Goal: Complete application form

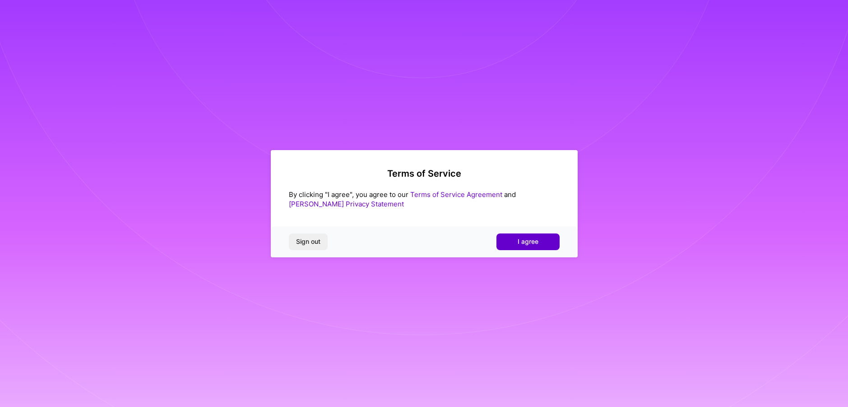
click at [526, 240] on span "I agree" at bounding box center [527, 241] width 21 height 9
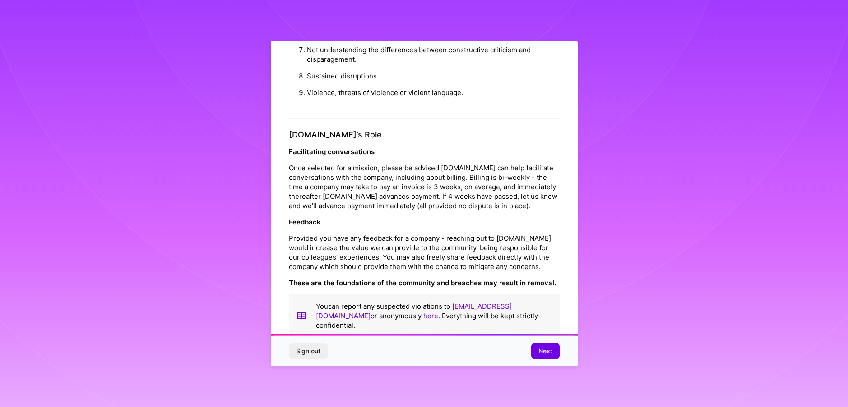
scroll to position [0, 0]
click at [543, 350] on span "Next" at bounding box center [545, 351] width 14 height 9
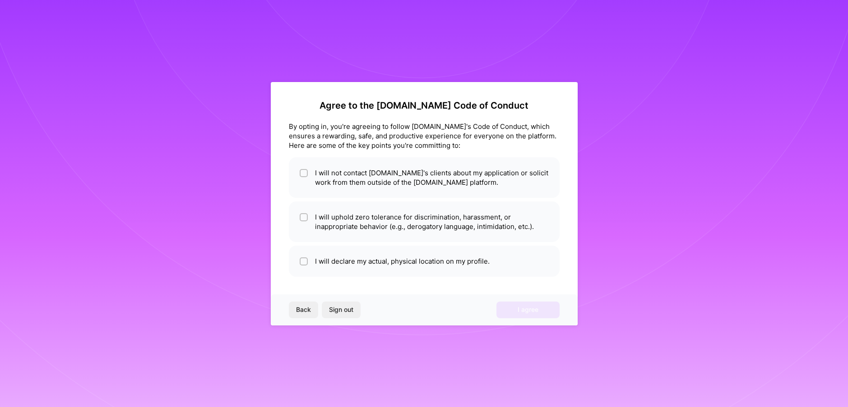
scroll to position [0, 0]
click at [304, 173] on input "checkbox" at bounding box center [304, 174] width 6 height 6
checkbox input "true"
click at [303, 217] on input "checkbox" at bounding box center [304, 218] width 6 height 6
checkbox input "true"
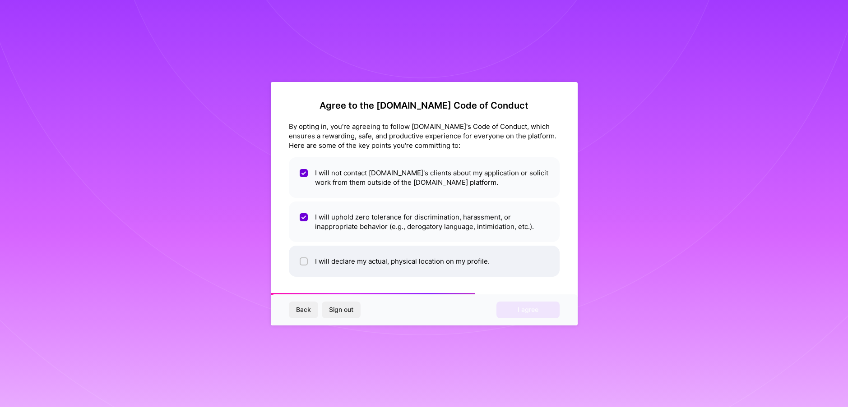
click at [304, 259] on input "checkbox" at bounding box center [304, 262] width 6 height 6
checkbox input "true"
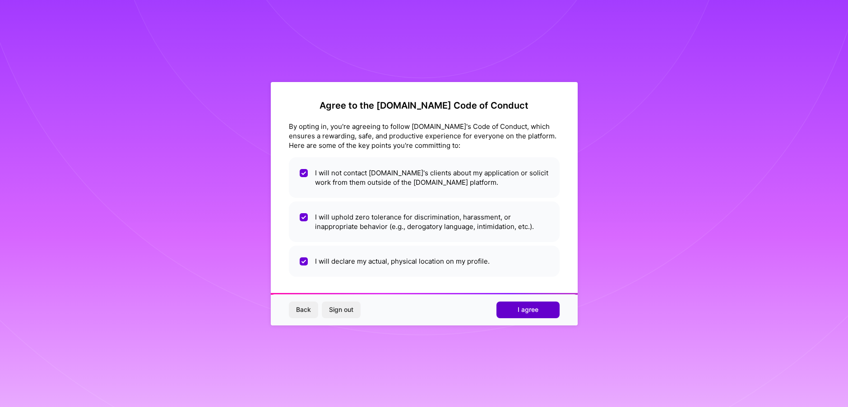
click at [525, 310] on span "I agree" at bounding box center [527, 309] width 21 height 9
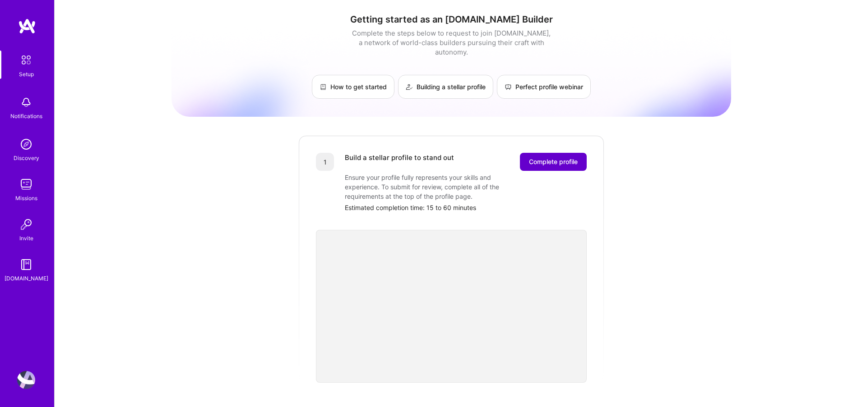
click at [555, 157] on span "Complete profile" at bounding box center [553, 161] width 49 height 9
click at [545, 157] on span "Complete profile" at bounding box center [553, 161] width 49 height 9
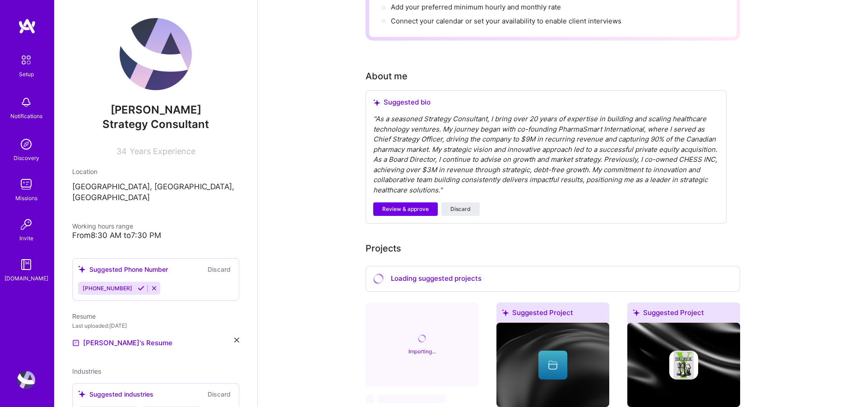
scroll to position [217, 0]
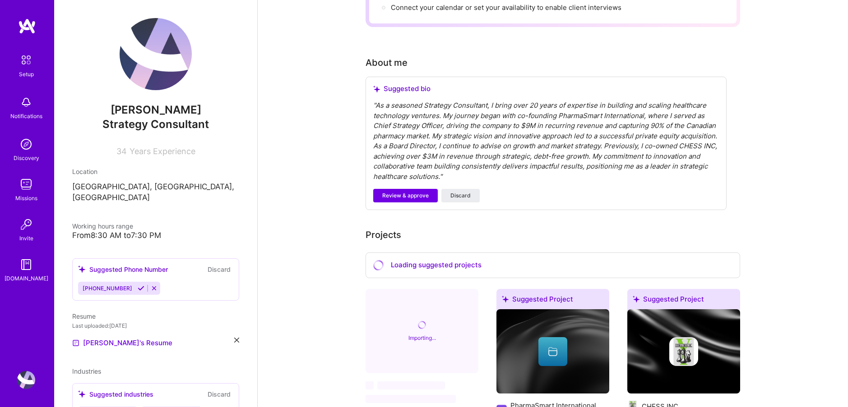
click at [404, 192] on span "Review & approve" at bounding box center [405, 196] width 46 height 8
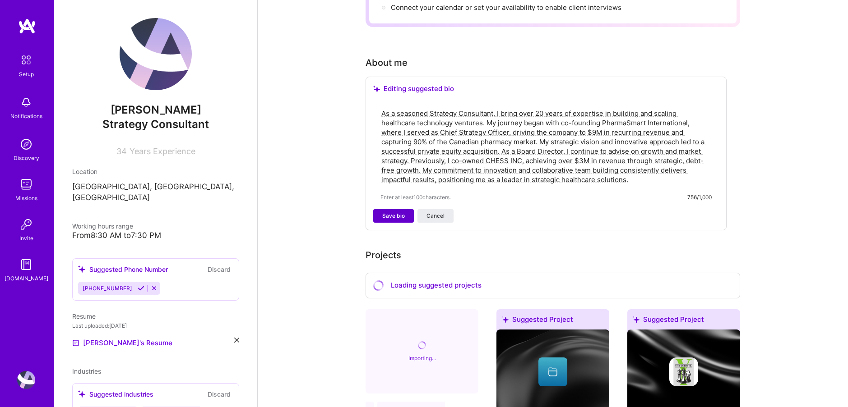
click at [393, 212] on span "Save bio" at bounding box center [393, 216] width 23 height 8
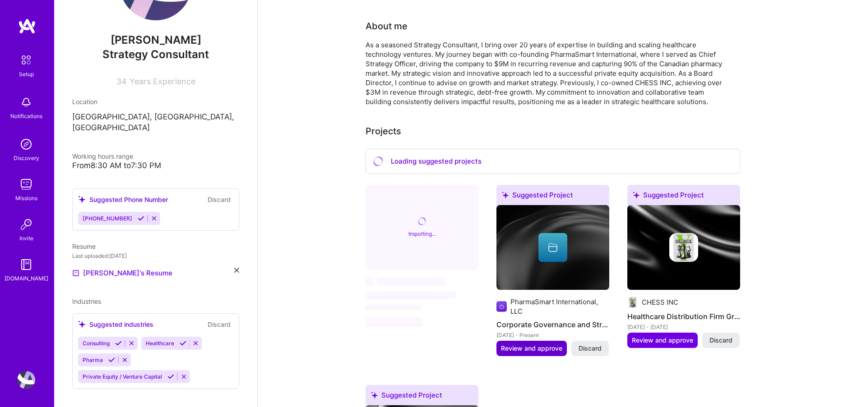
scroll to position [240, 0]
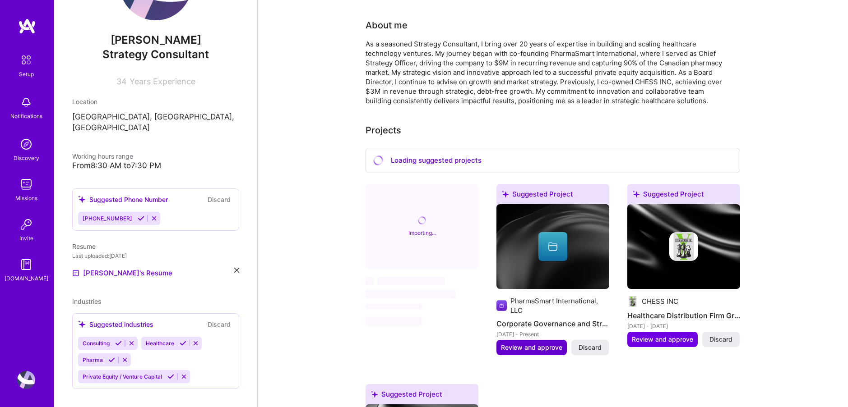
click at [537, 343] on span "Review and approve" at bounding box center [531, 347] width 61 height 9
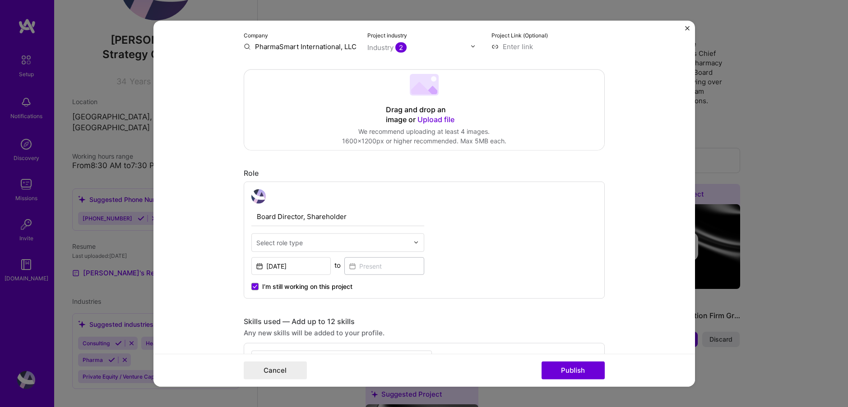
scroll to position [211, 0]
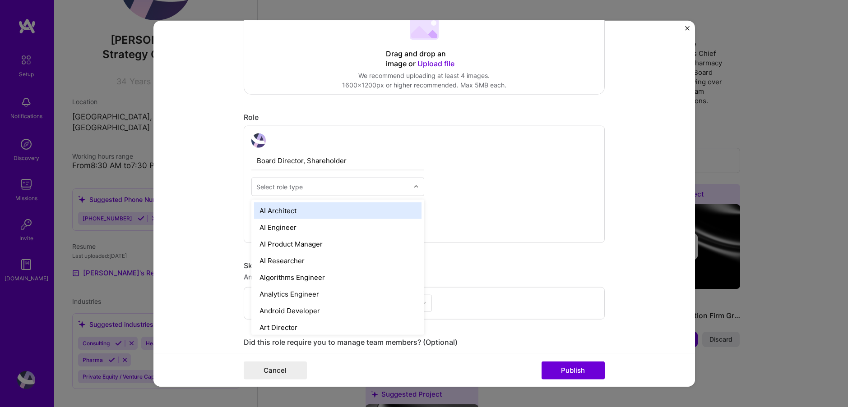
click at [273, 187] on div "Select role type" at bounding box center [279, 186] width 46 height 9
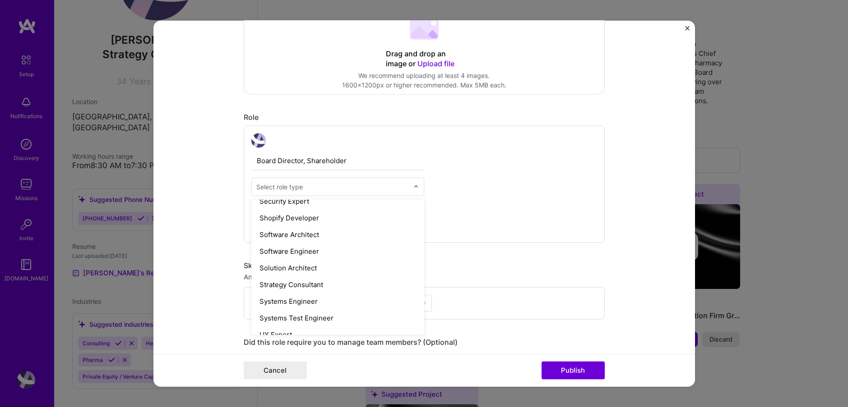
scroll to position [969, 0]
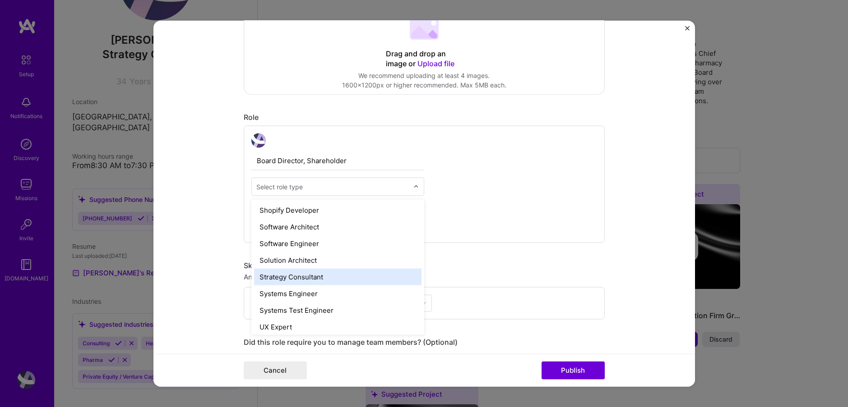
click at [291, 278] on div "Strategy Consultant" at bounding box center [337, 276] width 167 height 17
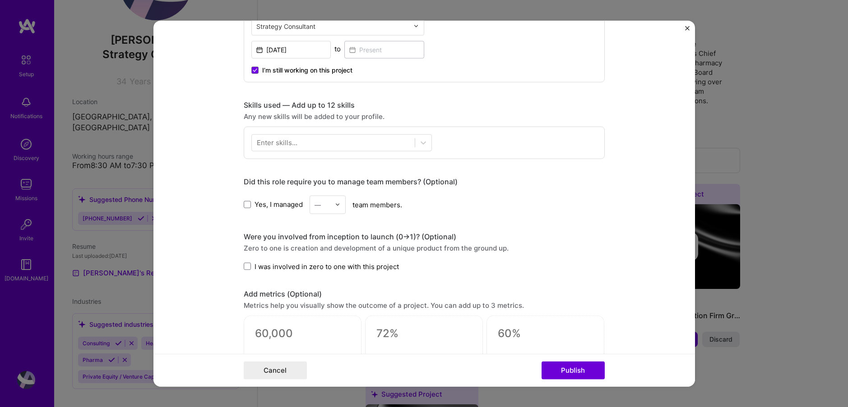
scroll to position [397, 0]
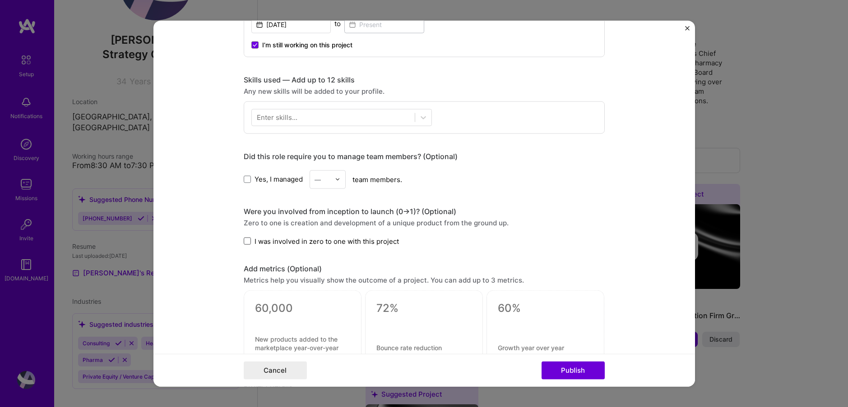
click at [247, 242] on span at bounding box center [247, 241] width 7 height 7
click at [0, 0] on input "I was involved in zero to one with this project" at bounding box center [0, 0] width 0 height 0
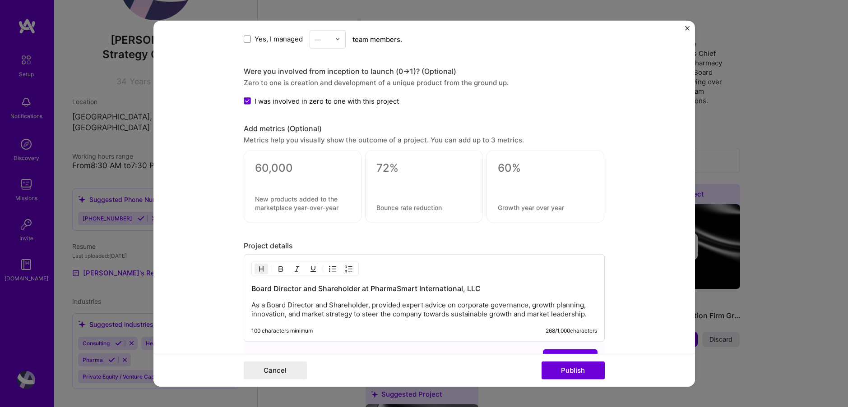
scroll to position [538, 0]
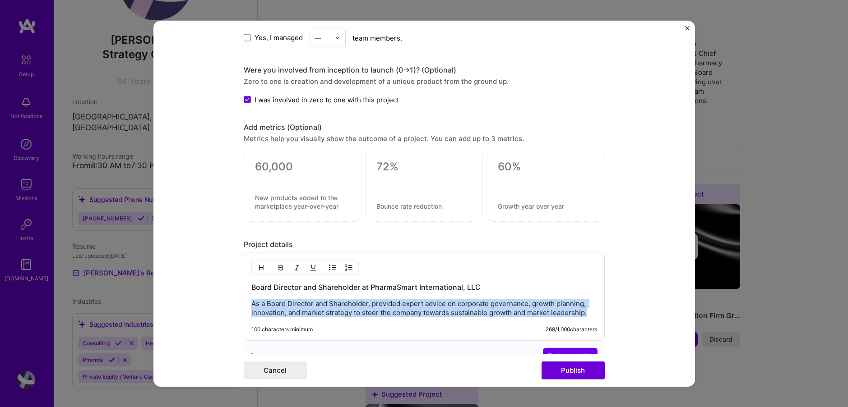
drag, startPoint x: 294, startPoint y: 299, endPoint x: 308, endPoint y: 318, distance: 23.6
click at [308, 318] on div "Board Director and Shareholder at PharmaSmart International, LLC As a Board Dir…" at bounding box center [424, 297] width 361 height 88
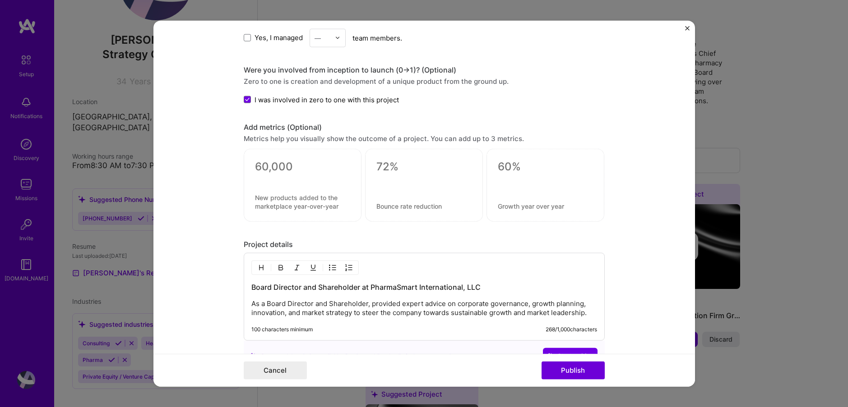
click at [308, 317] on div "Board Director and Shareholder at PharmaSmart International, LLC As a Board Dir…" at bounding box center [424, 297] width 361 height 88
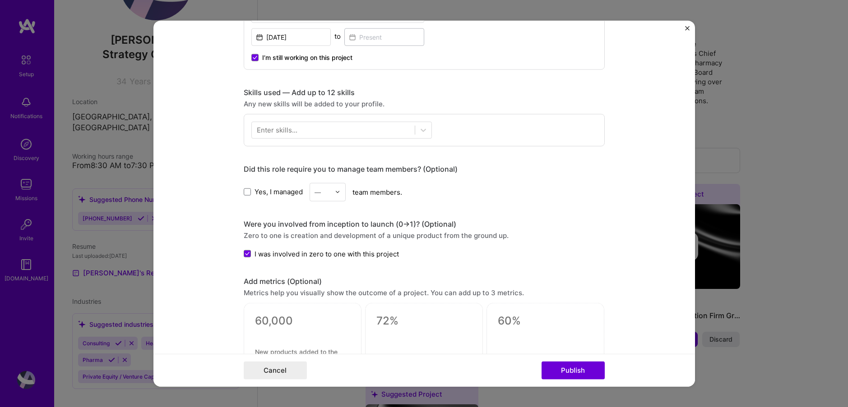
scroll to position [383, 0]
click at [278, 130] on div "Enter skills..." at bounding box center [277, 130] width 41 height 9
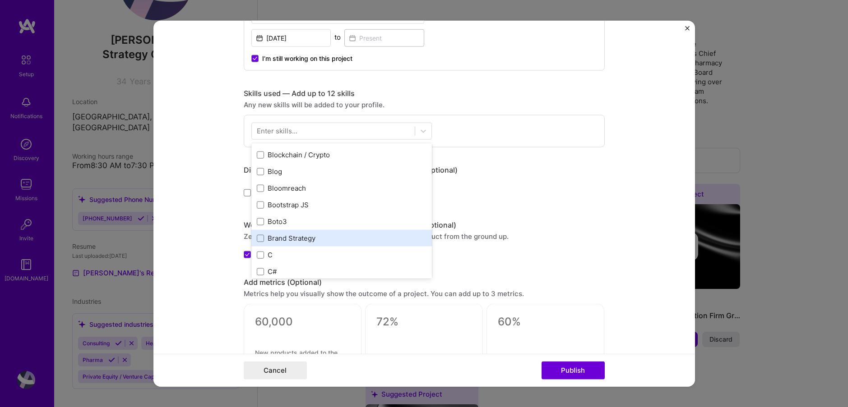
scroll to position [849, 0]
click at [291, 134] on div "Enter skills..." at bounding box center [277, 130] width 41 height 9
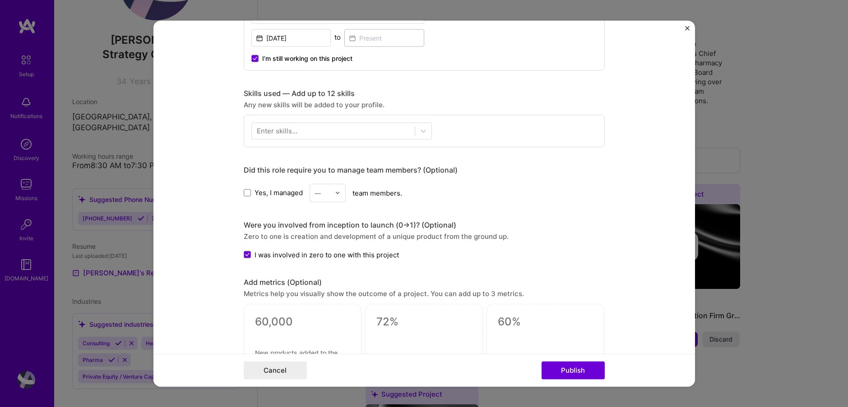
click at [293, 133] on div "Enter skills..." at bounding box center [277, 130] width 41 height 9
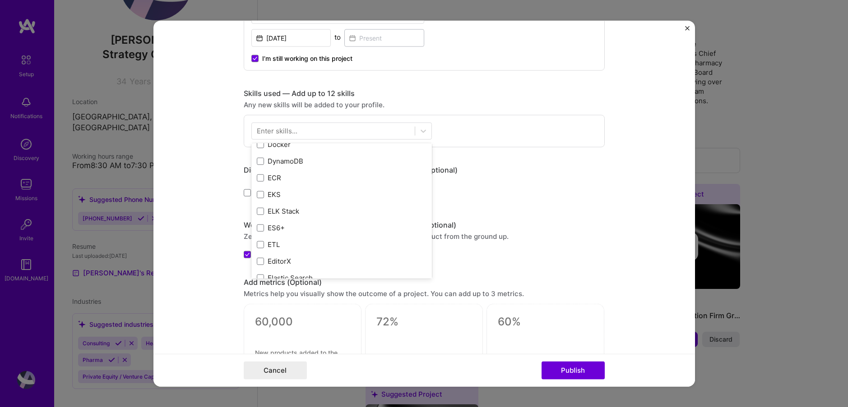
scroll to position [1804, 0]
click at [276, 132] on div "Enter skills..." at bounding box center [277, 130] width 41 height 9
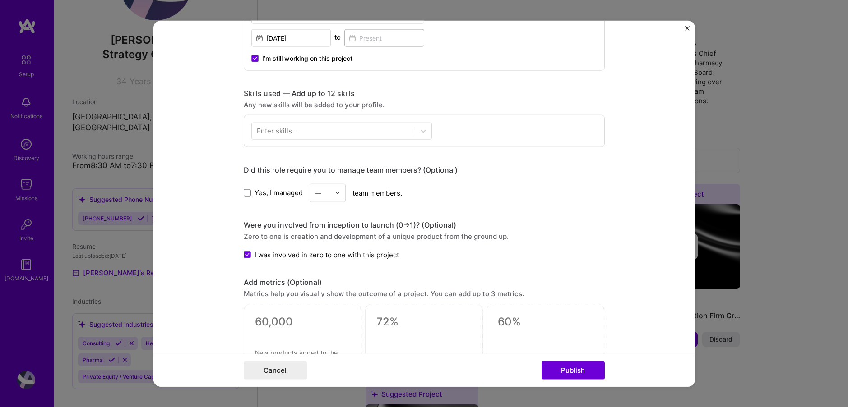
click at [276, 132] on div "Enter skills..." at bounding box center [277, 130] width 41 height 9
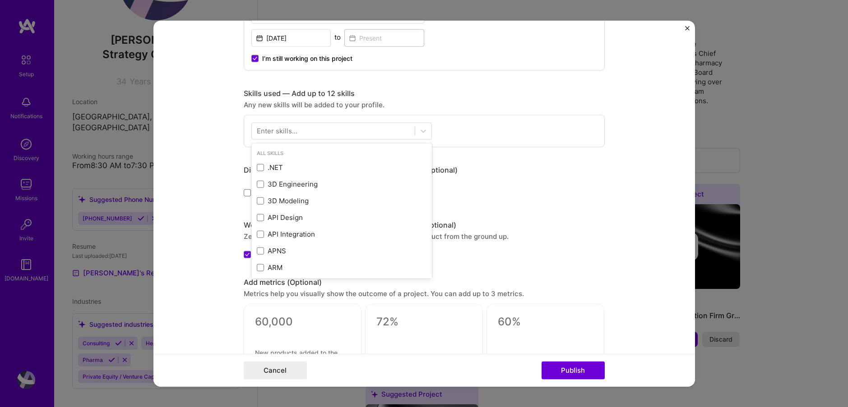
click at [276, 132] on div "Enter skills..." at bounding box center [277, 130] width 41 height 9
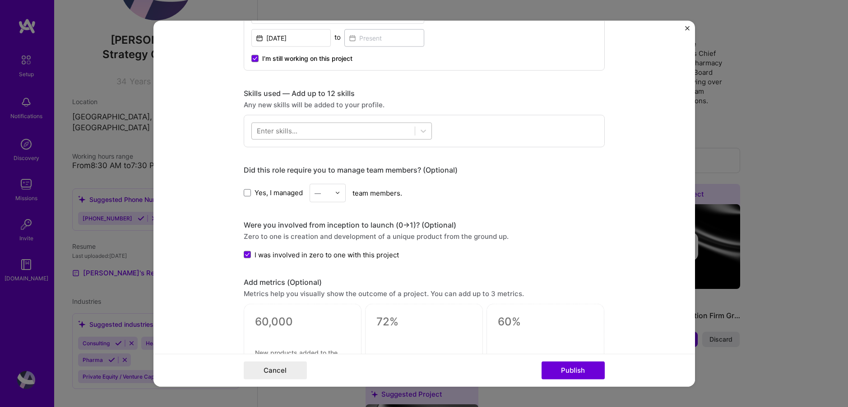
click at [300, 134] on div at bounding box center [333, 131] width 163 height 15
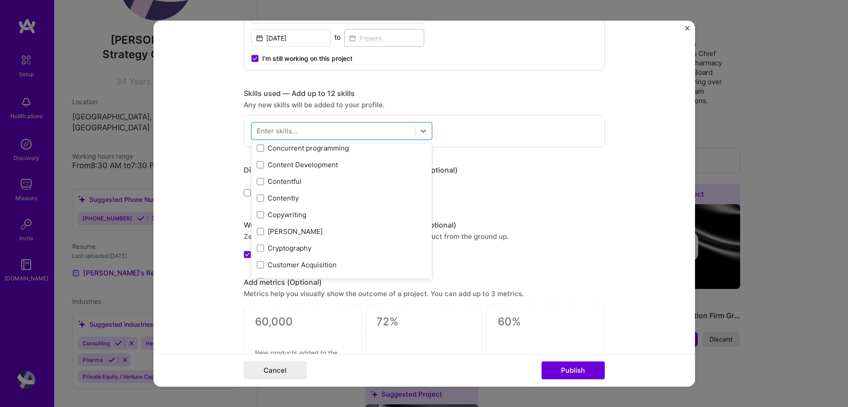
scroll to position [1154, 0]
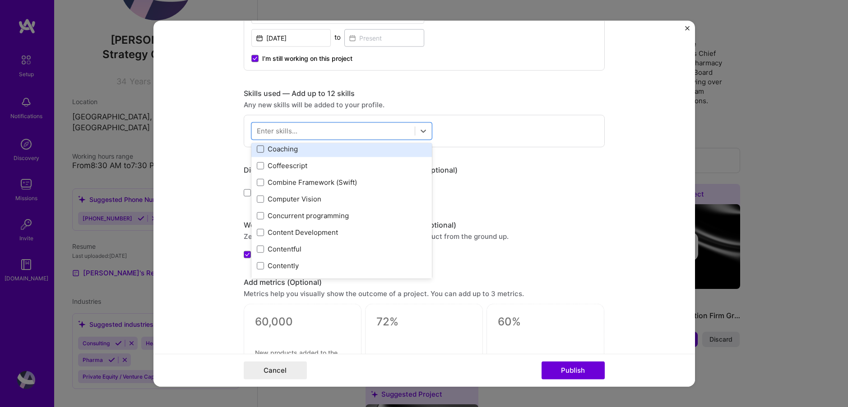
click at [262, 150] on span at bounding box center [260, 148] width 7 height 7
click at [0, 0] on input "checkbox" at bounding box center [0, 0] width 0 height 0
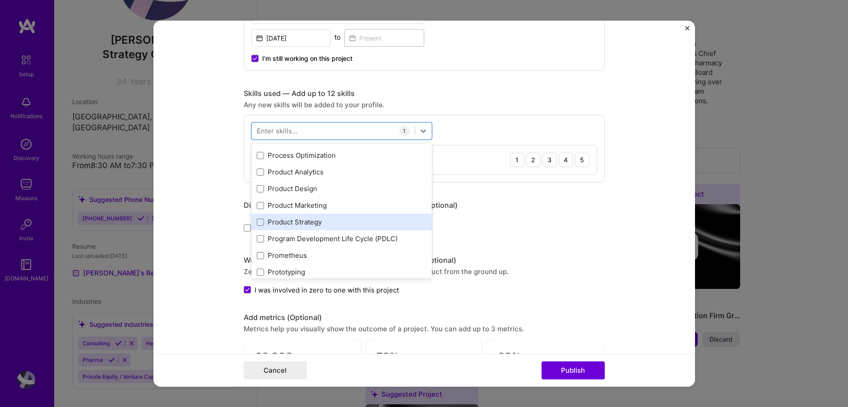
scroll to position [4134, 0]
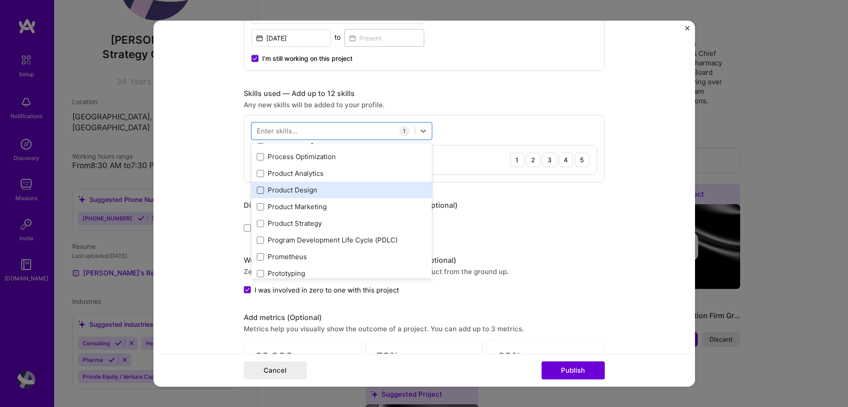
click at [258, 191] on span at bounding box center [260, 189] width 7 height 7
click at [0, 0] on input "checkbox" at bounding box center [0, 0] width 0 height 0
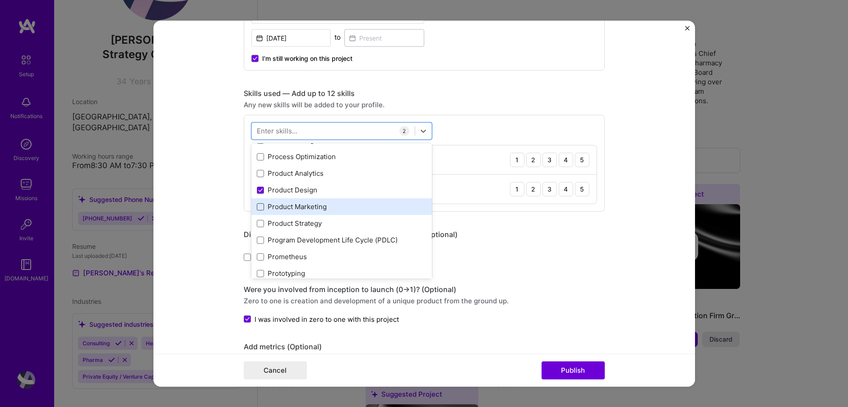
click at [260, 203] on span at bounding box center [260, 206] width 7 height 7
click at [0, 0] on input "checkbox" at bounding box center [0, 0] width 0 height 0
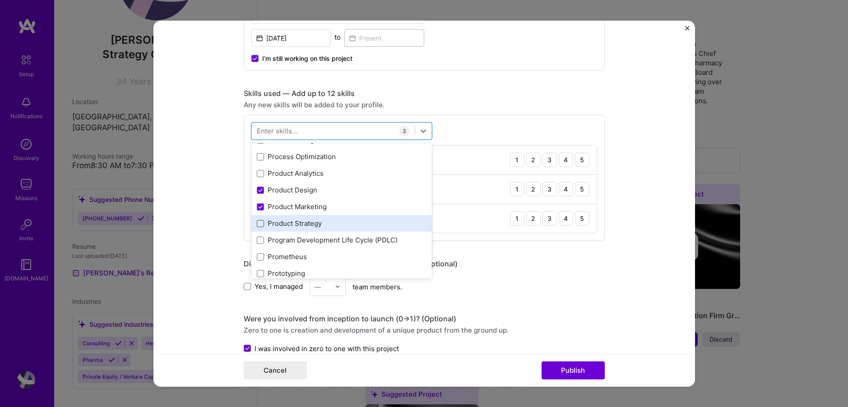
click at [260, 222] on span at bounding box center [260, 223] width 7 height 7
click at [0, 0] on input "checkbox" at bounding box center [0, 0] width 0 height 0
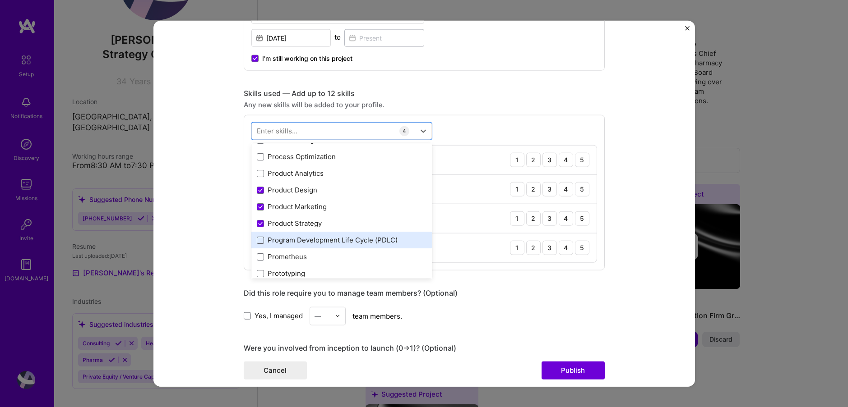
click at [260, 240] on span at bounding box center [260, 239] width 7 height 7
click at [0, 0] on input "checkbox" at bounding box center [0, 0] width 0 height 0
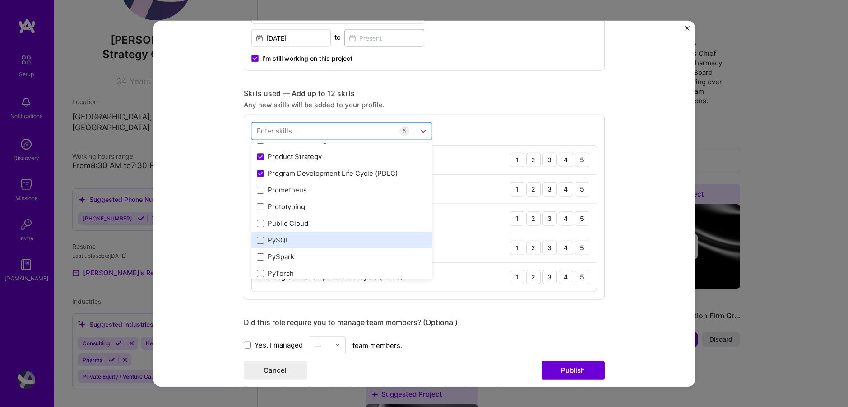
scroll to position [4206, 0]
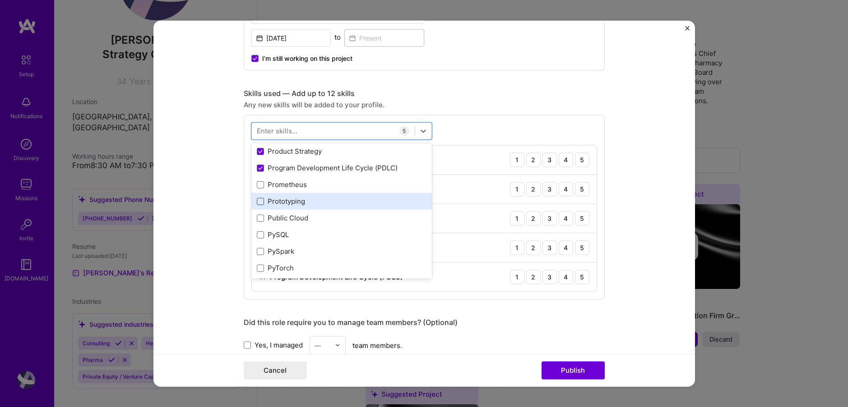
click at [261, 203] on span at bounding box center [260, 201] width 7 height 7
click at [0, 0] on input "checkbox" at bounding box center [0, 0] width 0 height 0
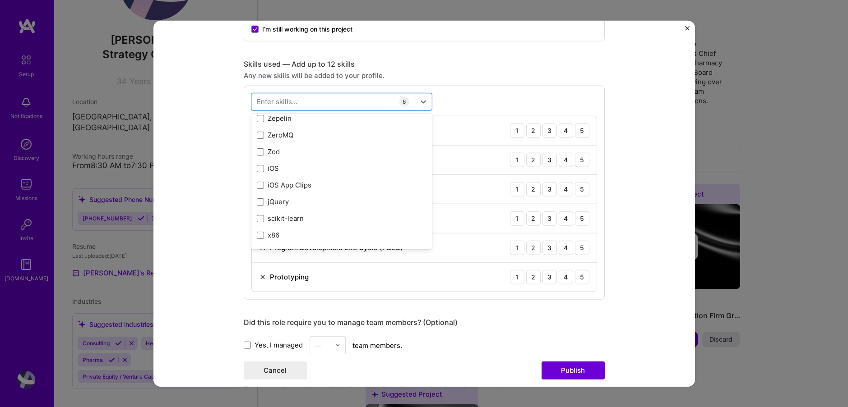
scroll to position [415, 0]
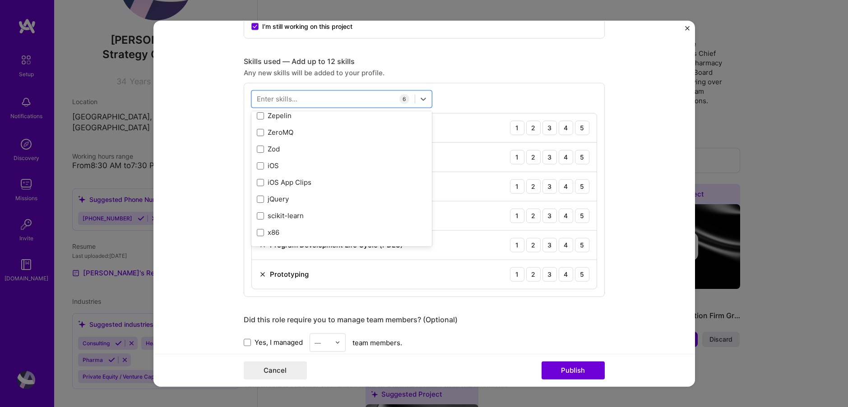
click at [216, 229] on form "Editing suggested project This project is suggested based on your LinkedIn, res…" at bounding box center [423, 203] width 541 height 367
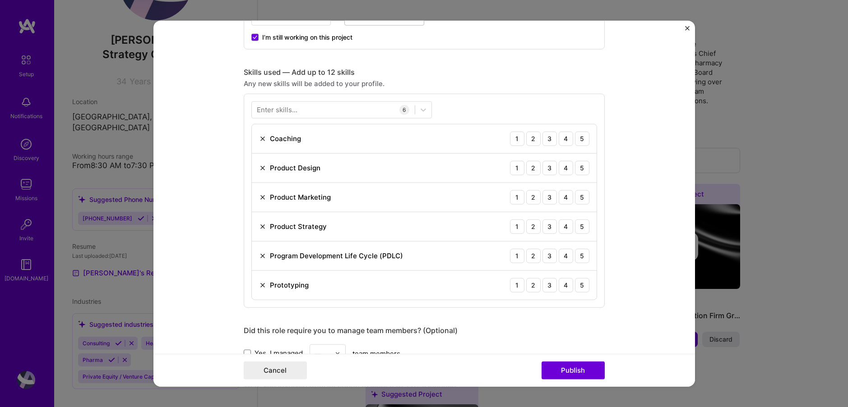
scroll to position [403, 0]
click at [581, 140] on div "5" at bounding box center [582, 139] width 14 height 14
click at [582, 169] on div "5" at bounding box center [582, 169] width 14 height 14
click at [582, 199] on div "5" at bounding box center [582, 198] width 14 height 14
click at [582, 228] on div "5" at bounding box center [582, 227] width 14 height 14
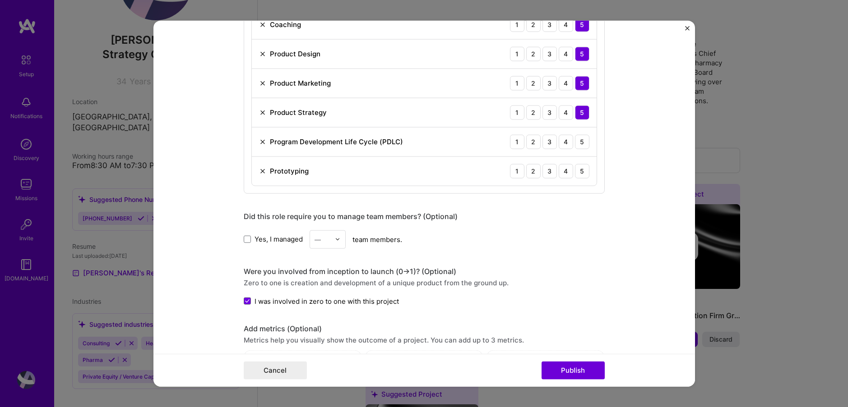
scroll to position [519, 0]
click at [565, 140] on div "4" at bounding box center [566, 141] width 14 height 14
click at [563, 168] on div "4" at bounding box center [566, 170] width 14 height 14
click at [249, 239] on span at bounding box center [247, 238] width 7 height 7
click at [0, 0] on input "Yes, I managed" at bounding box center [0, 0] width 0 height 0
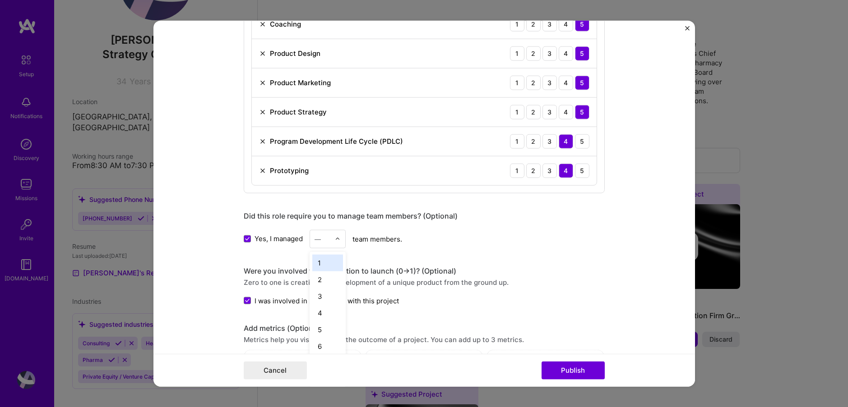
click at [336, 238] on img at bounding box center [337, 238] width 5 height 5
click at [325, 327] on div "5" at bounding box center [327, 329] width 31 height 17
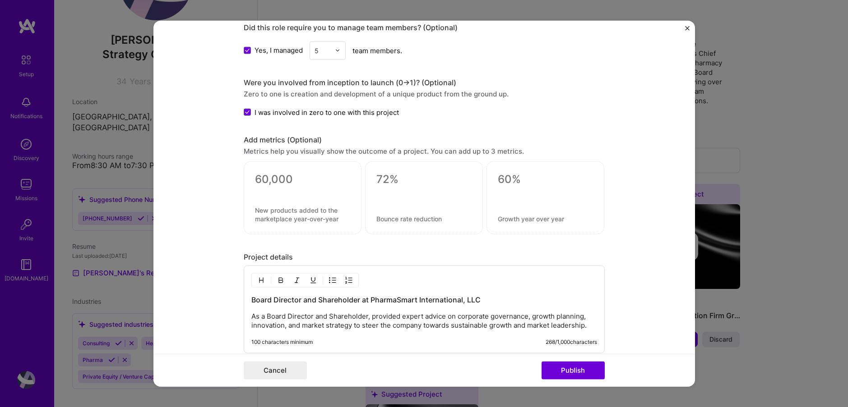
scroll to position [708, 0]
click at [292, 179] on textarea at bounding box center [302, 179] width 95 height 14
click at [183, 192] on form "Editing suggested project This project is suggested based on your LinkedIn, res…" at bounding box center [423, 203] width 541 height 367
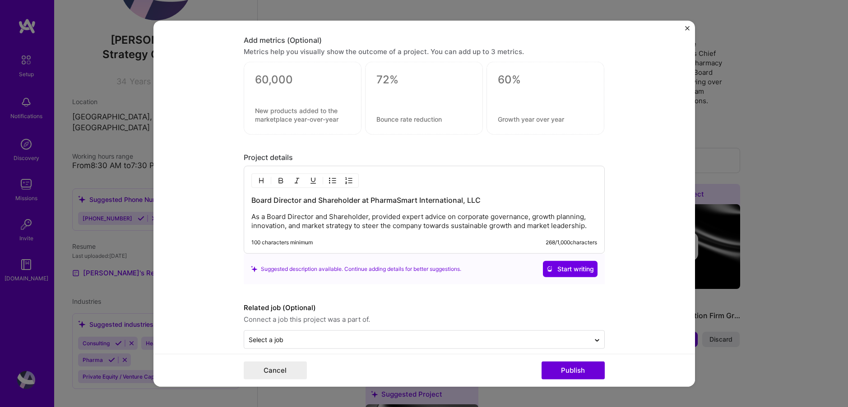
scroll to position [818, 0]
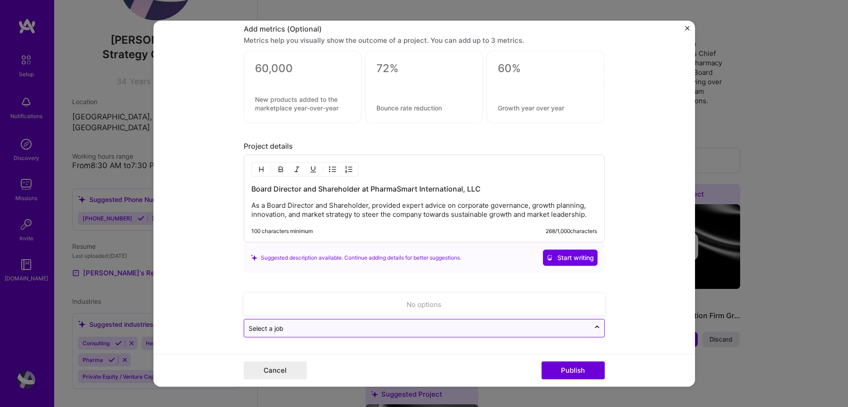
click at [321, 328] on input "text" at bounding box center [417, 328] width 337 height 9
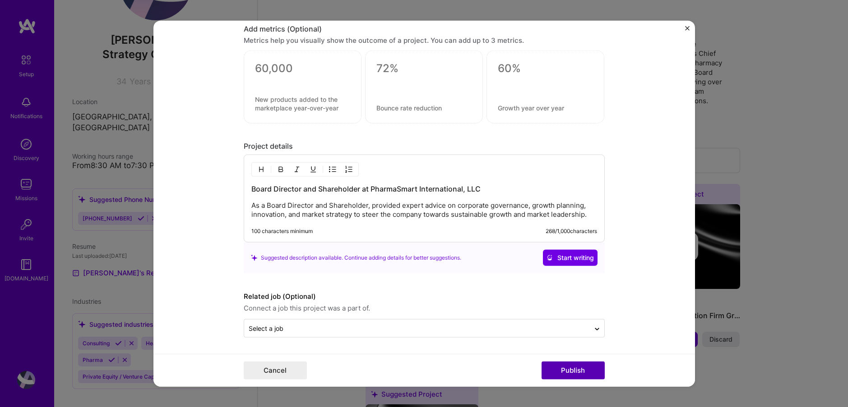
click at [572, 369] on button "Publish" at bounding box center [572, 371] width 63 height 18
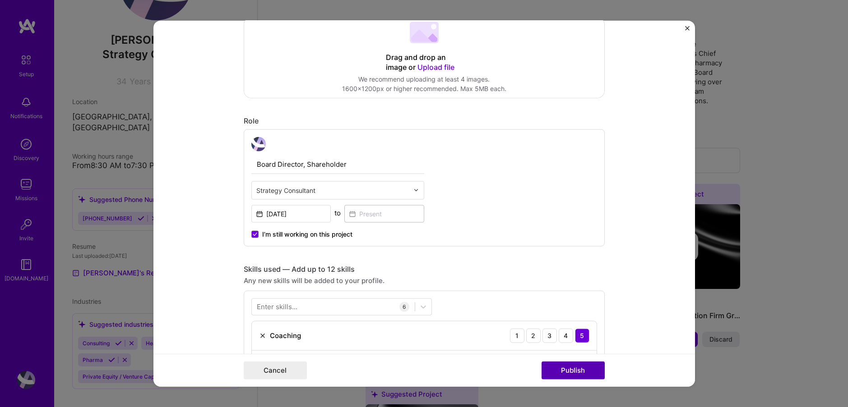
scroll to position [59, 0]
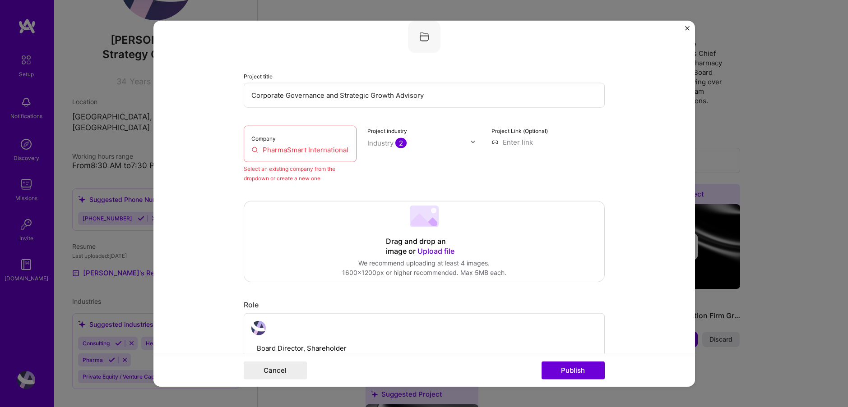
click at [280, 149] on input "PharmaSmart International, LLC" at bounding box center [300, 149] width 98 height 9
click at [349, 149] on div "Company PharmaSmart International, LLC" at bounding box center [300, 143] width 113 height 37
click at [350, 153] on div "Company PharmaSmart International, LLC" at bounding box center [300, 143] width 113 height 37
drag, startPoint x: 349, startPoint y: 152, endPoint x: 233, endPoint y: 146, distance: 115.7
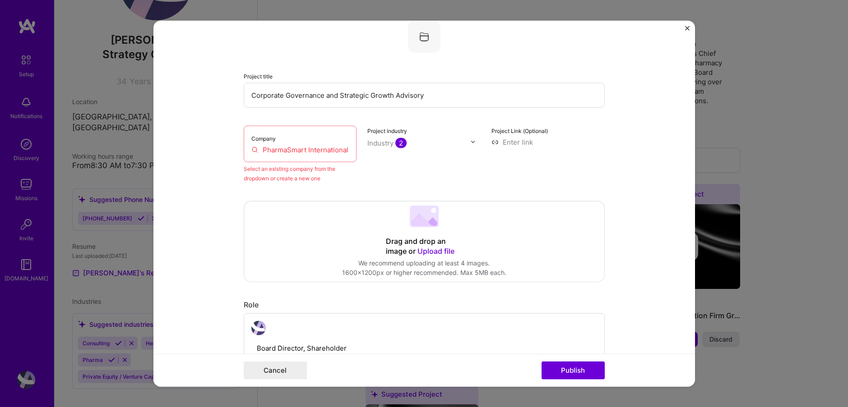
click at [233, 146] on form "Editing suggested project This project is suggested based on your LinkedIn, res…" at bounding box center [423, 203] width 541 height 367
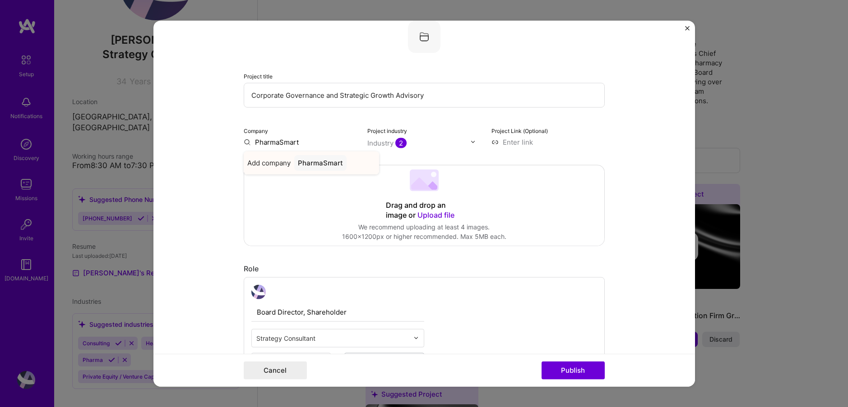
type input "PharmaSmart"
click at [327, 160] on div "PharmaSmart" at bounding box center [320, 163] width 52 height 16
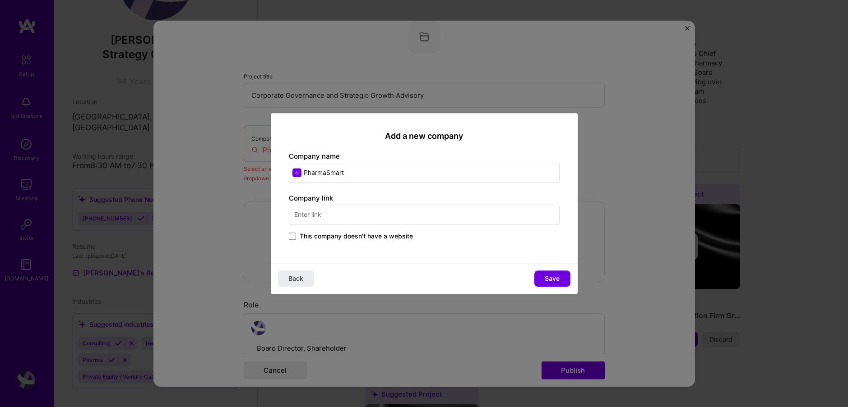
click at [345, 220] on input "text" at bounding box center [424, 215] width 271 height 20
type input "[DOMAIN_NAME]"
click at [363, 173] on input "PharmaSmart" at bounding box center [424, 173] width 271 height 20
type input "PharmaSmart International"
click at [555, 278] on span "Save" at bounding box center [552, 278] width 15 height 9
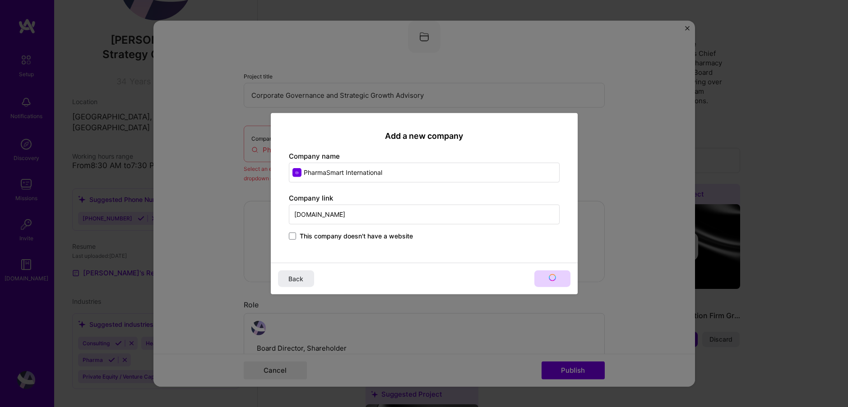
type input "PharmaSmart International"
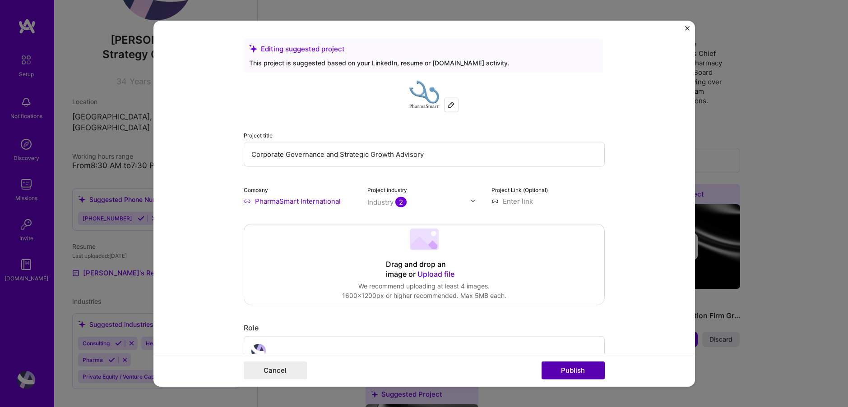
click at [577, 370] on button "Publish" at bounding box center [572, 371] width 63 height 18
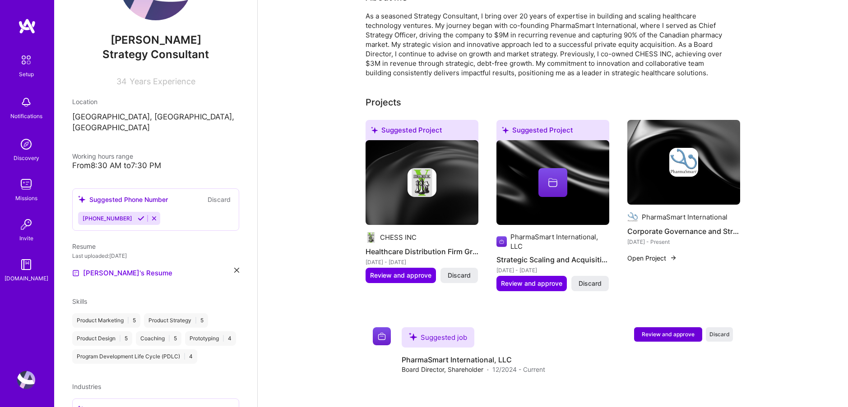
scroll to position [255, 0]
click at [521, 279] on span "Review and approve" at bounding box center [531, 283] width 61 height 9
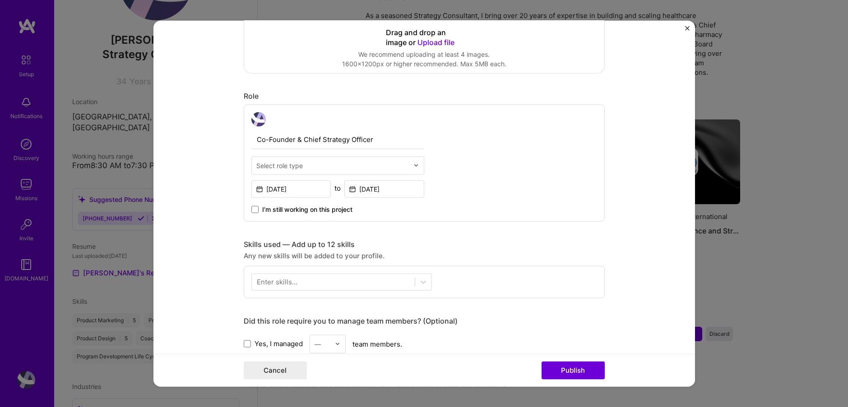
scroll to position [235, 0]
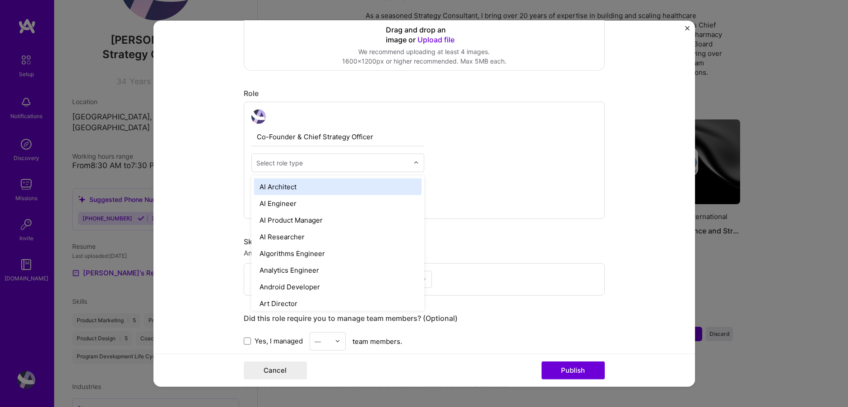
click at [299, 164] on div "Select role type" at bounding box center [279, 162] width 46 height 9
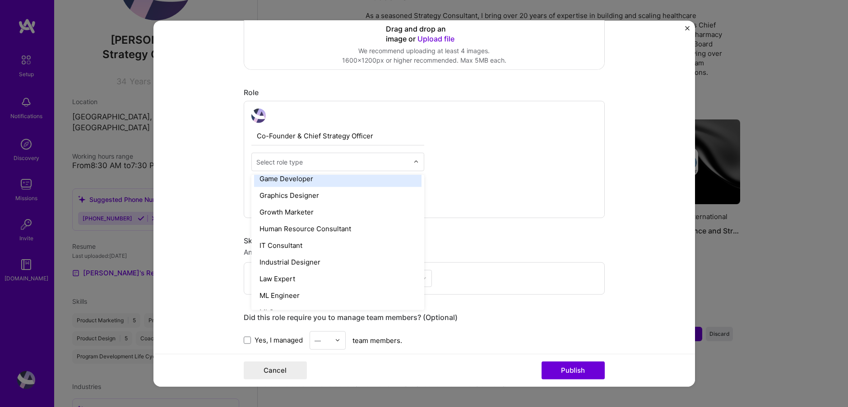
scroll to position [1039, 0]
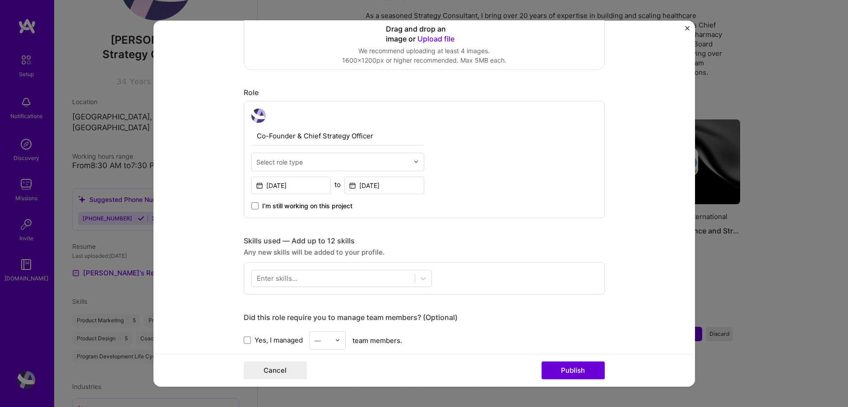
click at [571, 141] on div "Co-Founder & Chief Strategy Officer Select role type [DATE] to [DATE] I’m still…" at bounding box center [424, 159] width 361 height 117
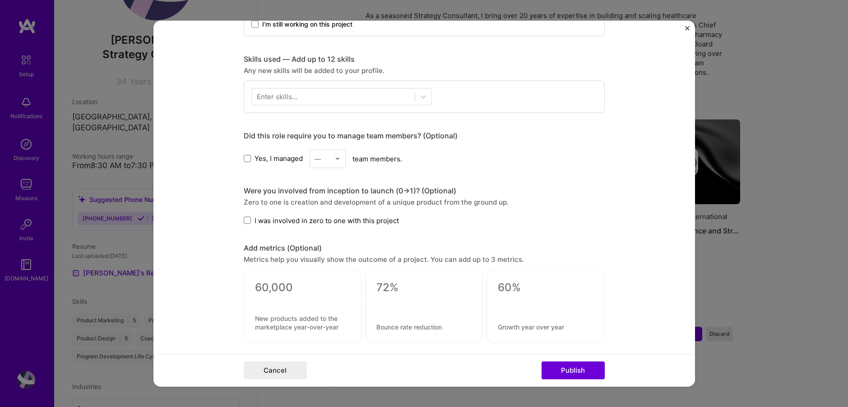
scroll to position [418, 0]
click at [248, 155] on span at bounding box center [247, 157] width 7 height 7
click at [0, 0] on input "Yes, I managed" at bounding box center [0, 0] width 0 height 0
click at [338, 157] on img at bounding box center [337, 157] width 5 height 5
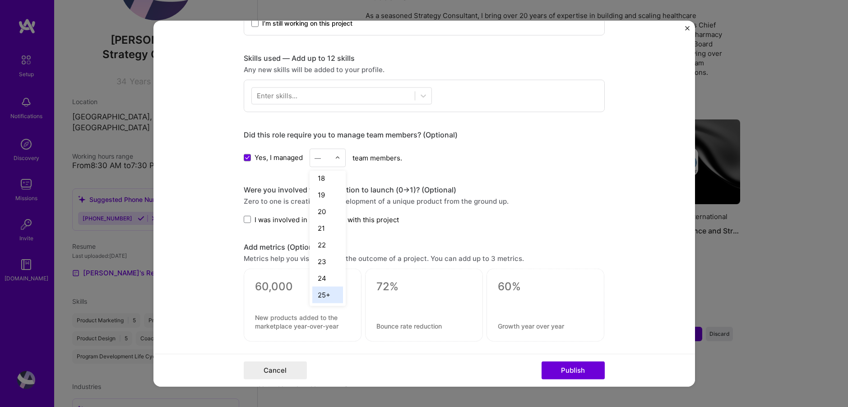
click at [325, 296] on div "25+" at bounding box center [327, 294] width 31 height 17
click at [249, 220] on span at bounding box center [247, 219] width 7 height 7
click at [0, 0] on input "I was involved in zero to one with this project" at bounding box center [0, 0] width 0 height 0
click at [282, 289] on textarea at bounding box center [302, 287] width 95 height 14
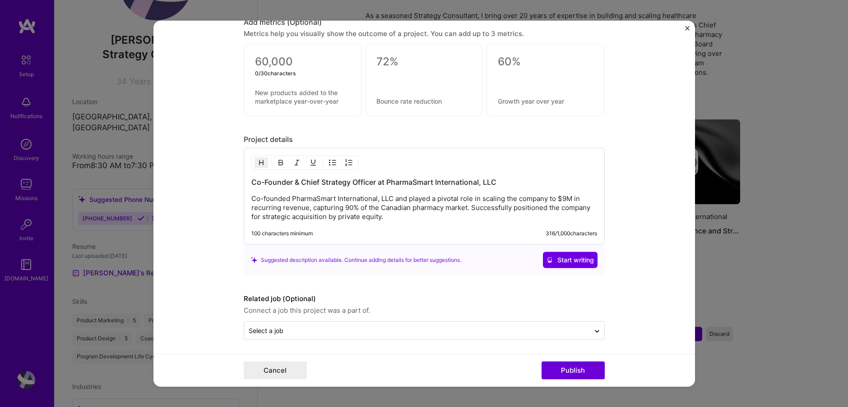
scroll to position [646, 0]
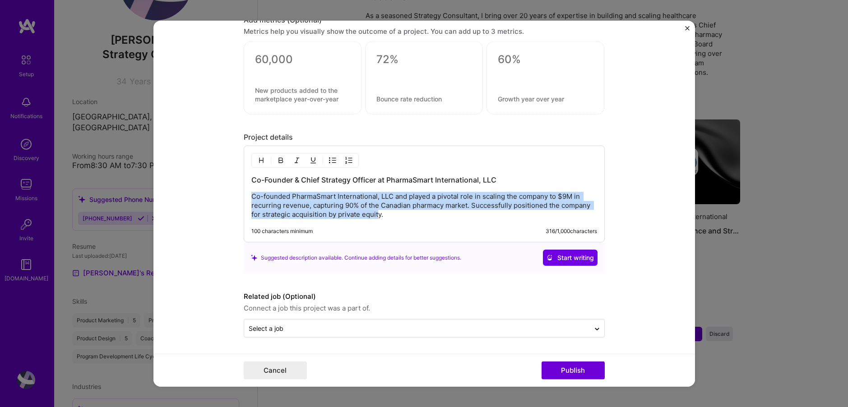
drag, startPoint x: 378, startPoint y: 217, endPoint x: 264, endPoint y: 191, distance: 117.0
click at [264, 191] on div "Co-Founder & Chief Strategy Officer at PharmaSmart International, LLC Co-founde…" at bounding box center [424, 197] width 346 height 44
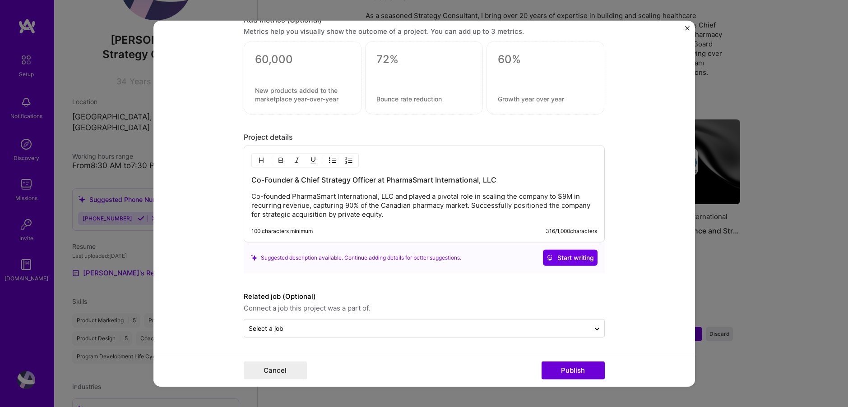
click at [199, 254] on form "Editing suggested project This project is suggested based on your LinkedIn, res…" at bounding box center [423, 203] width 541 height 367
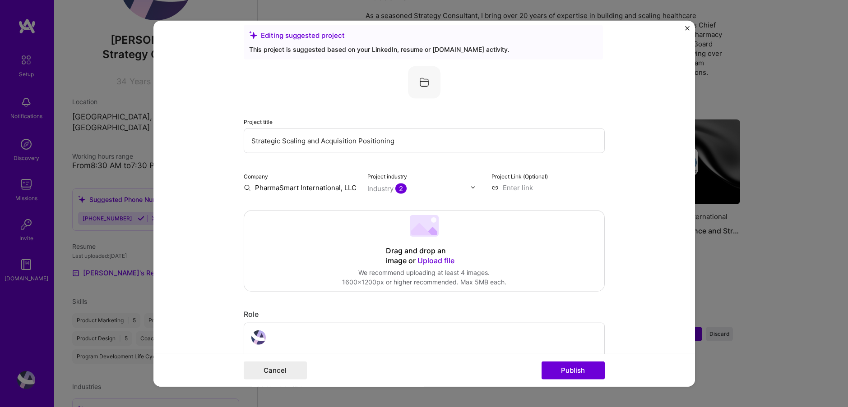
scroll to position [0, 0]
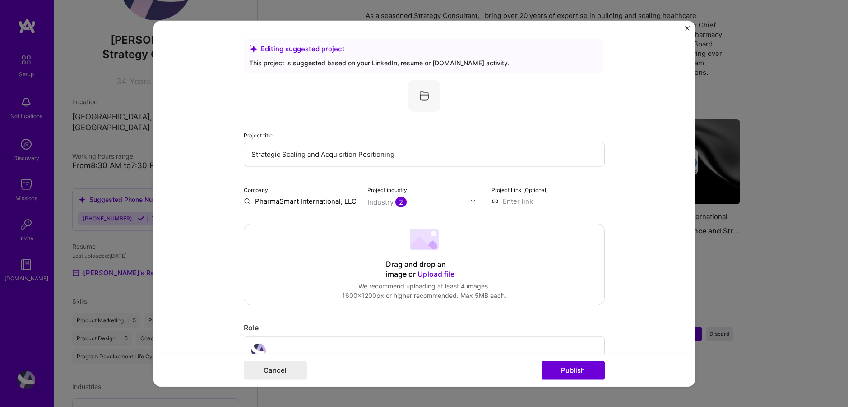
click at [198, 252] on form "Editing suggested project This project is suggested based on your LinkedIn, res…" at bounding box center [423, 203] width 541 height 367
click at [422, 95] on img at bounding box center [424, 95] width 32 height 32
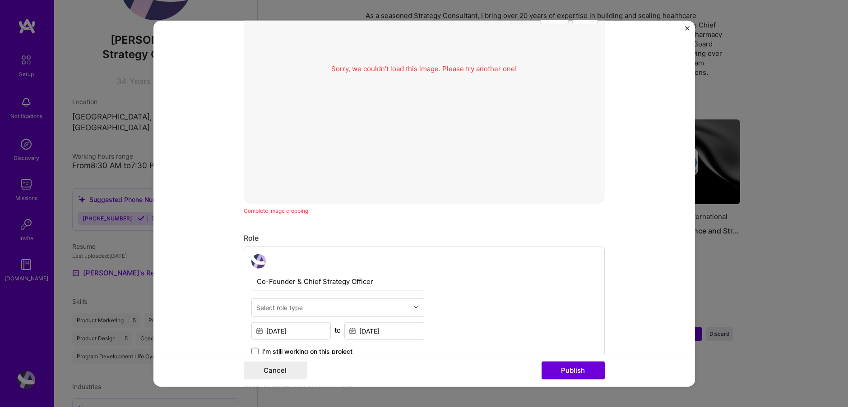
scroll to position [175, 0]
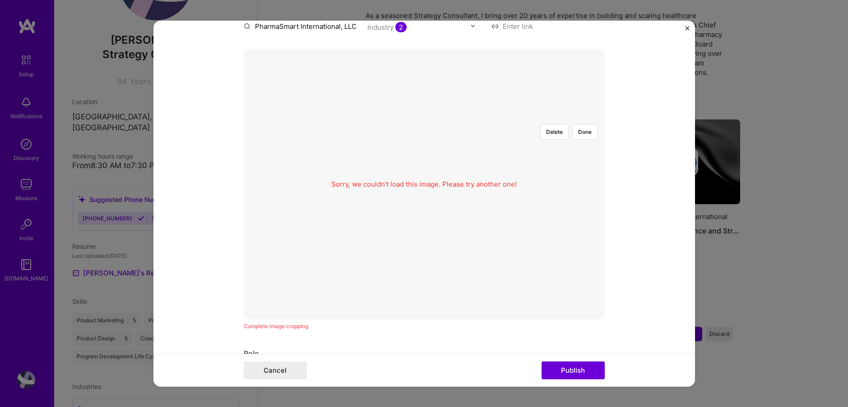
click at [441, 179] on div "Sorry, we couldn't load this image. Please try another one!" at bounding box center [423, 183] width 185 height 135
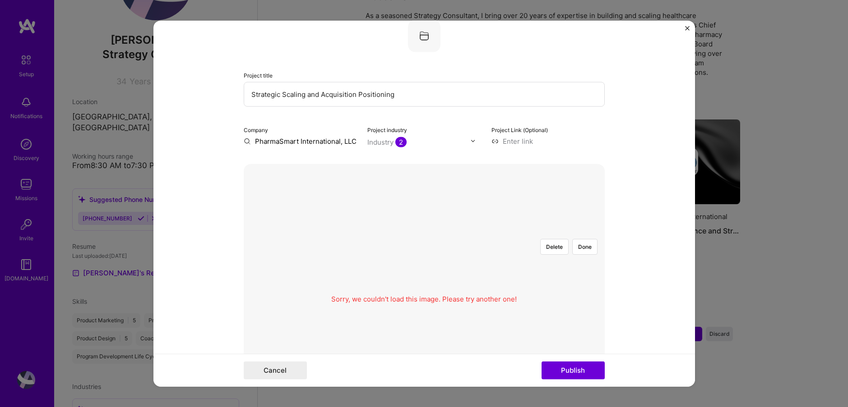
scroll to position [18, 0]
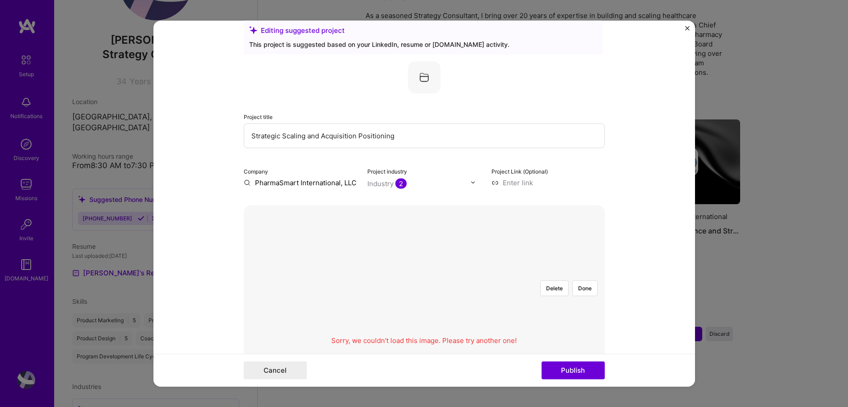
click at [460, 341] on div "Sorry, we couldn't load this image. Please try another one!" at bounding box center [423, 340] width 185 height 135
click at [558, 288] on button "Delete" at bounding box center [554, 288] width 28 height 16
click at [351, 261] on div "Delete Done" at bounding box center [424, 340] width 361 height 271
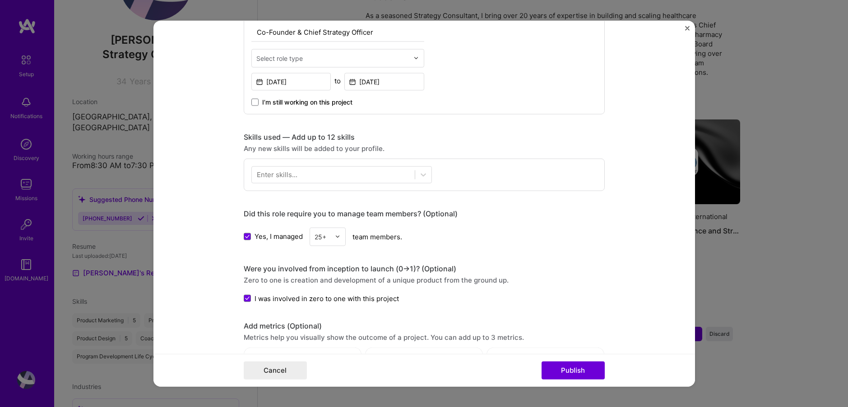
scroll to position [541, 0]
click at [295, 171] on div "Enter skills..." at bounding box center [277, 173] width 41 height 9
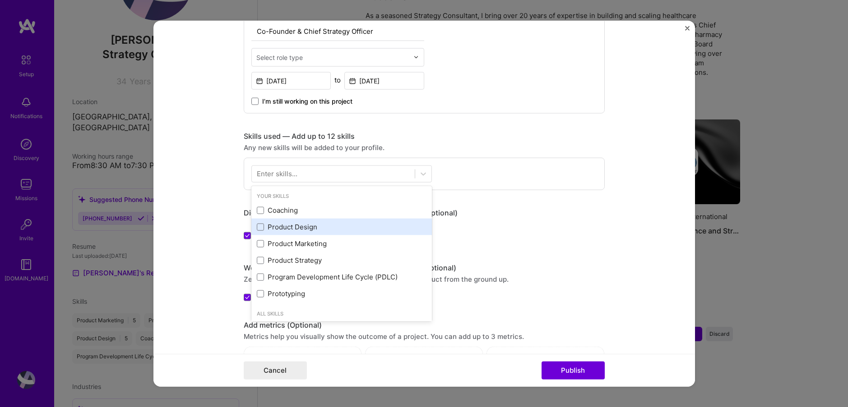
drag, startPoint x: 258, startPoint y: 211, endPoint x: 266, endPoint y: 229, distance: 19.6
click at [259, 211] on span at bounding box center [260, 210] width 7 height 7
click at [0, 0] on input "checkbox" at bounding box center [0, 0] width 0 height 0
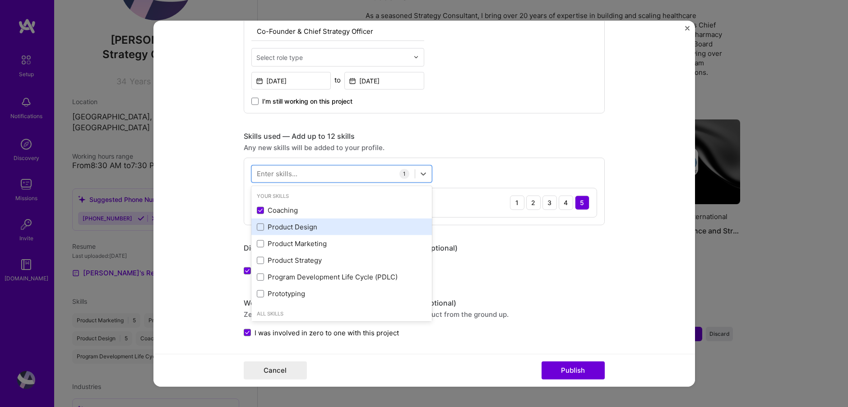
click at [263, 228] on div "Product Design" at bounding box center [342, 226] width 170 height 9
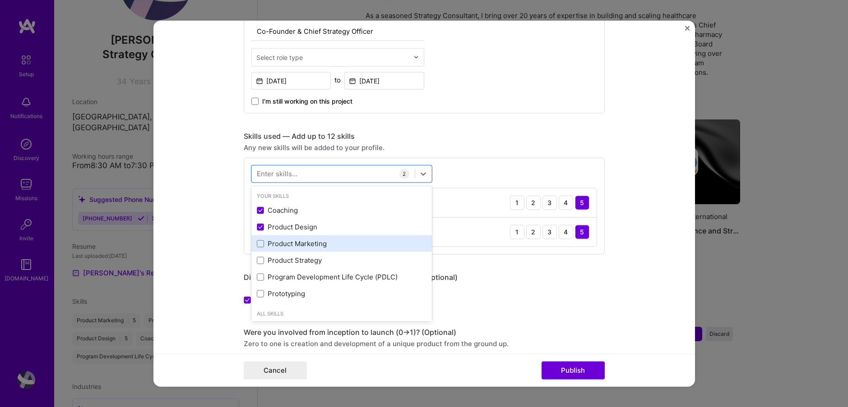
drag, startPoint x: 260, startPoint y: 241, endPoint x: 260, endPoint y: 249, distance: 7.2
click at [260, 242] on span at bounding box center [260, 243] width 7 height 7
click at [0, 0] on input "checkbox" at bounding box center [0, 0] width 0 height 0
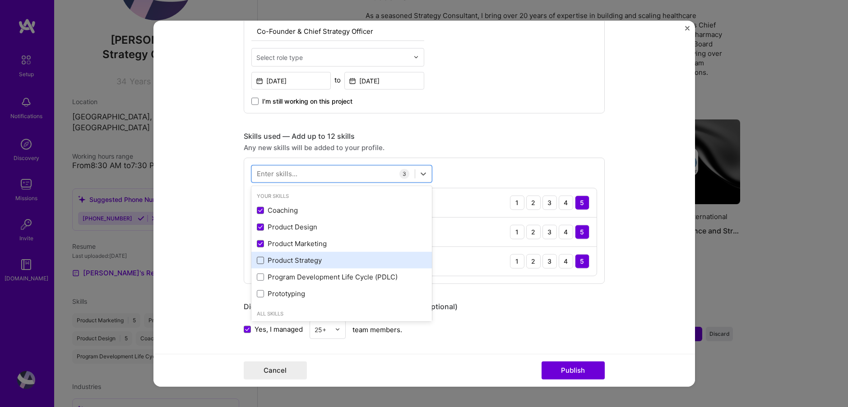
click at [259, 261] on span at bounding box center [260, 260] width 7 height 7
click at [0, 0] on input "checkbox" at bounding box center [0, 0] width 0 height 0
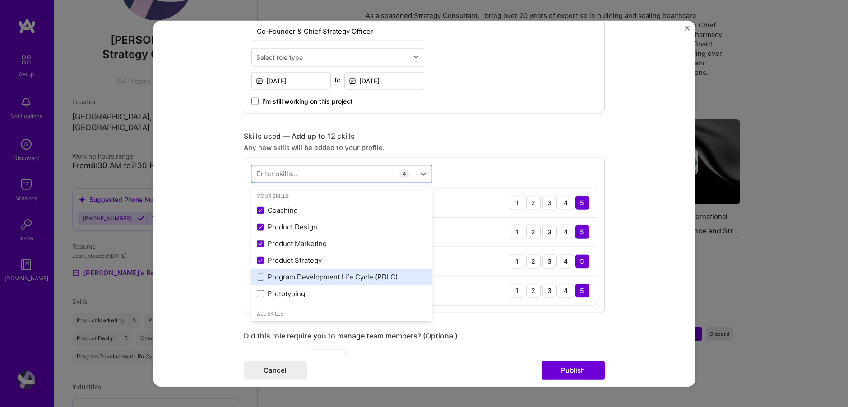
click at [260, 277] on span at bounding box center [260, 276] width 7 height 7
click at [0, 0] on input "checkbox" at bounding box center [0, 0] width 0 height 0
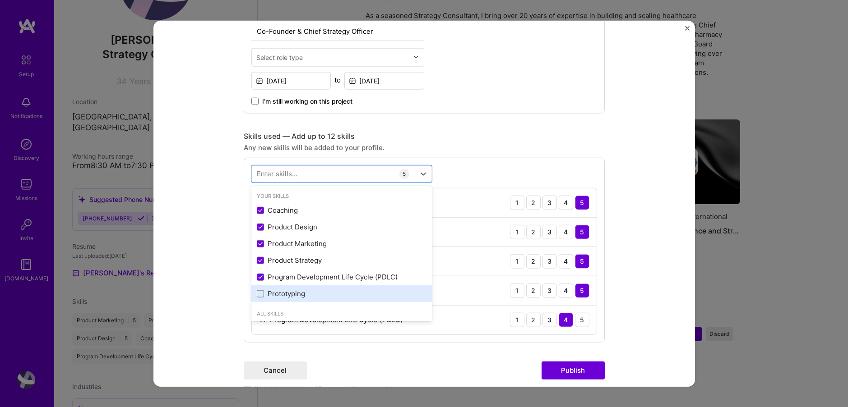
drag, startPoint x: 260, startPoint y: 293, endPoint x: 294, endPoint y: 293, distance: 34.3
click at [262, 293] on span at bounding box center [260, 293] width 7 height 7
click at [0, 0] on input "checkbox" at bounding box center [0, 0] width 0 height 0
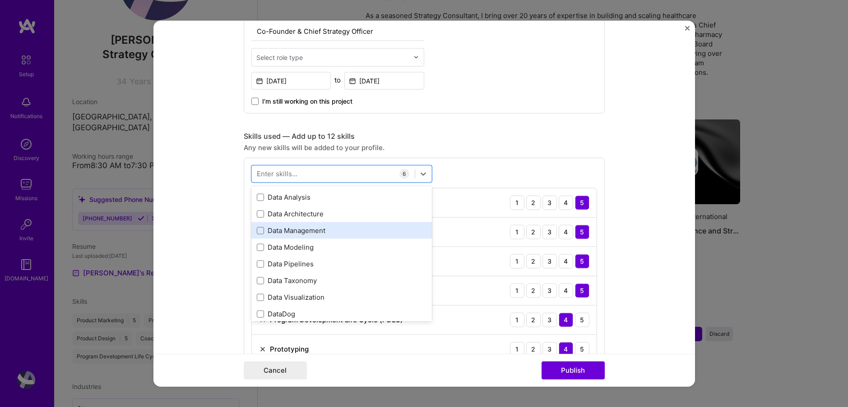
scroll to position [1533, 0]
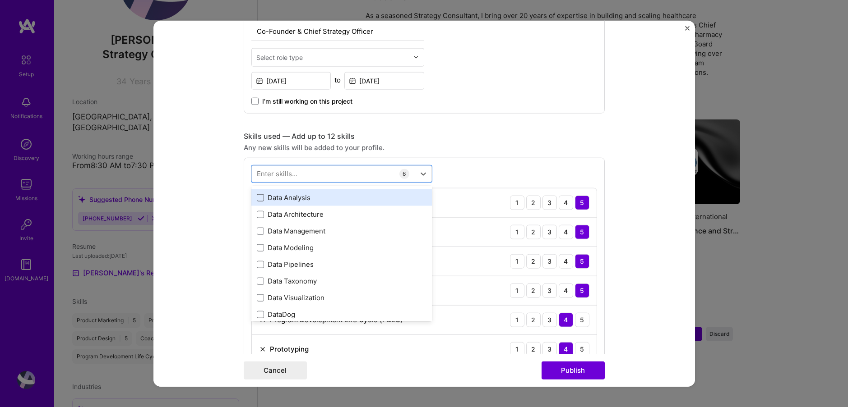
click at [263, 199] on span at bounding box center [260, 197] width 7 height 7
click at [0, 0] on input "checkbox" at bounding box center [0, 0] width 0 height 0
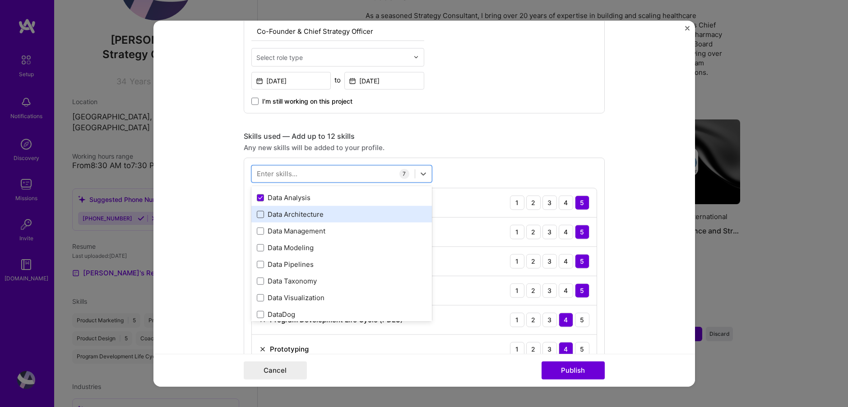
click at [259, 214] on span at bounding box center [260, 214] width 7 height 7
click at [0, 0] on input "checkbox" at bounding box center [0, 0] width 0 height 0
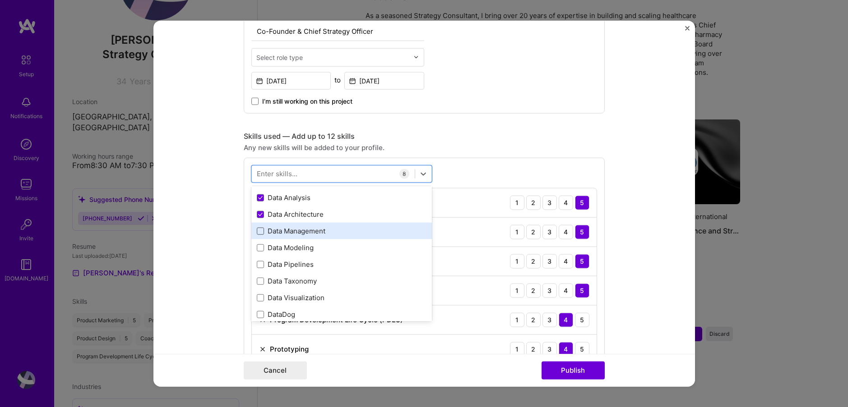
click at [260, 230] on span at bounding box center [260, 230] width 7 height 7
click at [0, 0] on input "checkbox" at bounding box center [0, 0] width 0 height 0
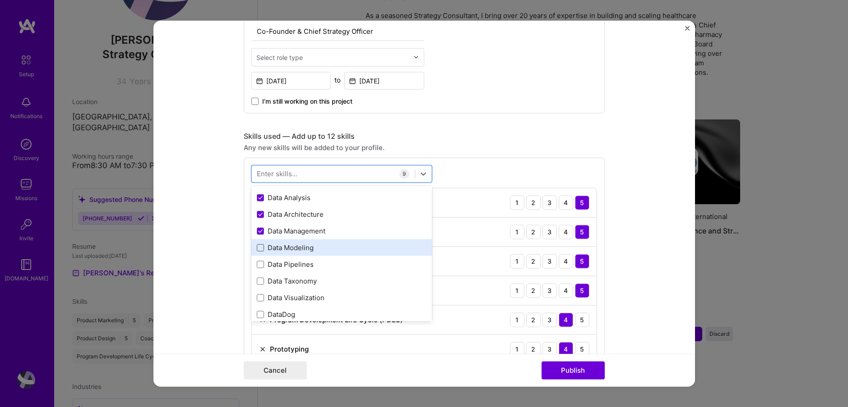
click at [262, 249] on span at bounding box center [260, 247] width 7 height 7
click at [0, 0] on input "checkbox" at bounding box center [0, 0] width 0 height 0
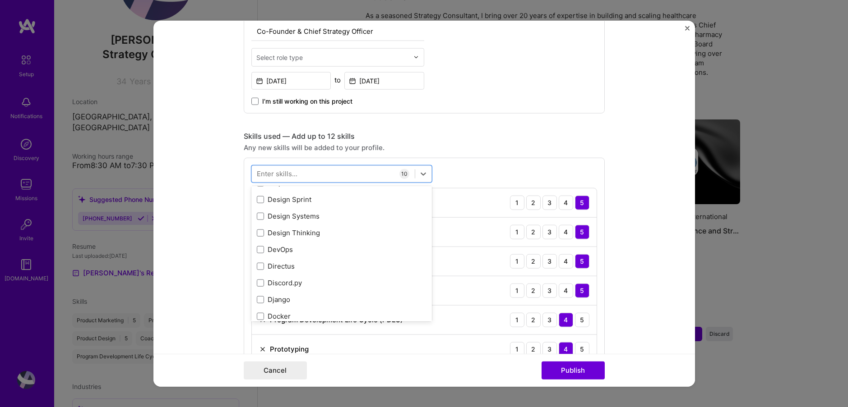
scroll to position [1765, 0]
click at [263, 199] on span at bounding box center [260, 198] width 7 height 7
click at [0, 0] on input "checkbox" at bounding box center [0, 0] width 0 height 0
click at [262, 214] on span at bounding box center [260, 215] width 7 height 7
click at [0, 0] on input "checkbox" at bounding box center [0, 0] width 0 height 0
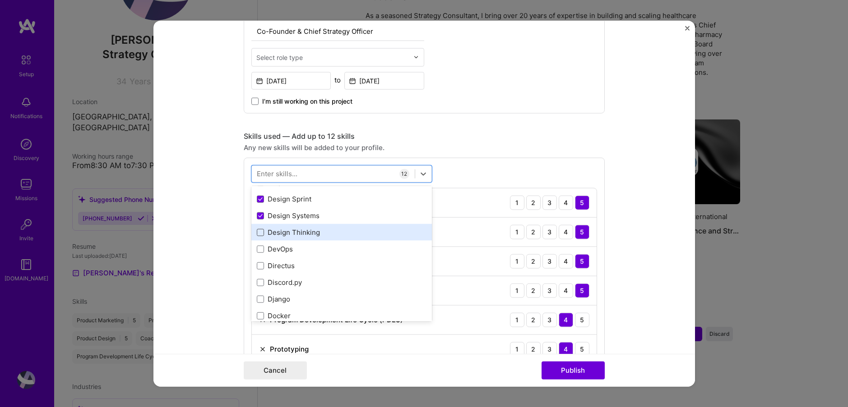
click at [260, 234] on span at bounding box center [260, 232] width 7 height 7
click at [0, 0] on input "checkbox" at bounding box center [0, 0] width 0 height 0
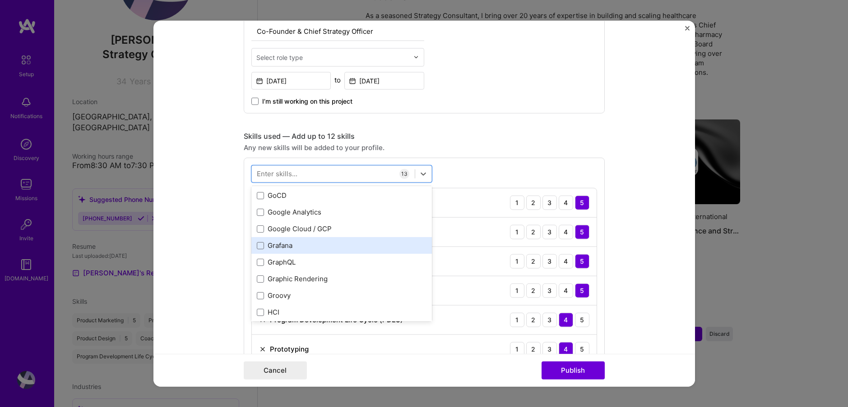
scroll to position [2586, 0]
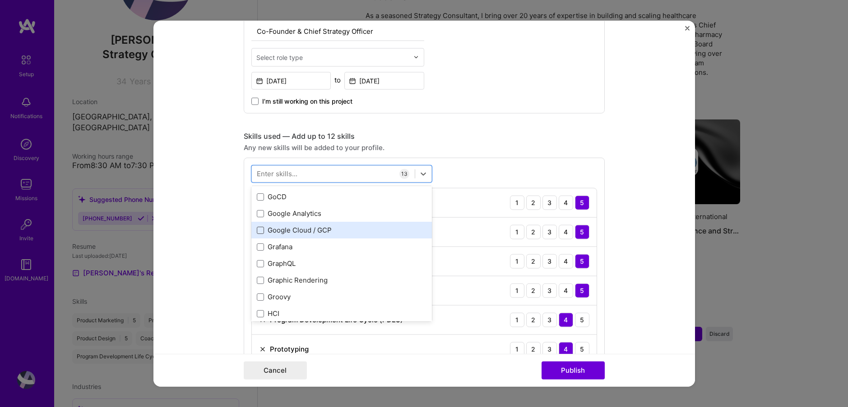
click at [261, 231] on span at bounding box center [260, 229] width 7 height 7
click at [0, 0] on input "checkbox" at bounding box center [0, 0] width 0 height 0
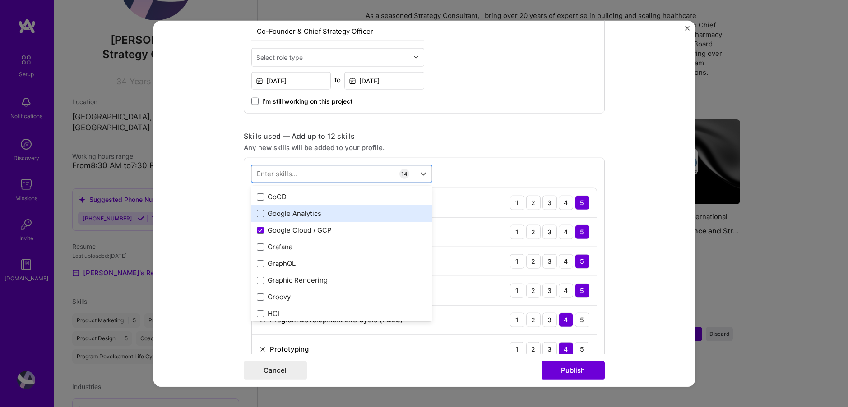
click at [259, 214] on span at bounding box center [260, 213] width 7 height 7
click at [0, 0] on input "checkbox" at bounding box center [0, 0] width 0 height 0
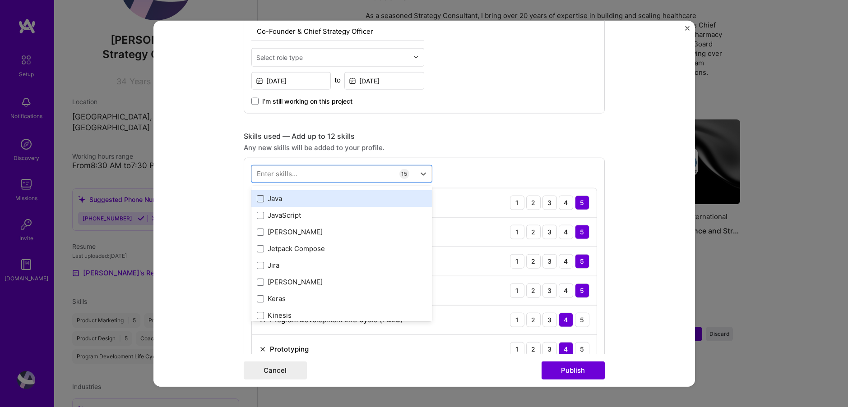
click at [261, 199] on span at bounding box center [260, 198] width 7 height 7
click at [0, 0] on input "checkbox" at bounding box center [0, 0] width 0 height 0
click at [260, 199] on icon at bounding box center [261, 198] width 4 height 3
click at [0, 0] on input "checkbox" at bounding box center [0, 0] width 0 height 0
click at [260, 199] on span at bounding box center [260, 198] width 7 height 7
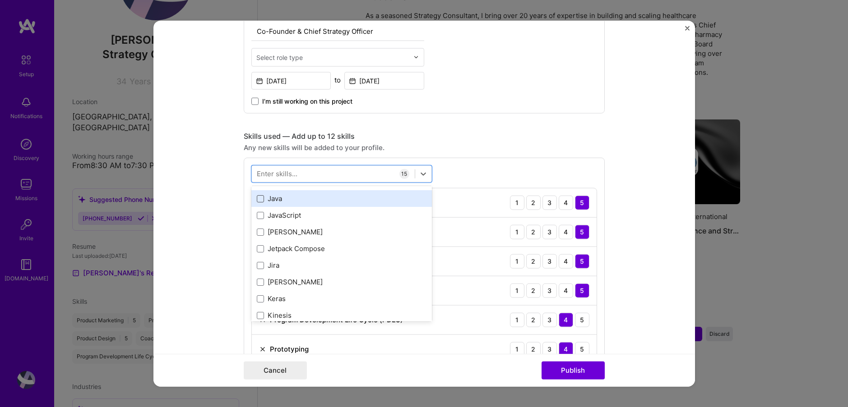
click at [0, 0] on input "checkbox" at bounding box center [0, 0] width 0 height 0
click at [260, 199] on icon at bounding box center [261, 198] width 4 height 3
click at [0, 0] on input "checkbox" at bounding box center [0, 0] width 0 height 0
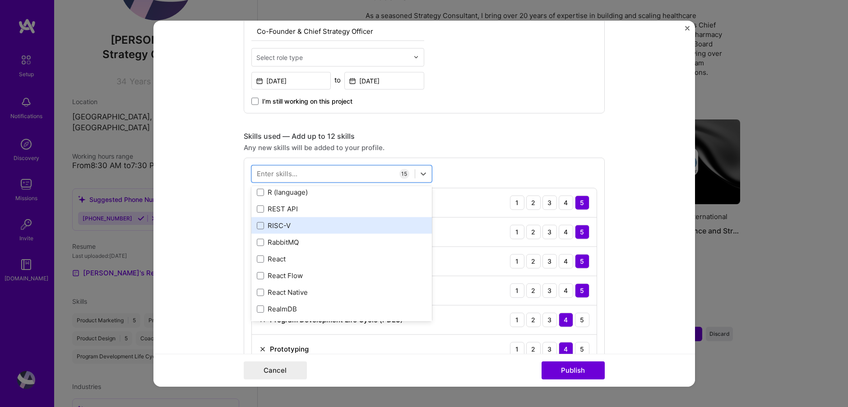
scroll to position [4411, 0]
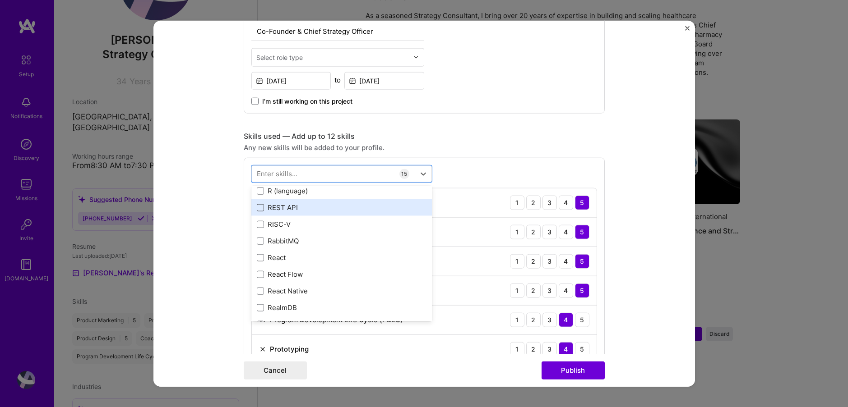
click at [263, 208] on span at bounding box center [260, 207] width 7 height 7
click at [0, 0] on input "checkbox" at bounding box center [0, 0] width 0 height 0
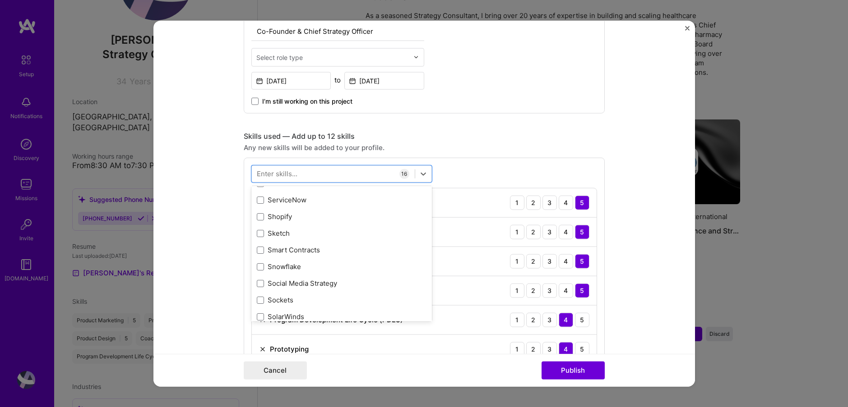
scroll to position [5047, 0]
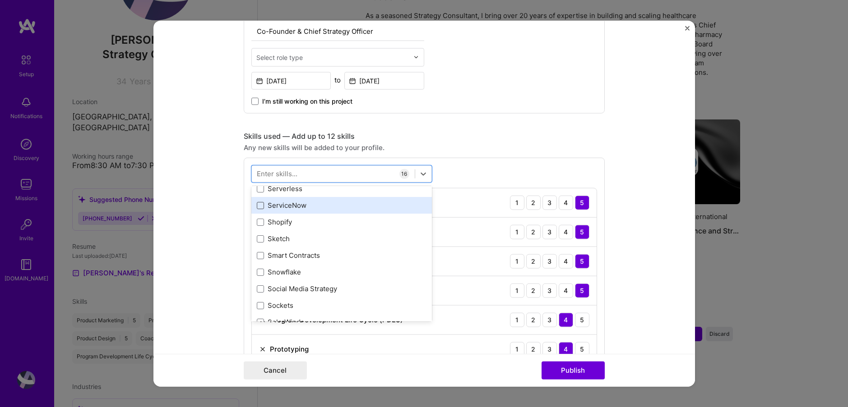
click at [259, 206] on span at bounding box center [260, 205] width 7 height 7
click at [0, 0] on input "checkbox" at bounding box center [0, 0] width 0 height 0
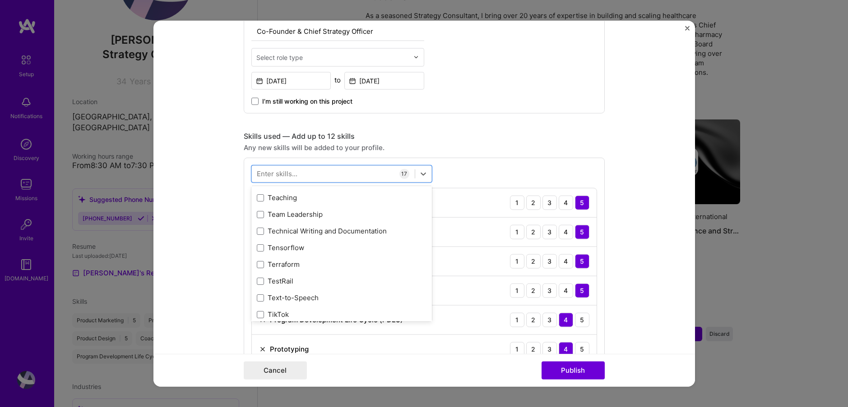
scroll to position [5506, 0]
click at [262, 214] on span at bounding box center [260, 213] width 7 height 7
click at [0, 0] on input "checkbox" at bounding box center [0, 0] width 0 height 0
click at [260, 199] on span at bounding box center [260, 197] width 7 height 7
click at [0, 0] on input "checkbox" at bounding box center [0, 0] width 0 height 0
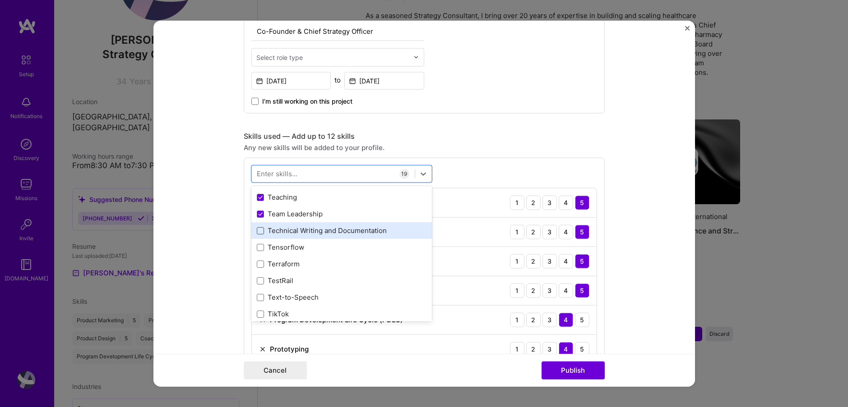
click at [261, 229] on span at bounding box center [260, 230] width 7 height 7
click at [0, 0] on input "checkbox" at bounding box center [0, 0] width 0 height 0
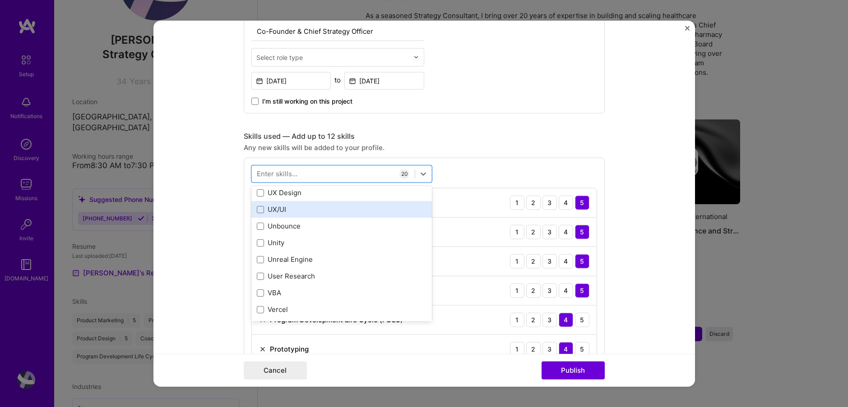
scroll to position [5745, 0]
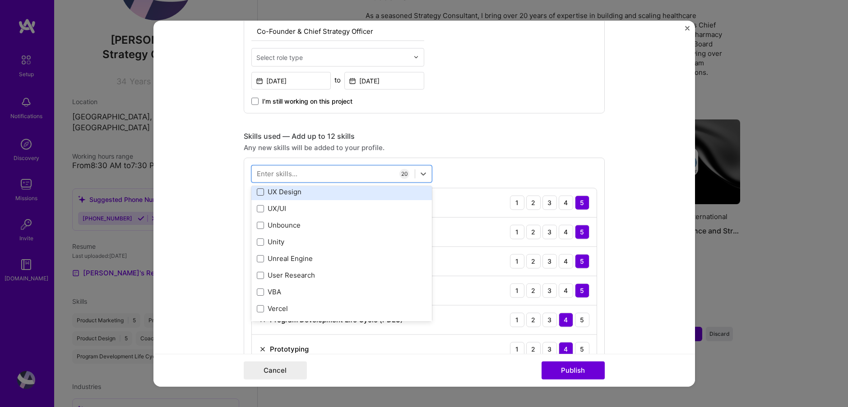
click at [259, 192] on span at bounding box center [260, 191] width 7 height 7
click at [0, 0] on input "checkbox" at bounding box center [0, 0] width 0 height 0
click at [261, 208] on span at bounding box center [260, 208] width 7 height 7
click at [0, 0] on input "checkbox" at bounding box center [0, 0] width 0 height 0
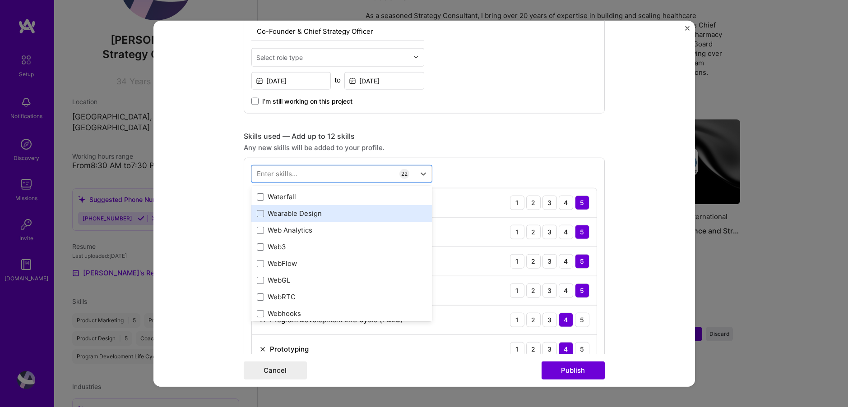
scroll to position [5925, 0]
click at [259, 211] on span at bounding box center [260, 212] width 7 height 7
click at [0, 0] on input "checkbox" at bounding box center [0, 0] width 0 height 0
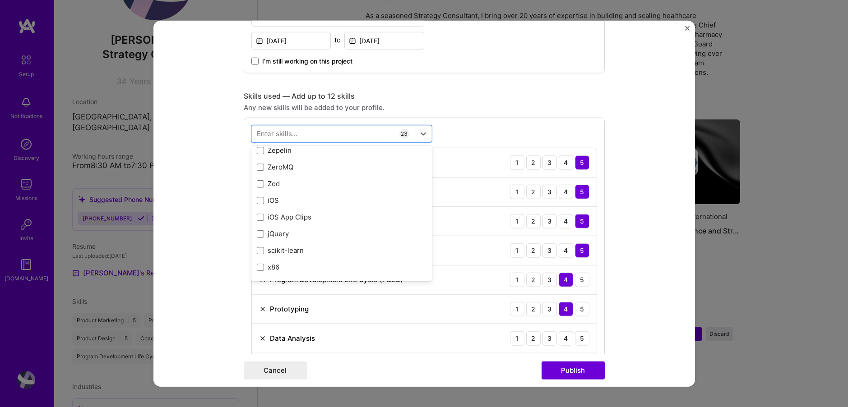
scroll to position [584, 0]
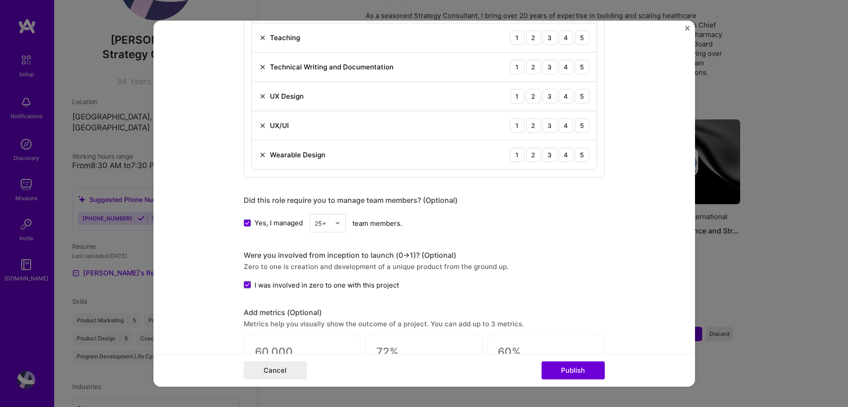
scroll to position [1163, 0]
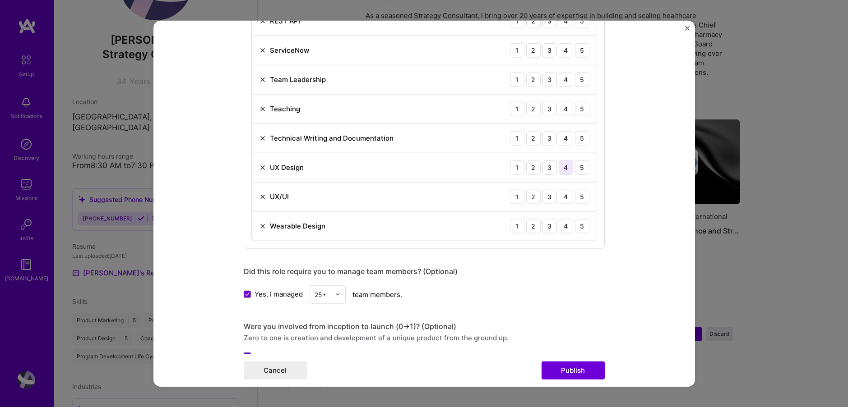
click at [565, 167] on div "4" at bounding box center [566, 167] width 14 height 14
click at [564, 196] on div "4" at bounding box center [566, 196] width 14 height 14
click at [566, 227] on div "4" at bounding box center [566, 226] width 14 height 14
click at [551, 138] on div "3" at bounding box center [549, 138] width 14 height 14
click at [581, 108] on div "5" at bounding box center [582, 109] width 14 height 14
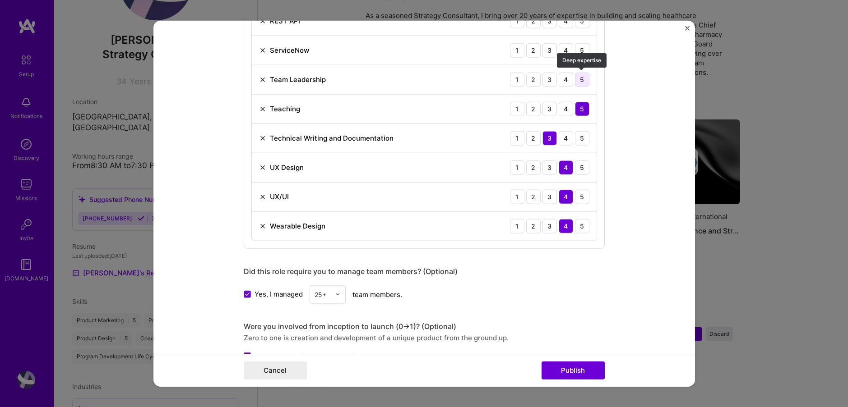
click at [583, 77] on div "5" at bounding box center [582, 79] width 14 height 14
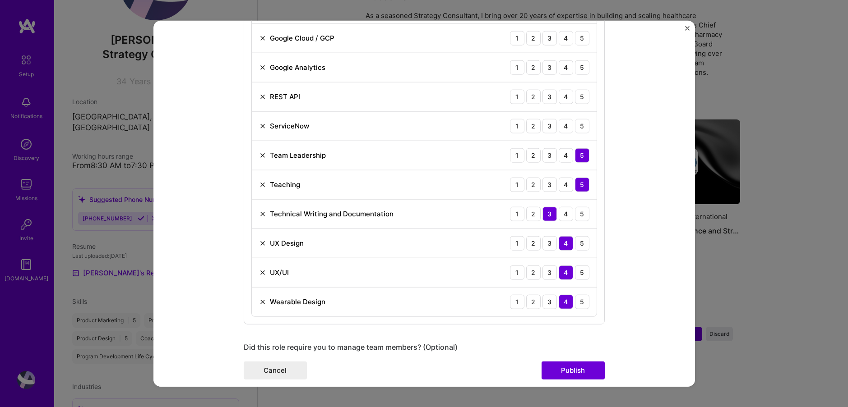
scroll to position [1088, 0]
click at [563, 124] on div "4" at bounding box center [566, 124] width 14 height 14
click at [563, 94] on div "4" at bounding box center [566, 95] width 14 height 14
click at [562, 95] on div "4" at bounding box center [566, 95] width 14 height 14
click at [565, 93] on div "4" at bounding box center [566, 95] width 14 height 14
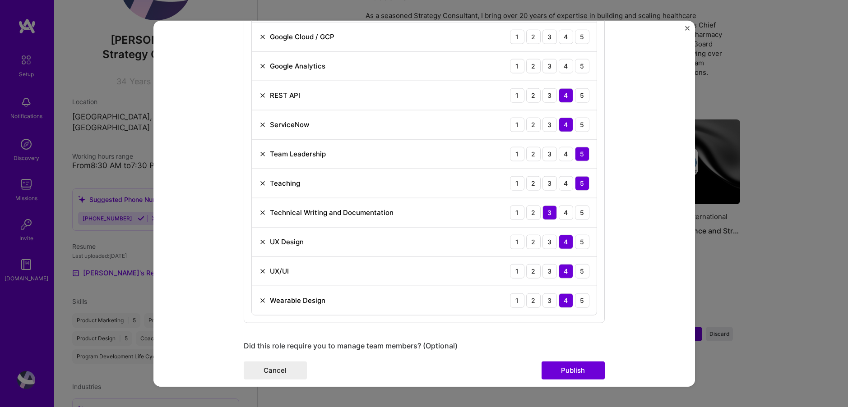
click at [565, 122] on div "4" at bounding box center [566, 124] width 14 height 14
click at [552, 124] on div "3" at bounding box center [549, 124] width 14 height 14
drag, startPoint x: 548, startPoint y: 95, endPoint x: 545, endPoint y: 83, distance: 12.1
click at [548, 95] on div "3" at bounding box center [549, 95] width 14 height 14
click at [547, 63] on div "3" at bounding box center [549, 66] width 14 height 14
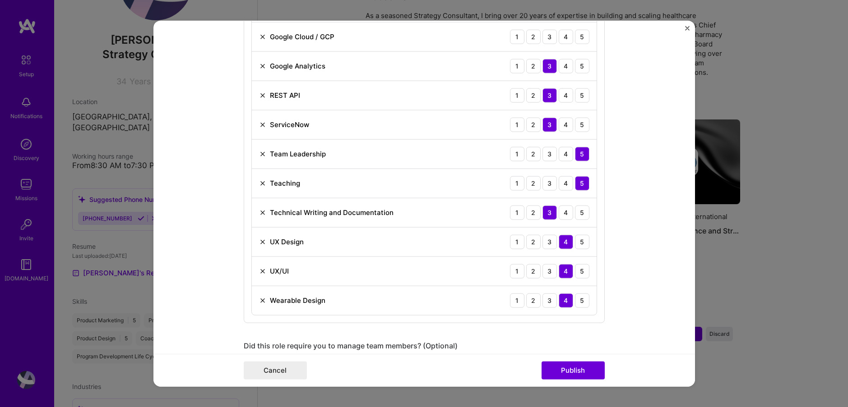
drag, startPoint x: 550, startPoint y: 36, endPoint x: 537, endPoint y: 44, distance: 15.0
click at [550, 36] on div "3" at bounding box center [549, 36] width 14 height 14
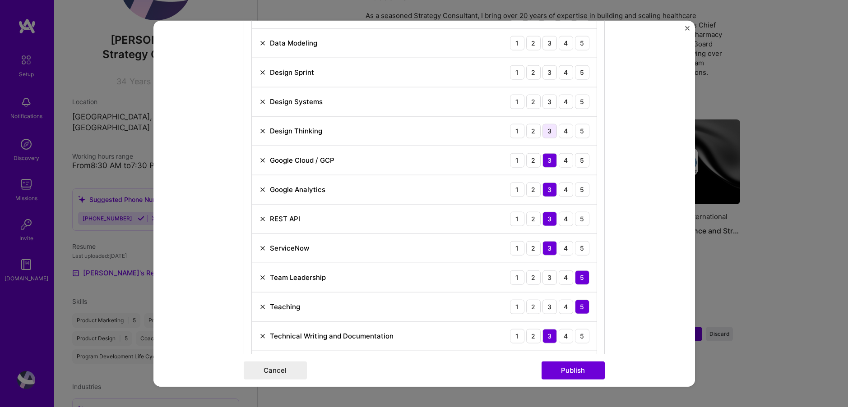
scroll to position [960, 0]
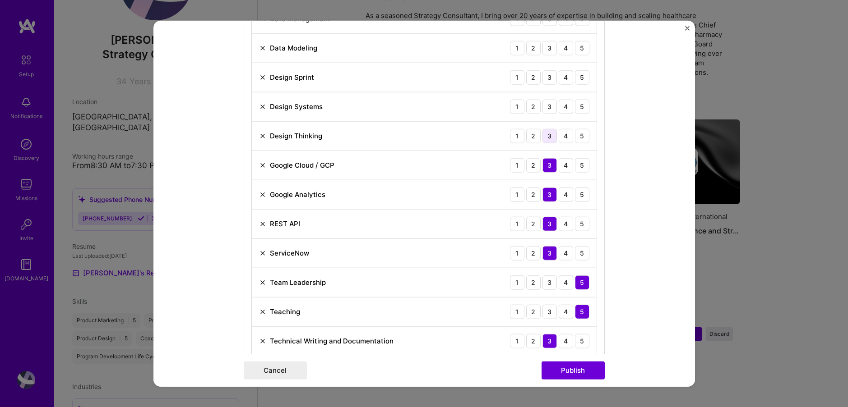
click at [549, 136] on div "3" at bounding box center [549, 136] width 14 height 14
click at [549, 105] on div "3" at bounding box center [549, 106] width 14 height 14
click at [582, 77] on div "5" at bounding box center [582, 77] width 14 height 14
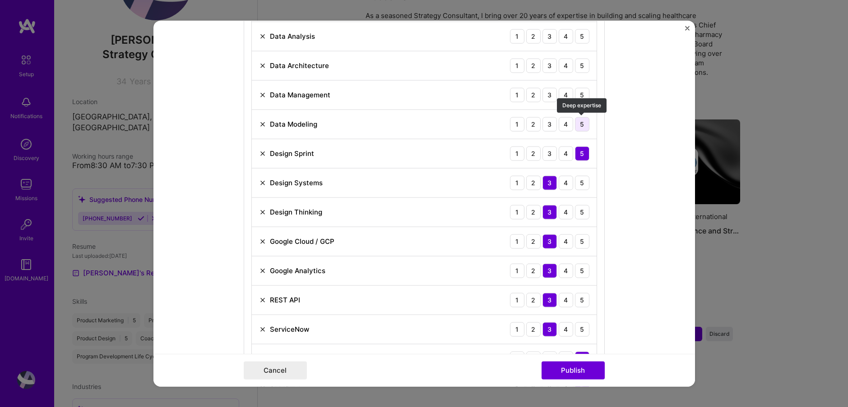
scroll to position [883, 0]
click at [579, 125] on div "5" at bounding box center [582, 124] width 14 height 14
click at [570, 125] on div "4" at bounding box center [566, 124] width 14 height 14
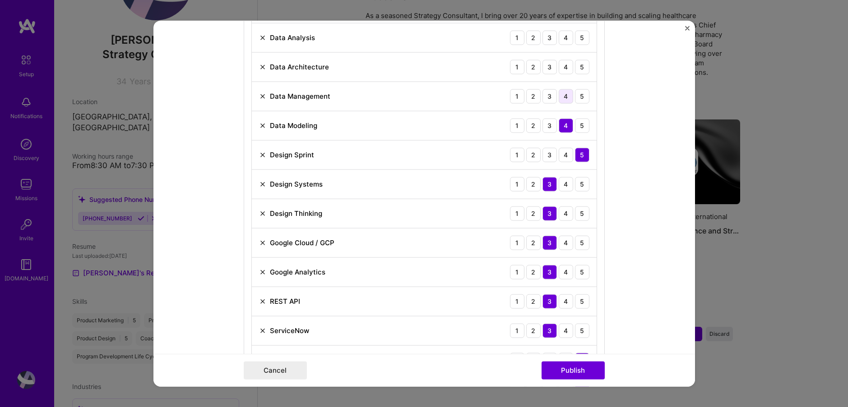
click at [564, 96] on div "4" at bounding box center [566, 96] width 14 height 14
click at [564, 67] on div "4" at bounding box center [566, 67] width 14 height 14
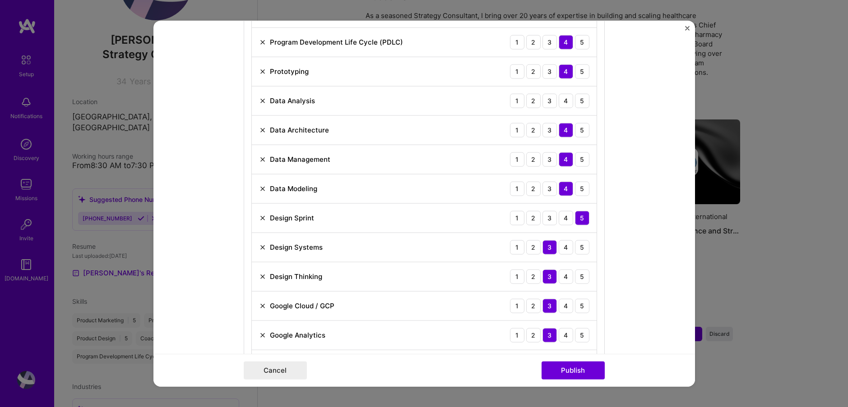
scroll to position [809, 0]
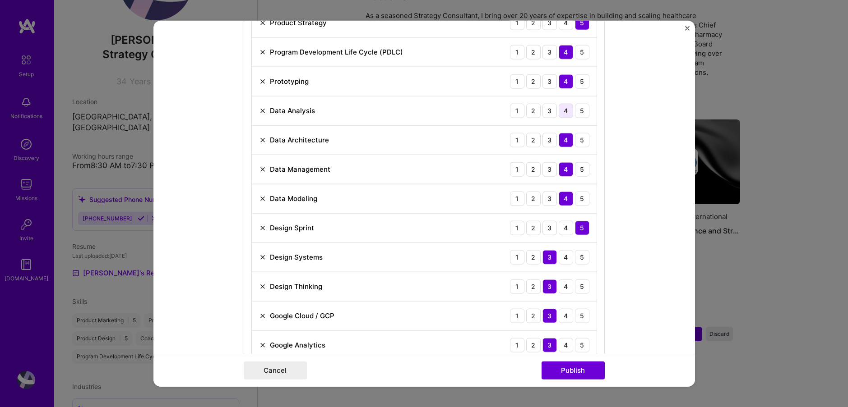
click at [565, 111] on div "4" at bounding box center [566, 110] width 14 height 14
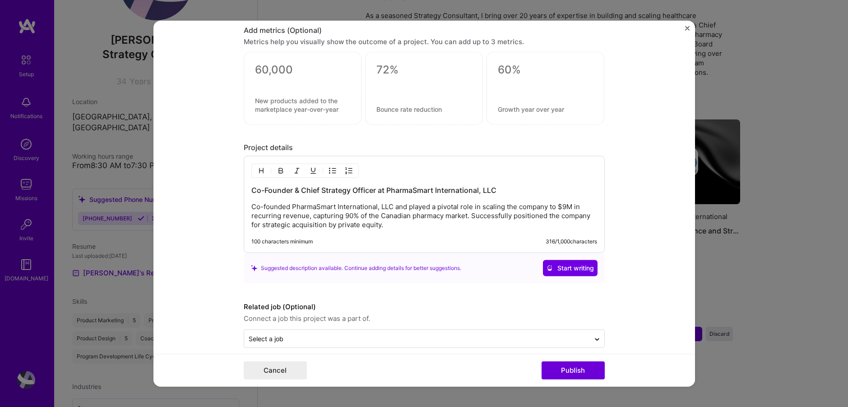
scroll to position [1527, 0]
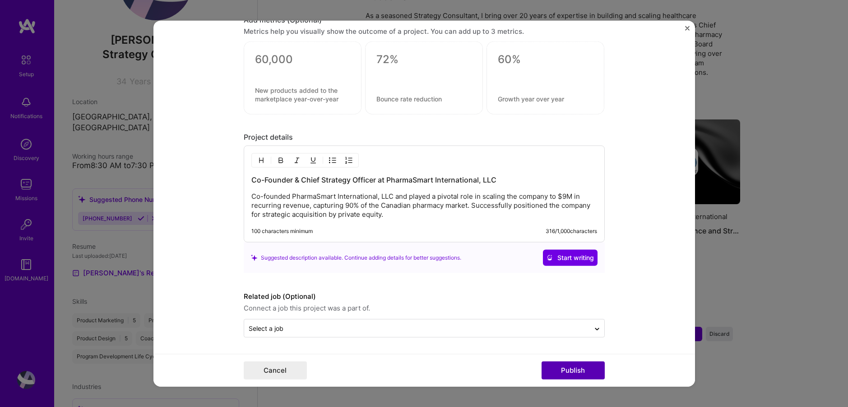
click at [576, 366] on button "Publish" at bounding box center [572, 371] width 63 height 18
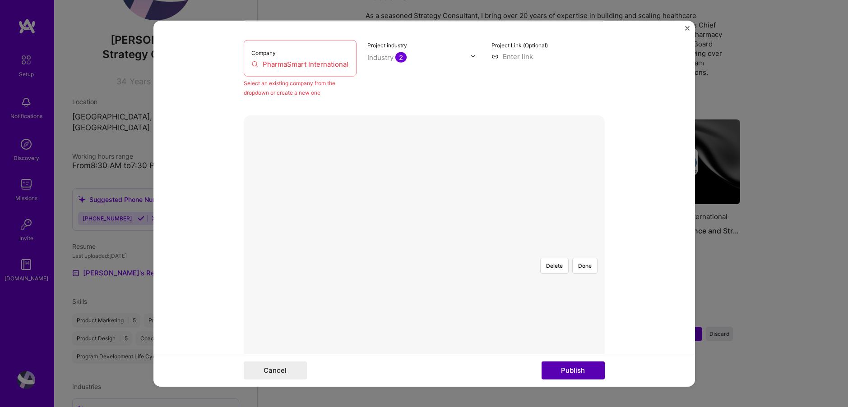
scroll to position [59, 0]
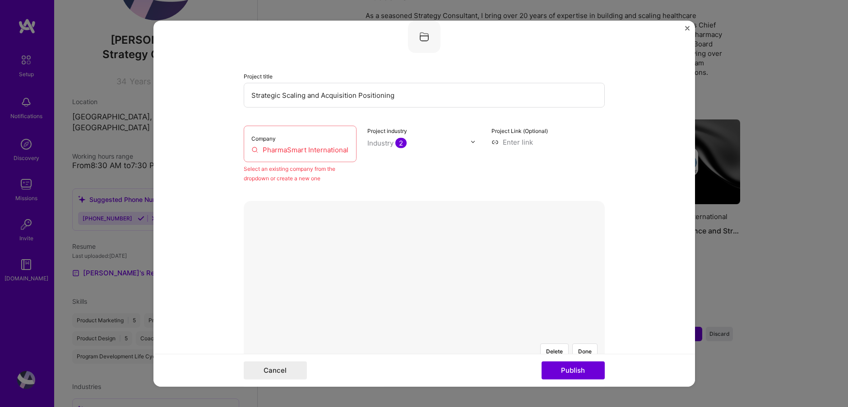
click at [314, 150] on input "PharmaSmart International, LLC" at bounding box center [300, 149] width 98 height 9
drag, startPoint x: 351, startPoint y: 149, endPoint x: 220, endPoint y: 151, distance: 131.7
click at [220, 151] on form "Editing suggested project This project is suggested based on your LinkedIn, res…" at bounding box center [423, 203] width 541 height 367
click at [321, 178] on div "Select an existing company from the dropdown or create a new one" at bounding box center [300, 173] width 113 height 19
drag, startPoint x: 256, startPoint y: 152, endPoint x: 270, endPoint y: 150, distance: 14.5
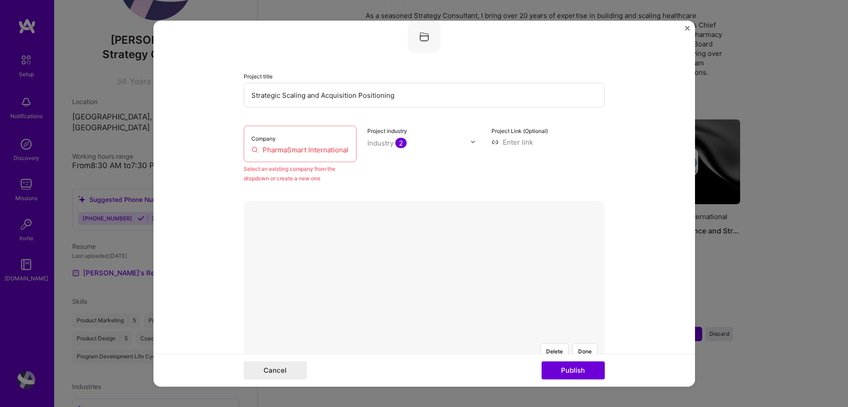
click at [256, 152] on input "PharmaSmart International, LLC" at bounding box center [300, 149] width 98 height 9
click at [273, 150] on input "PharmaSmart International, LLC" at bounding box center [300, 149] width 98 height 9
drag, startPoint x: 288, startPoint y: 150, endPoint x: 312, endPoint y: 150, distance: 23.9
click at [289, 150] on input "PharmaSmart International, LLC" at bounding box center [300, 149] width 98 height 9
drag, startPoint x: 352, startPoint y: 151, endPoint x: 218, endPoint y: 150, distance: 134.4
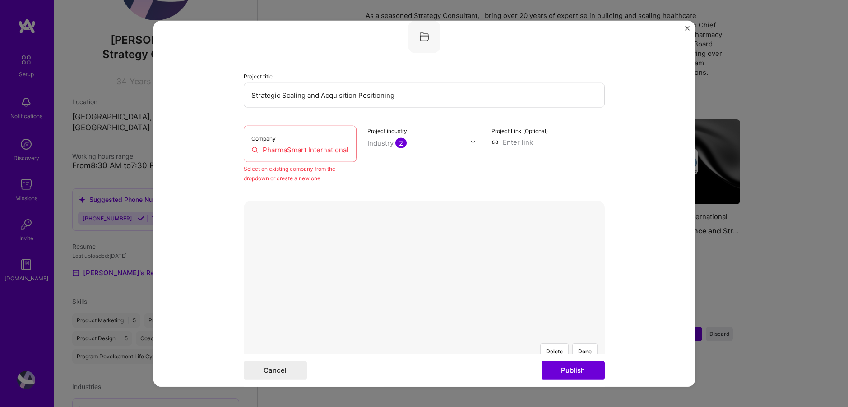
click at [218, 150] on form "Editing suggested project This project is suggested based on your LinkedIn, res…" at bounding box center [423, 203] width 541 height 367
click at [480, 176] on div "Project industry Industry 2" at bounding box center [423, 153] width 113 height 57
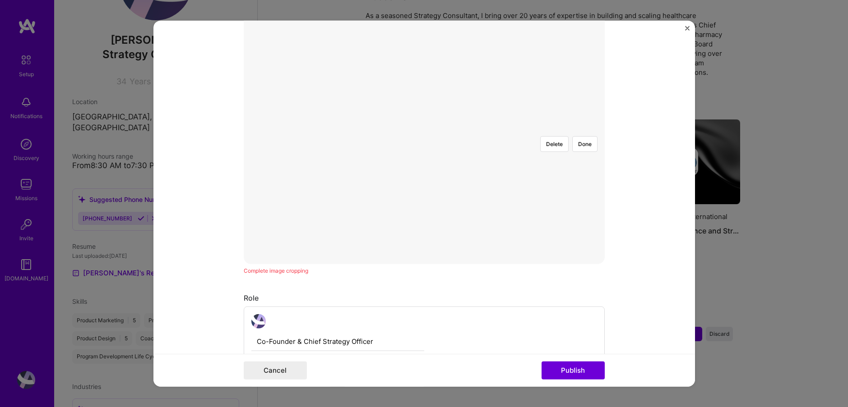
scroll to position [270, 0]
drag, startPoint x: 423, startPoint y: 177, endPoint x: 472, endPoint y: 144, distance: 58.8
click at [425, 176] on div "Delete Done" at bounding box center [424, 125] width 361 height 271
click at [584, 132] on button "Done" at bounding box center [584, 140] width 25 height 16
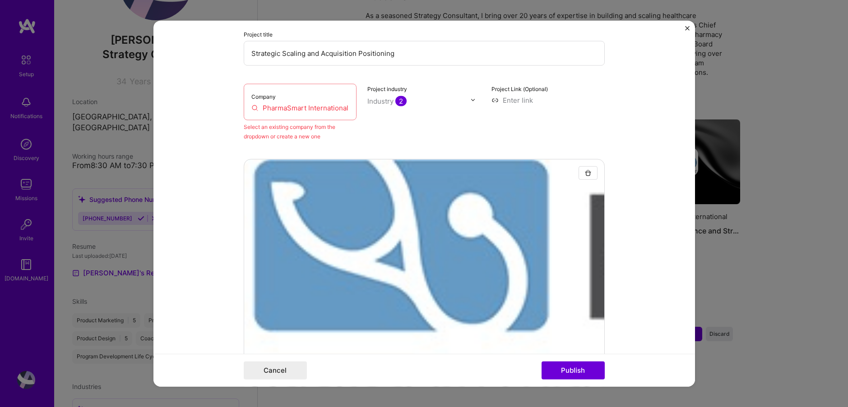
scroll to position [290, 0]
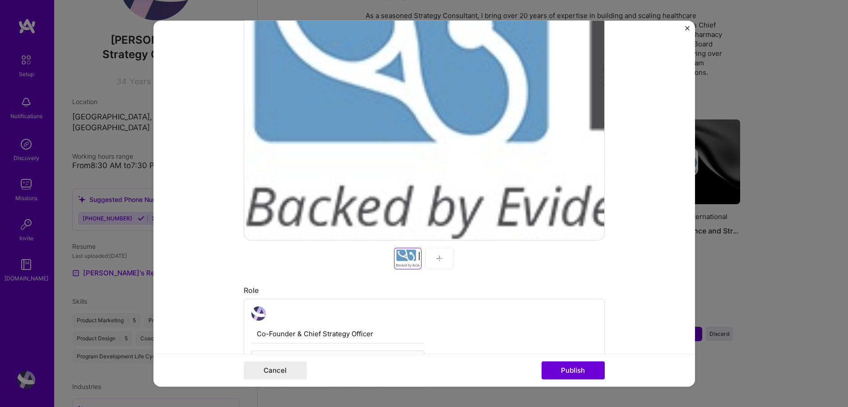
click at [406, 259] on div at bounding box center [408, 258] width 24 height 18
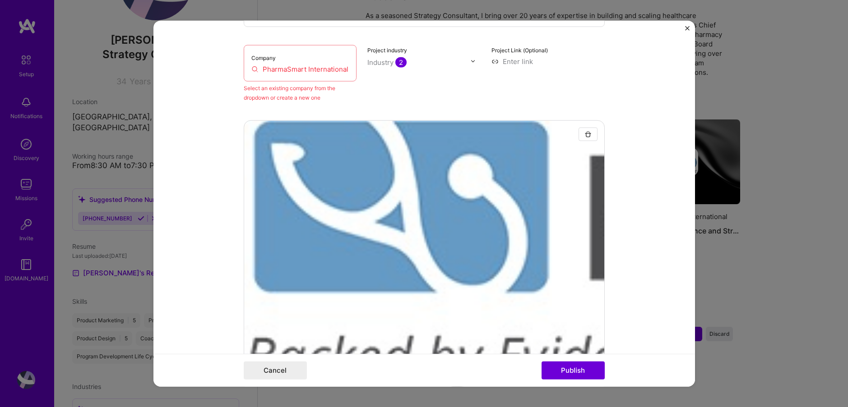
scroll to position [99, 0]
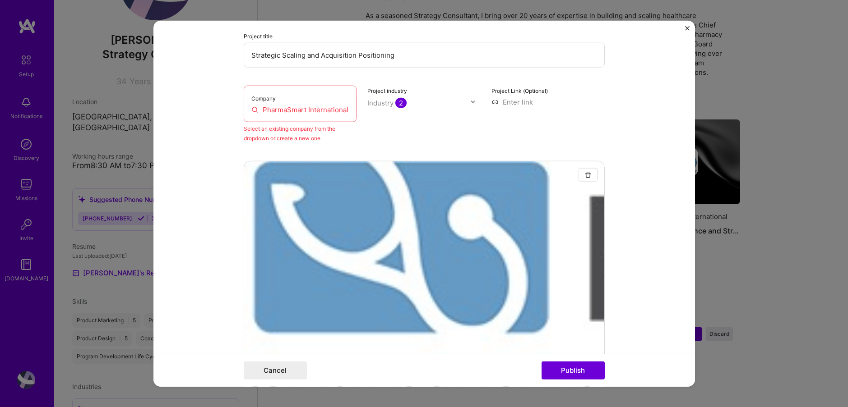
click at [321, 116] on div "Company PharmaSmart International, LLC" at bounding box center [300, 103] width 113 height 37
click at [317, 112] on input "PharmaSmart International, LLC" at bounding box center [300, 109] width 98 height 9
click at [254, 109] on input "PharmaSmart International, LLC" at bounding box center [300, 109] width 98 height 9
drag, startPoint x: 258, startPoint y: 109, endPoint x: 385, endPoint y: 120, distance: 127.7
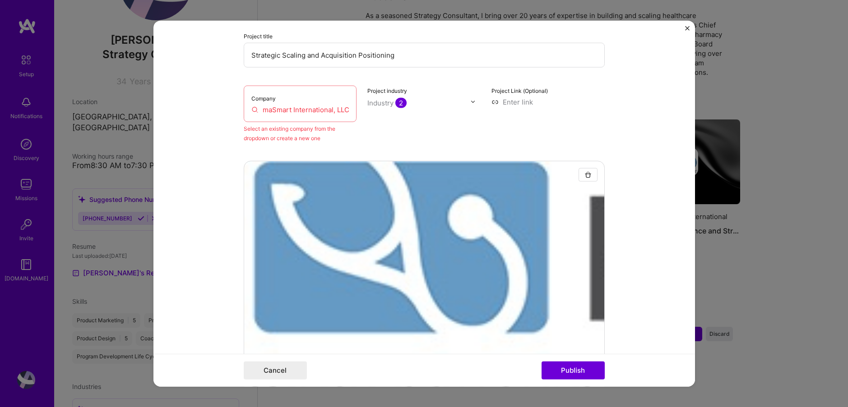
click at [385, 120] on div "Company PharmaSmart International, LLC Select an existing company from the drop…" at bounding box center [424, 113] width 361 height 57
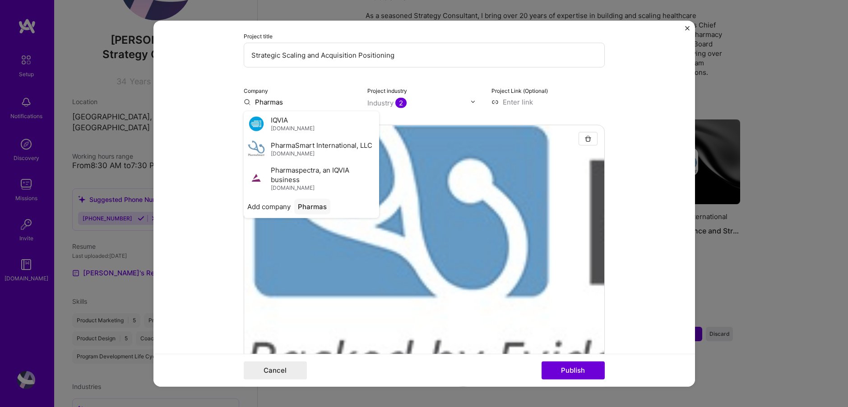
scroll to position [100, 0]
click at [299, 146] on span "PharmaSmart International, LLC" at bounding box center [322, 144] width 102 height 9
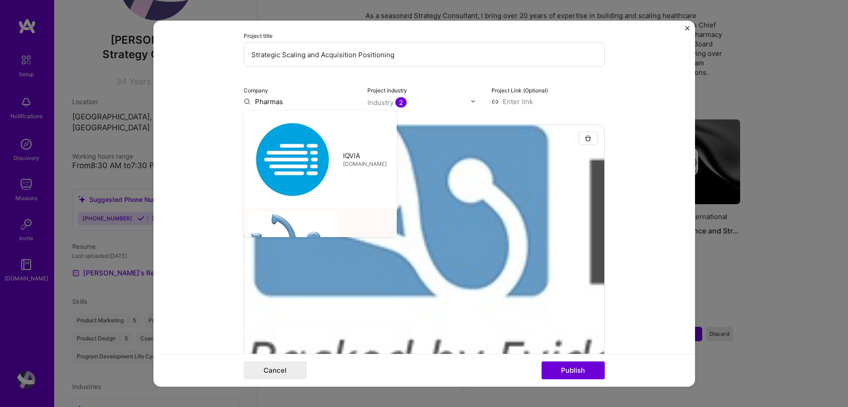
type input "PharmaSmart International, LLC"
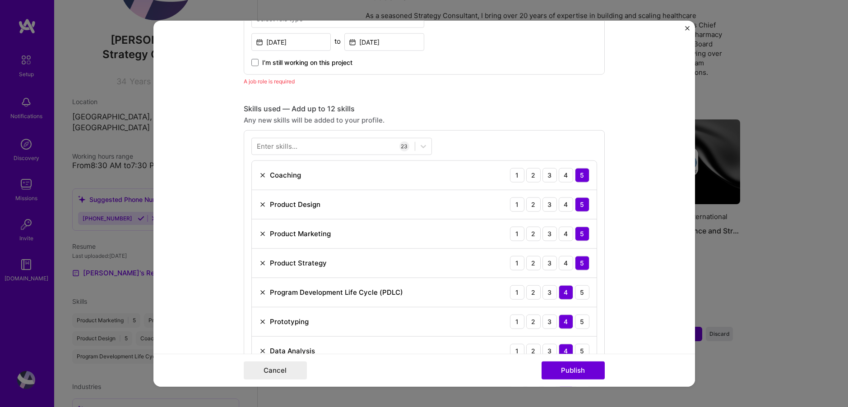
scroll to position [598, 0]
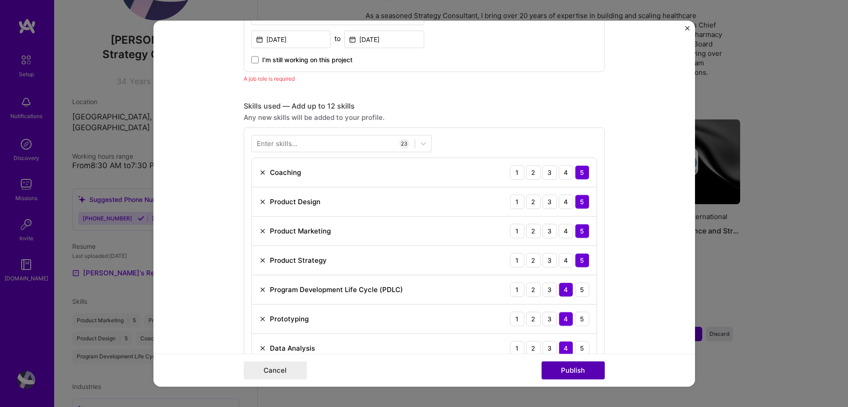
click at [570, 371] on button "Publish" at bounding box center [572, 371] width 63 height 18
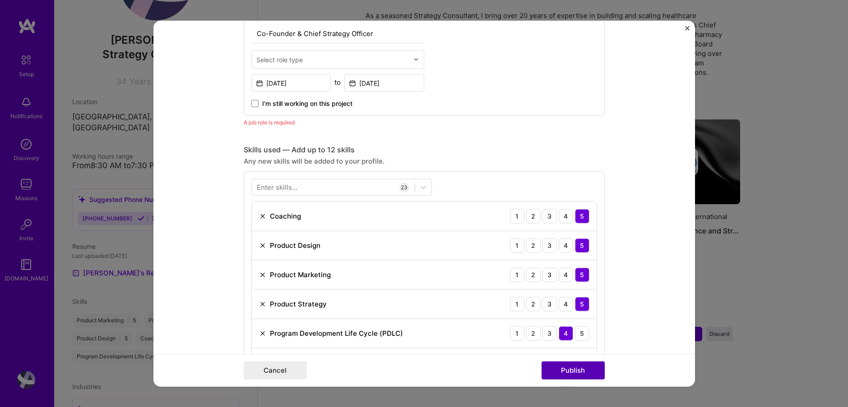
scroll to position [519, 0]
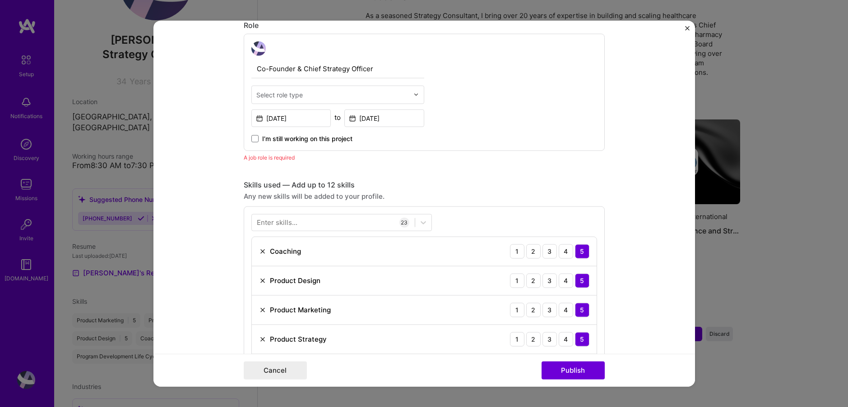
click at [291, 96] on div "Select role type" at bounding box center [279, 94] width 46 height 9
type input "f"
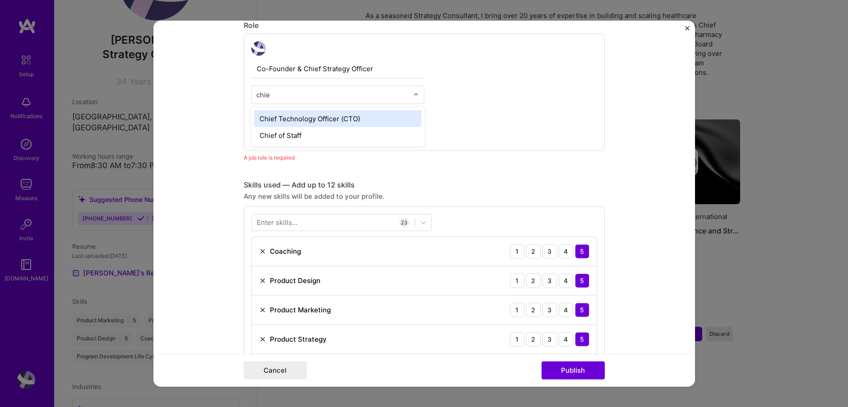
drag, startPoint x: 294, startPoint y: 96, endPoint x: 240, endPoint y: 92, distance: 53.4
click at [240, 92] on form "Editing suggested project This project is suggested based on your LinkedIn, res…" at bounding box center [423, 203] width 541 height 367
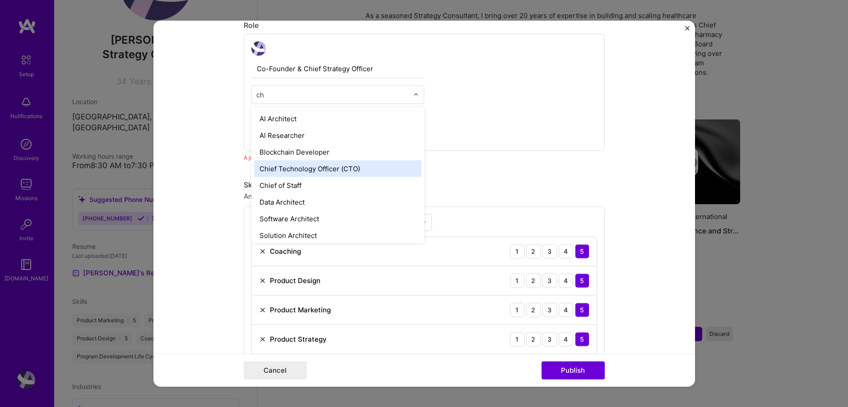
type input "c"
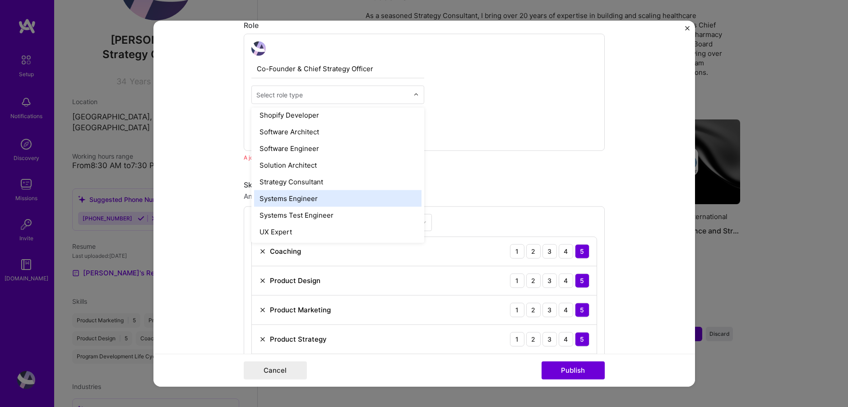
scroll to position [965, 0]
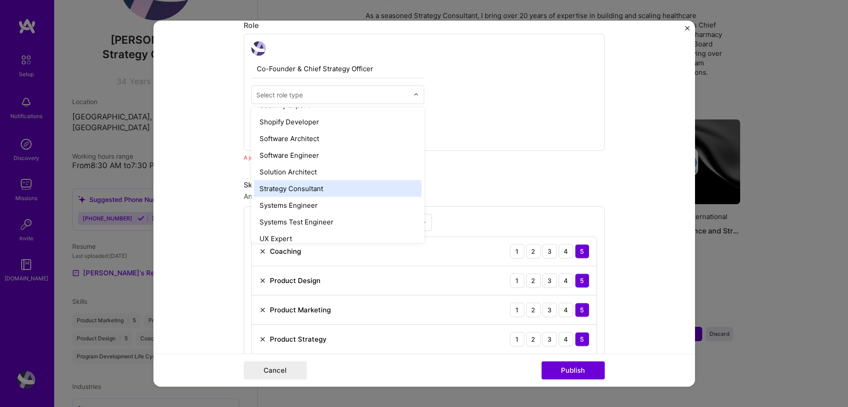
click at [299, 190] on div "Strategy Consultant" at bounding box center [337, 188] width 167 height 17
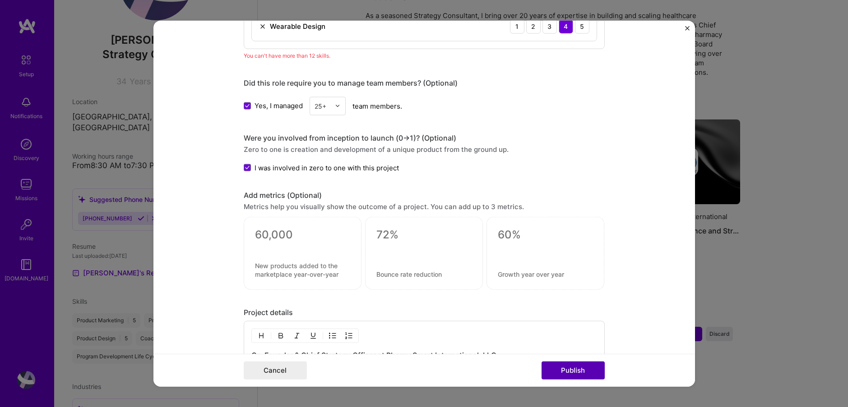
click at [583, 373] on button "Publish" at bounding box center [572, 371] width 63 height 18
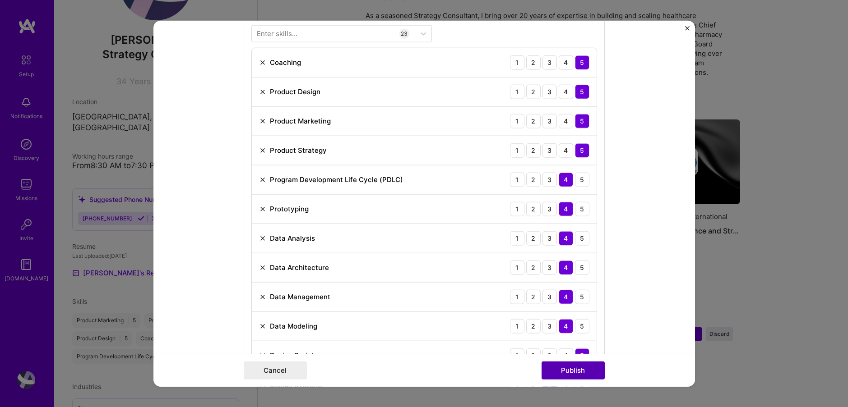
scroll to position [668, 0]
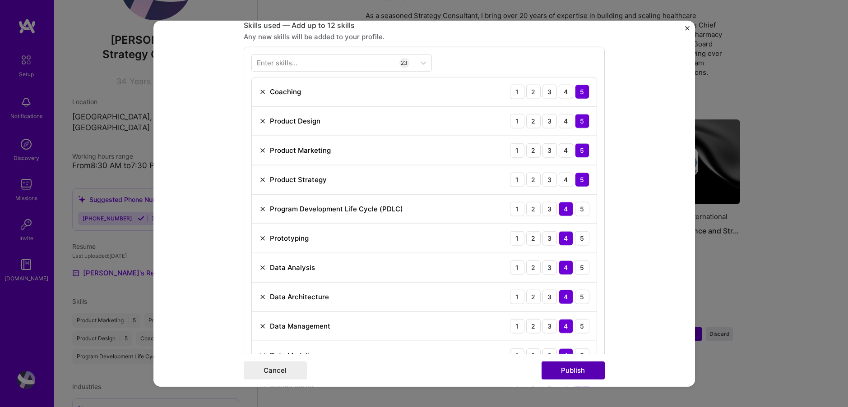
click at [582, 373] on button "Publish" at bounding box center [572, 371] width 63 height 18
click at [567, 373] on button "Publish" at bounding box center [572, 371] width 63 height 18
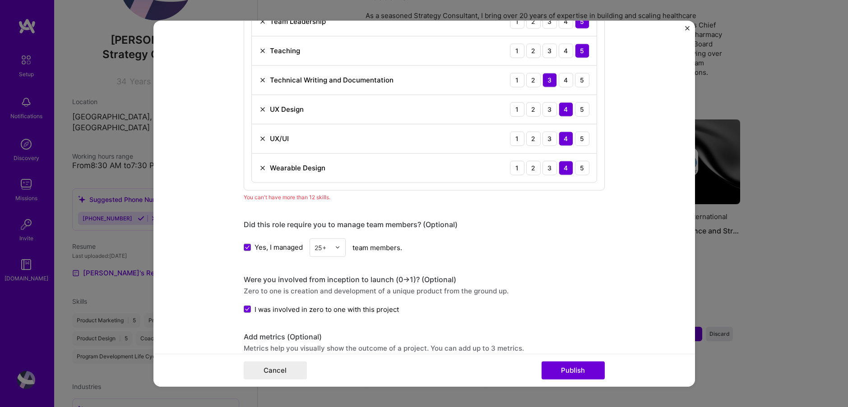
scroll to position [1158, 0]
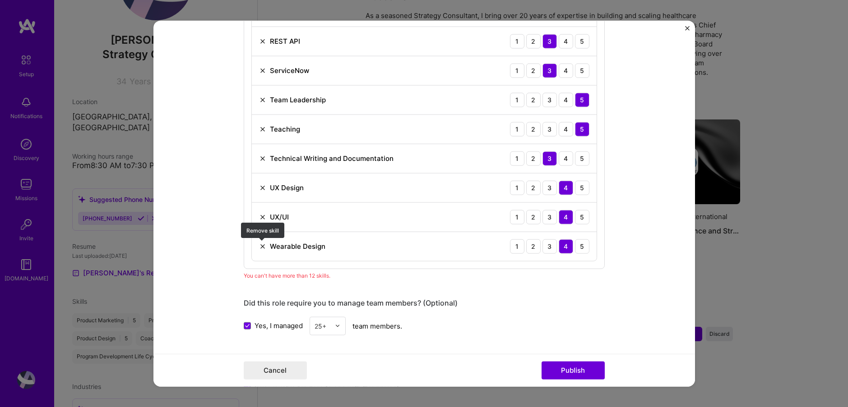
click at [263, 247] on img at bounding box center [262, 246] width 7 height 7
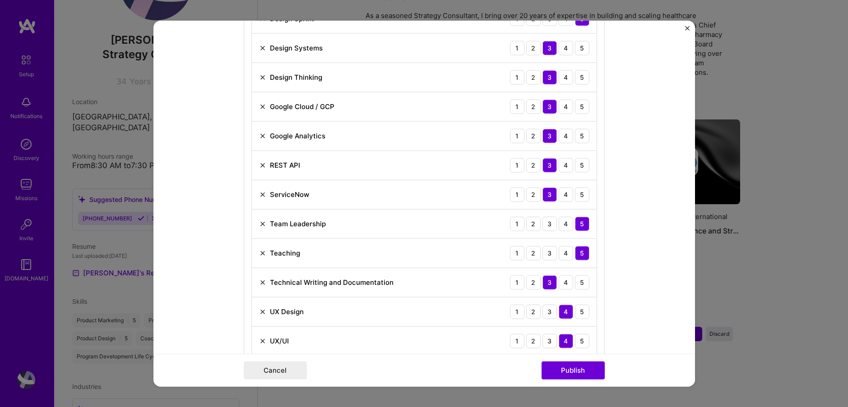
scroll to position [1030, 0]
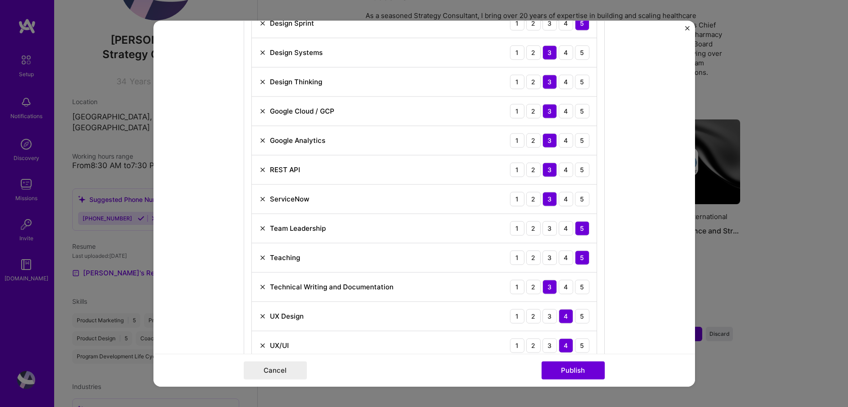
click at [262, 168] on img at bounding box center [262, 169] width 7 height 7
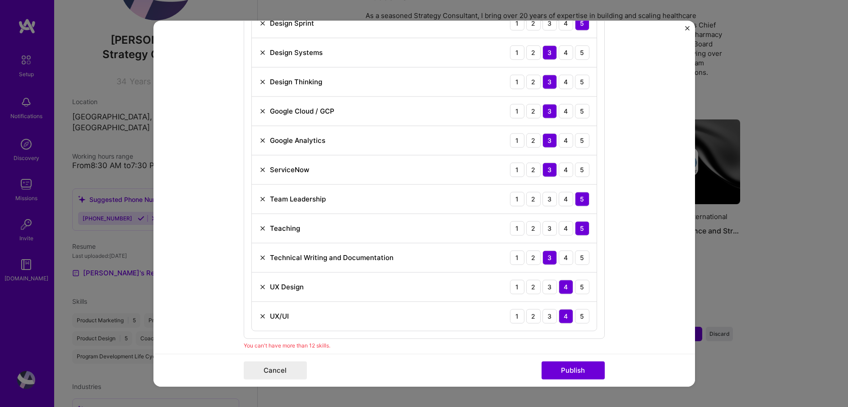
click at [262, 145] on div "Google Analytics 1 2 3 4 5" at bounding box center [424, 140] width 345 height 29
click at [263, 137] on img at bounding box center [262, 140] width 7 height 7
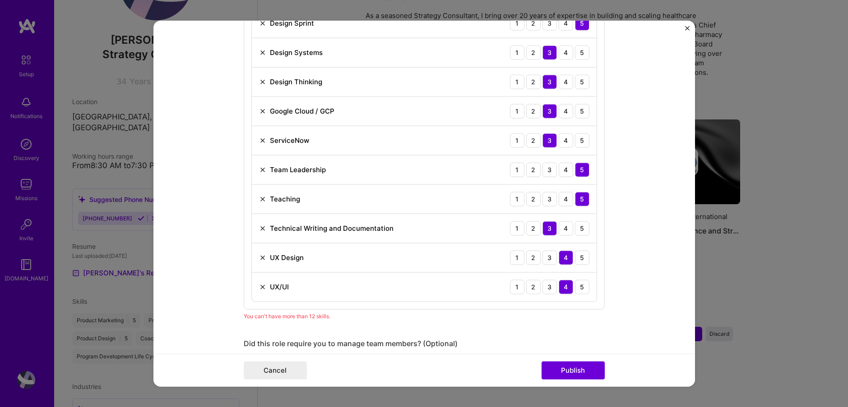
click at [262, 111] on img at bounding box center [262, 110] width 7 height 7
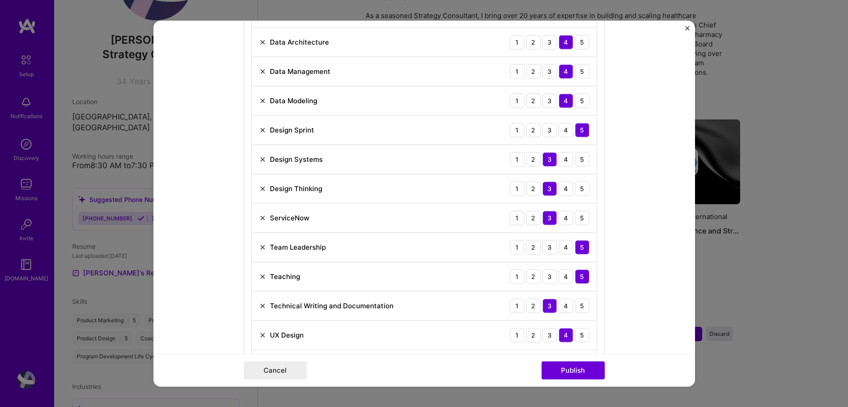
scroll to position [999, 0]
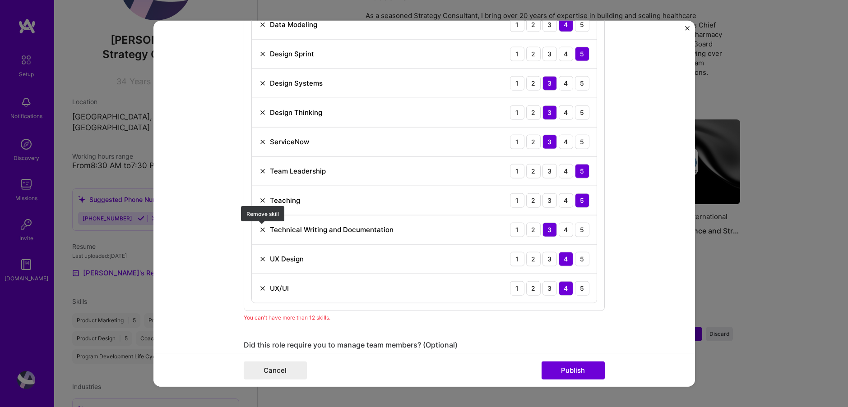
click at [262, 229] on img at bounding box center [262, 229] width 7 height 7
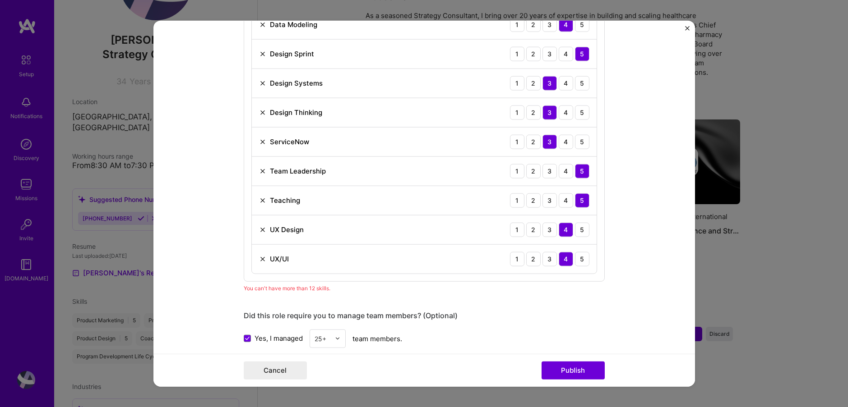
click at [263, 259] on img at bounding box center [262, 258] width 7 height 7
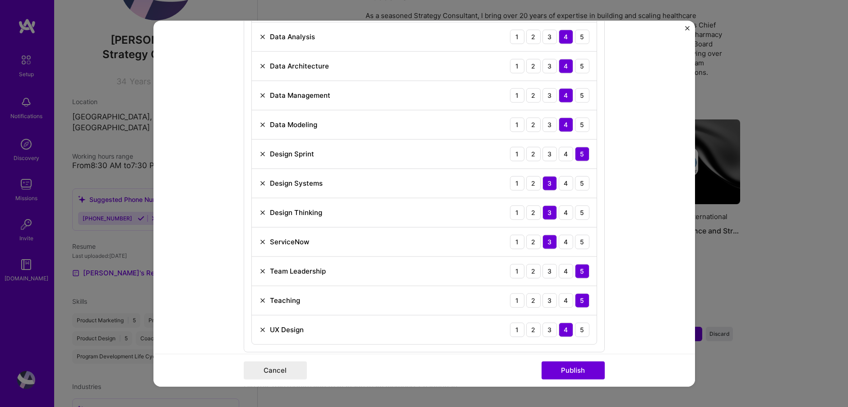
scroll to position [898, 0]
click at [262, 185] on img at bounding box center [262, 183] width 7 height 7
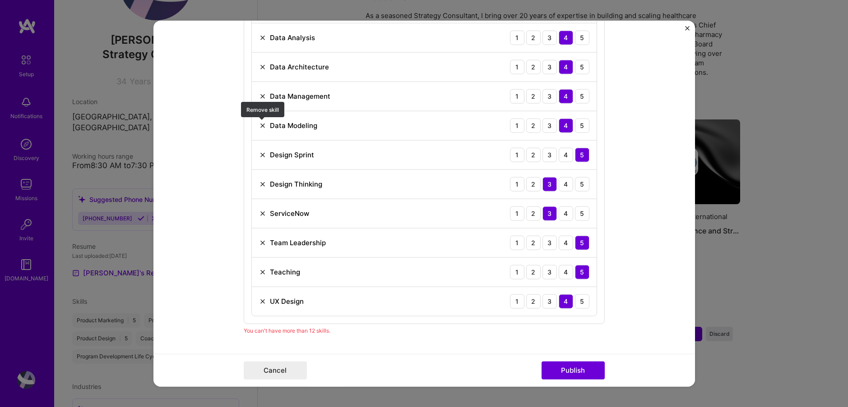
click at [262, 126] on img at bounding box center [262, 125] width 7 height 7
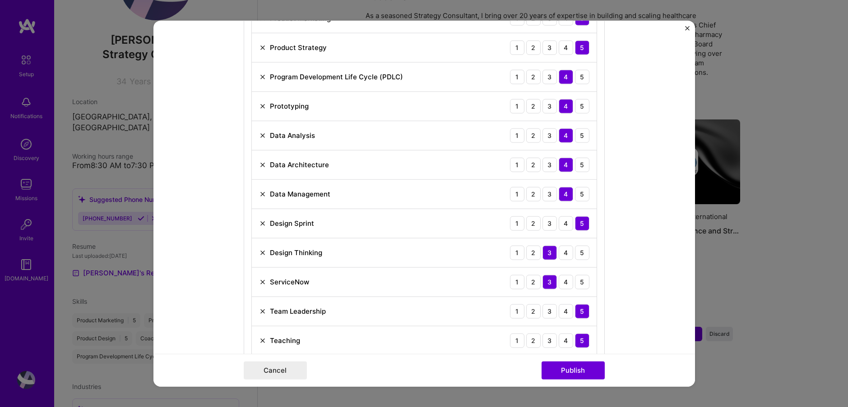
scroll to position [799, 0]
click at [261, 164] on img at bounding box center [262, 165] width 7 height 7
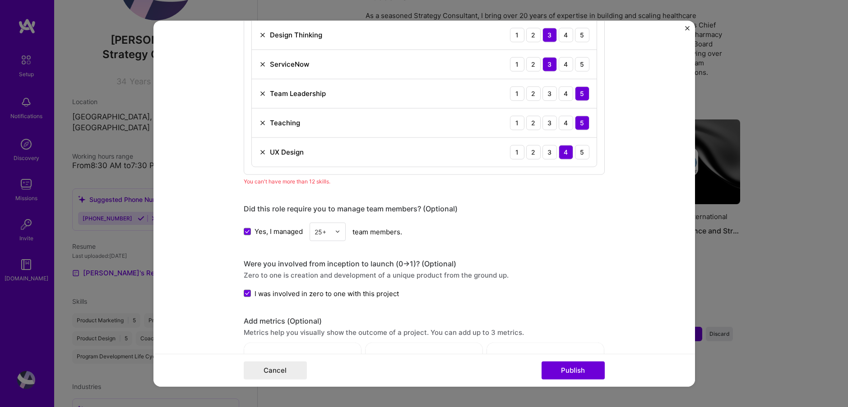
scroll to position [1011, 0]
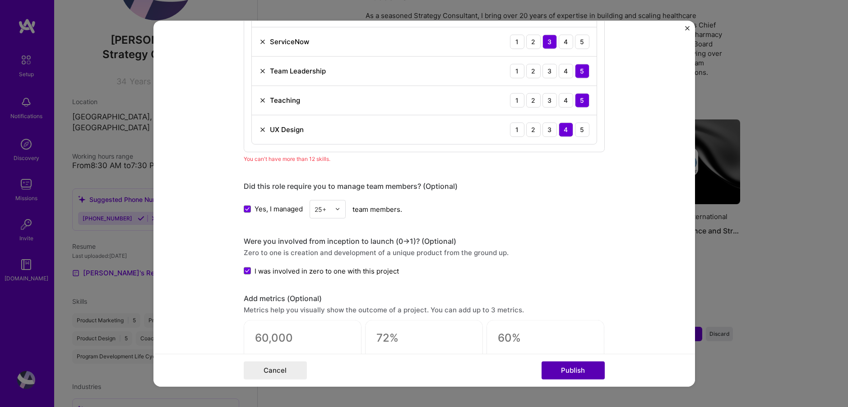
click at [571, 370] on button "Publish" at bounding box center [572, 371] width 63 height 18
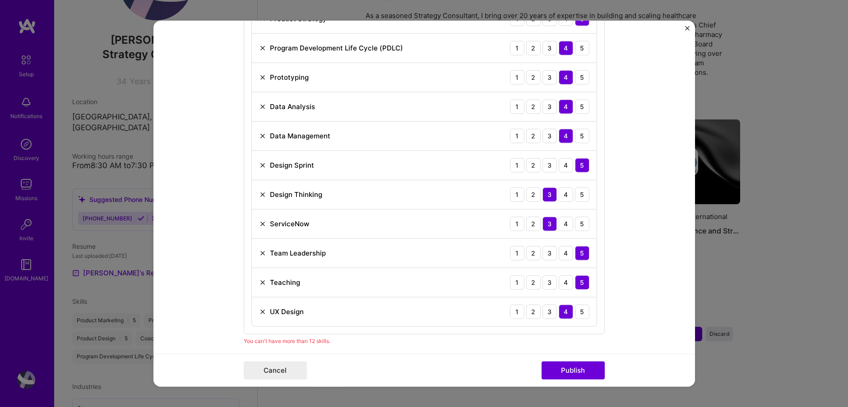
scroll to position [828, 0]
click at [261, 107] on img at bounding box center [262, 107] width 7 height 7
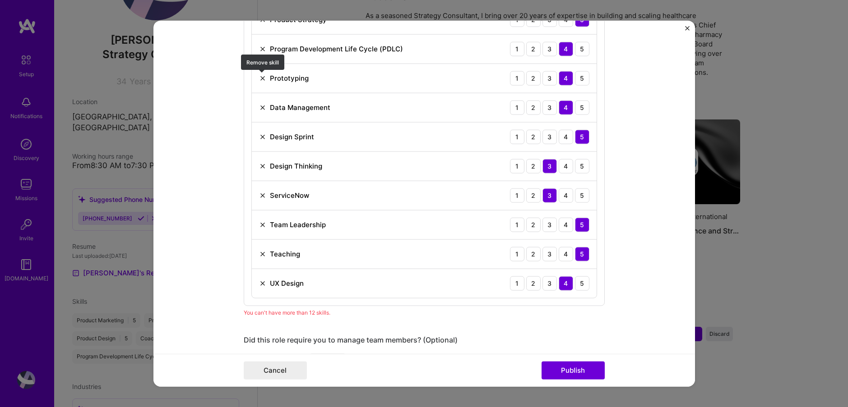
click at [261, 78] on img at bounding box center [262, 77] width 7 height 7
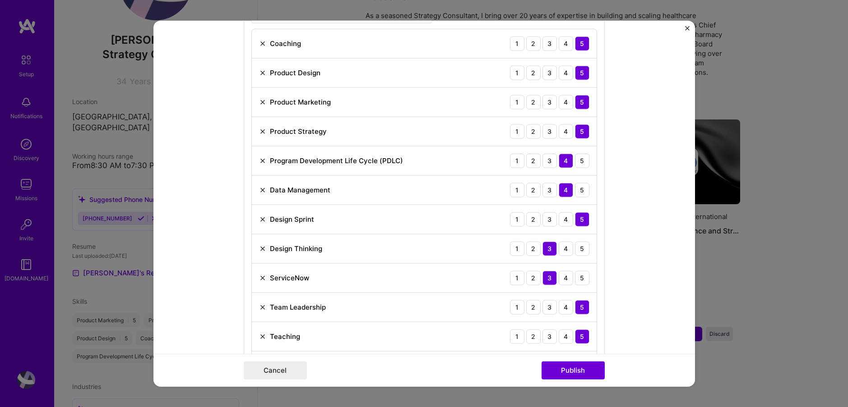
scroll to position [717, 0]
click at [263, 100] on img at bounding box center [262, 100] width 7 height 7
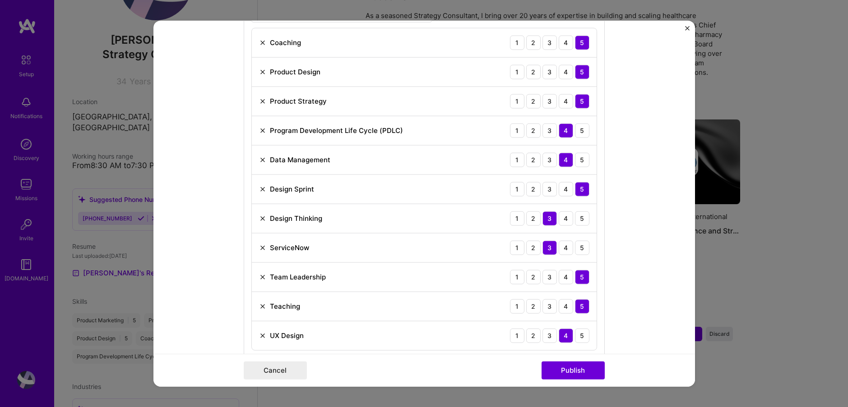
click at [262, 217] on img at bounding box center [262, 218] width 7 height 7
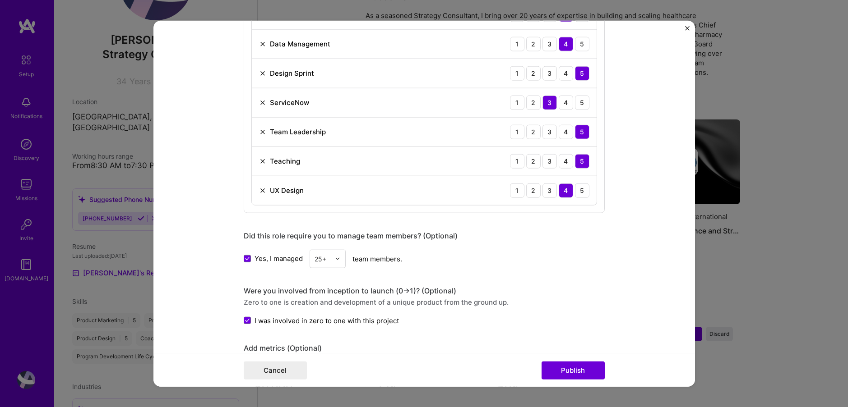
scroll to position [834, 0]
click at [577, 371] on button "Publish" at bounding box center [572, 371] width 63 height 18
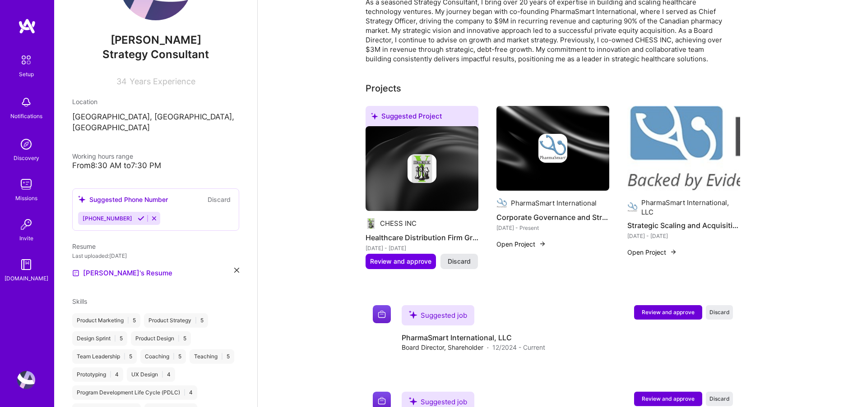
click at [457, 257] on span "Discard" at bounding box center [459, 261] width 23 height 9
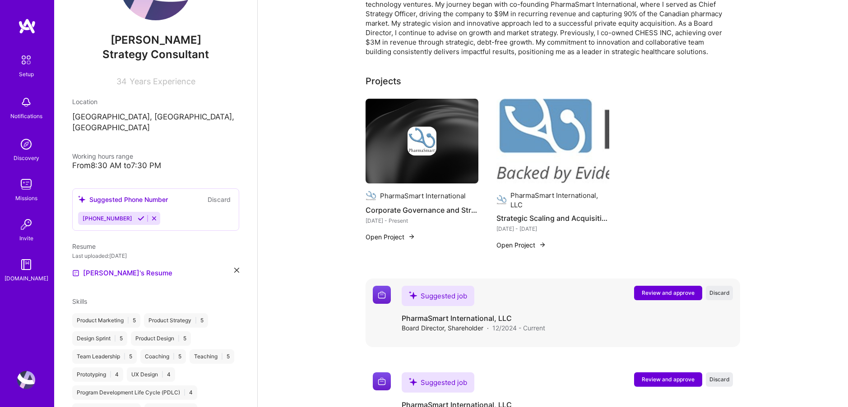
scroll to position [263, 0]
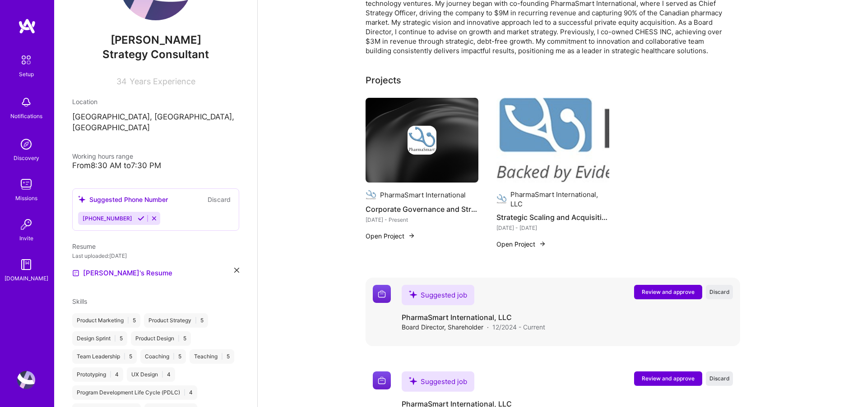
click at [661, 288] on span "Review and approve" at bounding box center [668, 292] width 53 height 8
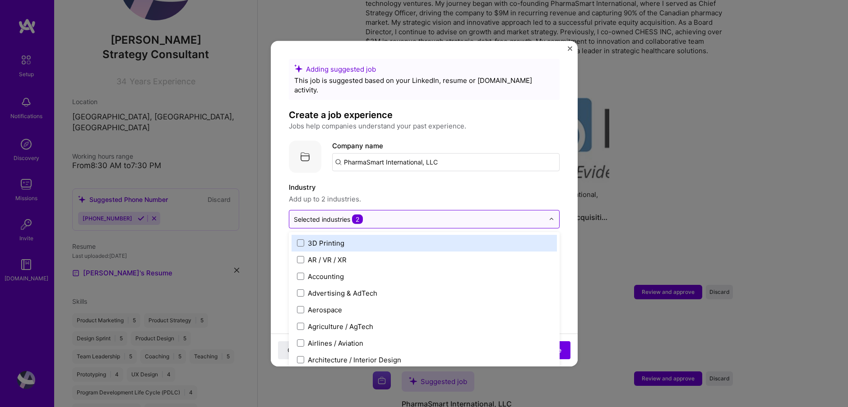
click at [375, 214] on input "text" at bounding box center [419, 218] width 250 height 9
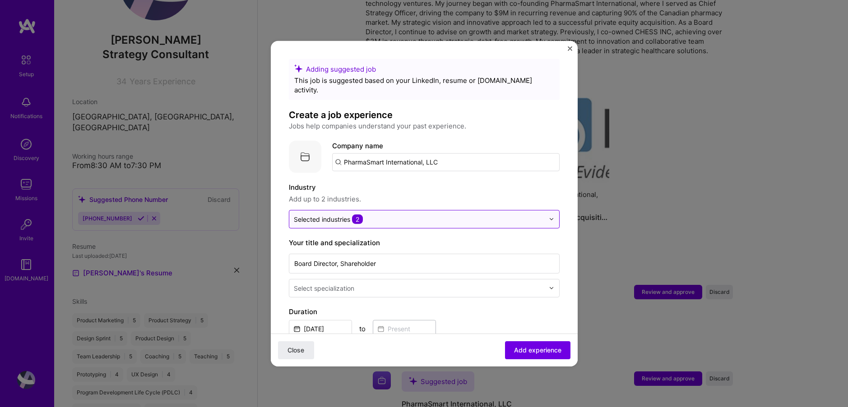
click at [359, 214] on span "2" at bounding box center [357, 218] width 11 height 9
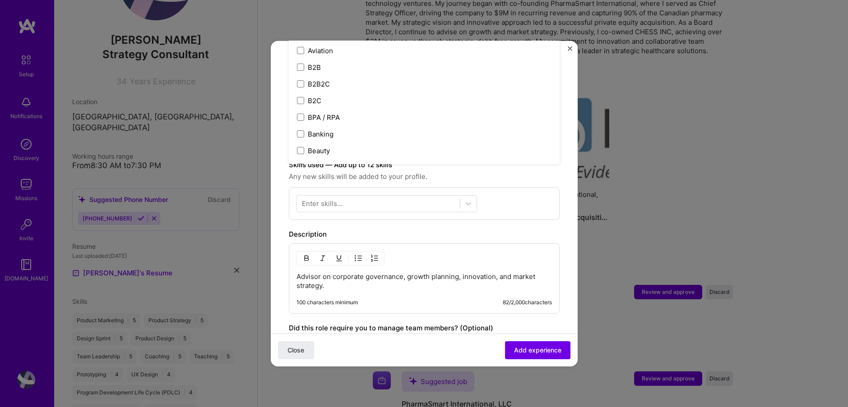
scroll to position [222, 0]
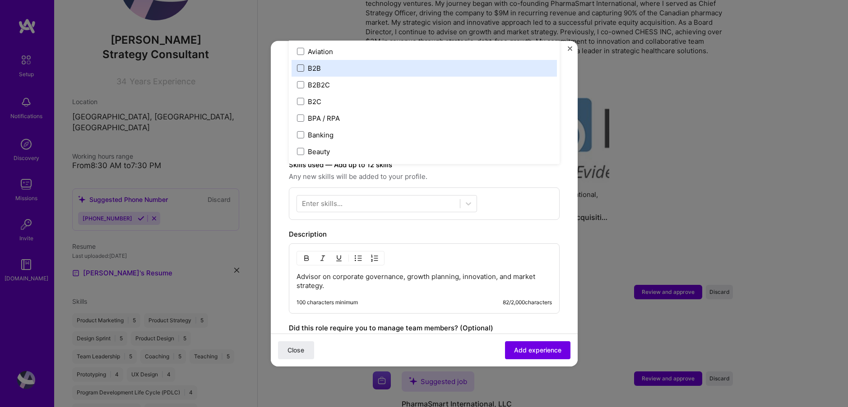
click at [300, 65] on span at bounding box center [300, 68] width 7 height 7
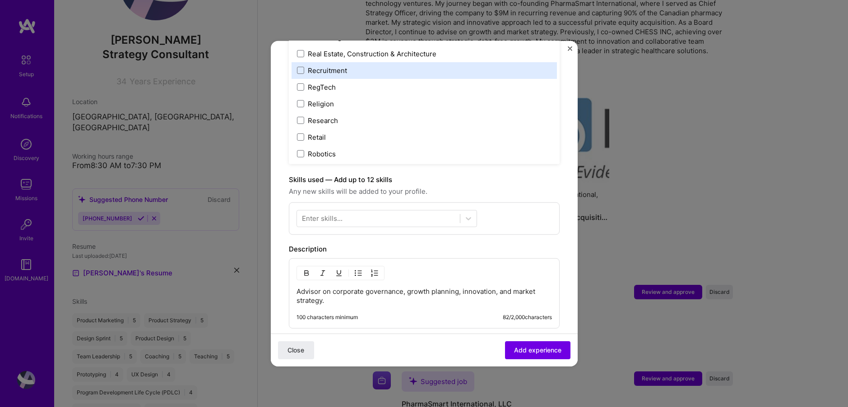
scroll to position [1677, 0]
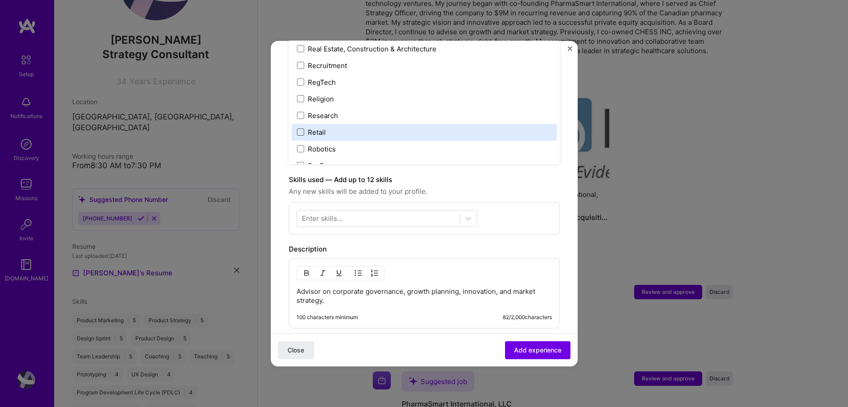
click at [302, 129] on span at bounding box center [300, 132] width 7 height 7
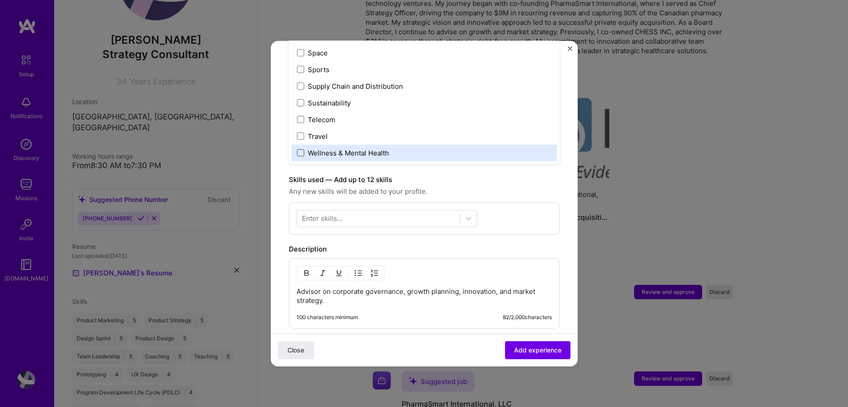
click at [300, 149] on span at bounding box center [300, 152] width 7 height 7
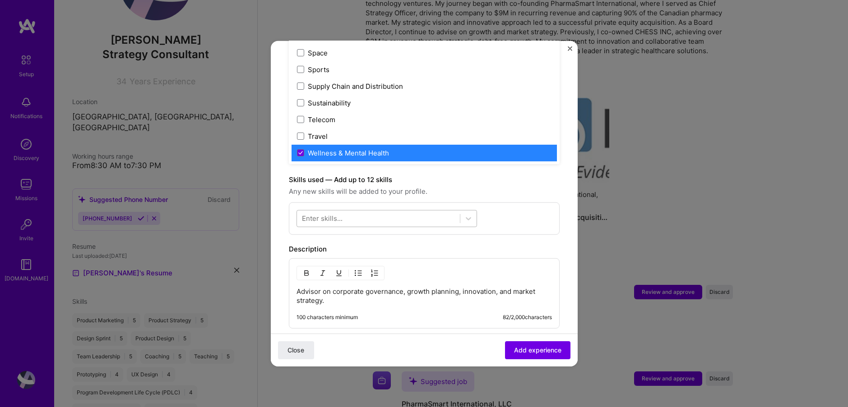
click at [354, 211] on div at bounding box center [378, 218] width 163 height 15
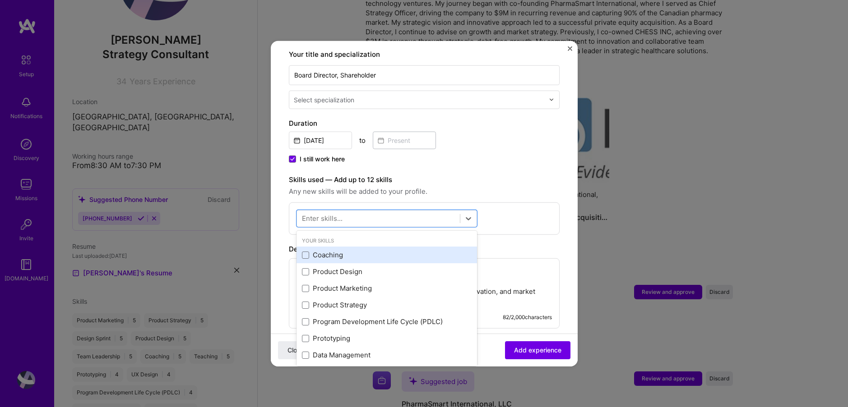
click at [309, 250] on div "Coaching" at bounding box center [387, 254] width 170 height 9
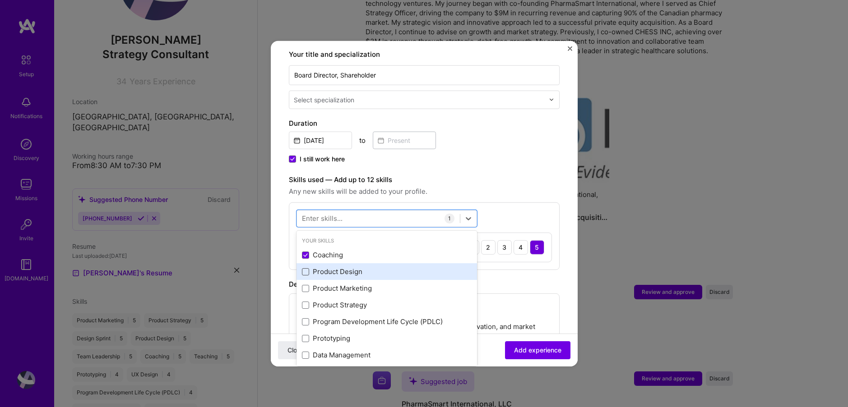
click at [308, 268] on span at bounding box center [305, 271] width 7 height 7
click at [0, 0] on input "checkbox" at bounding box center [0, 0] width 0 height 0
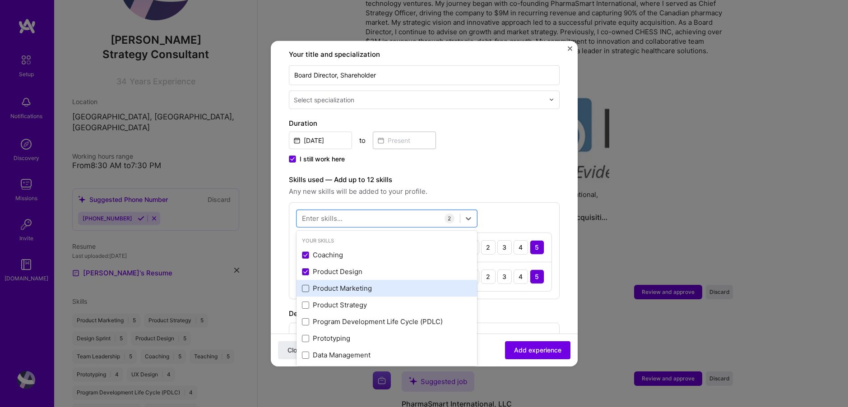
click at [308, 285] on span at bounding box center [305, 288] width 7 height 7
click at [0, 0] on input "checkbox" at bounding box center [0, 0] width 0 height 0
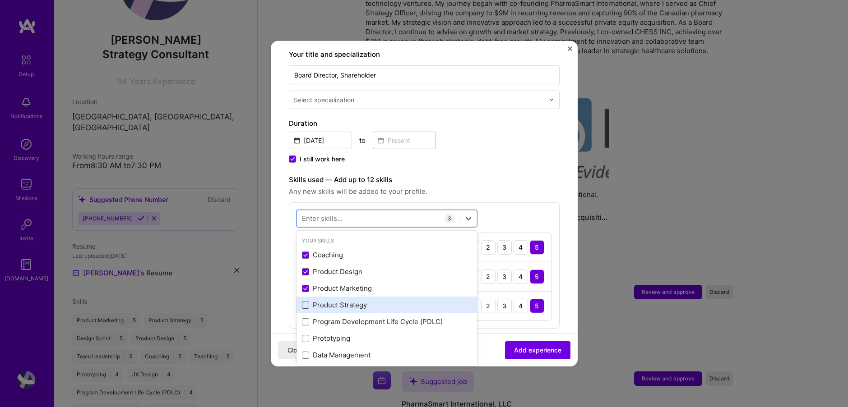
click at [306, 302] on span at bounding box center [305, 305] width 7 height 7
click at [0, 0] on input "checkbox" at bounding box center [0, 0] width 0 height 0
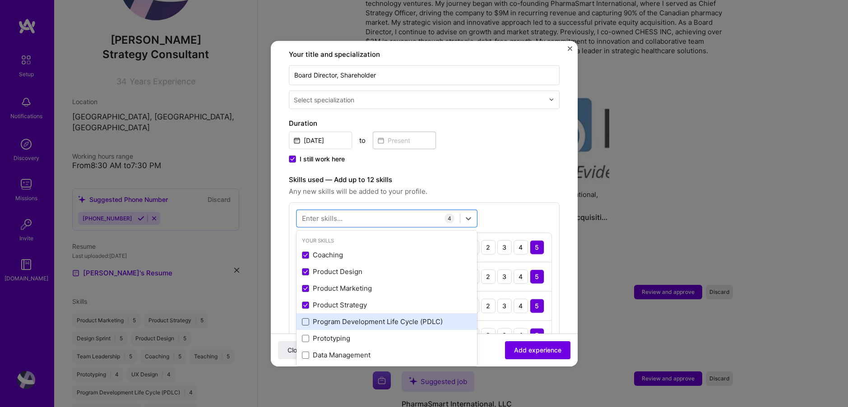
click at [306, 319] on span at bounding box center [305, 322] width 7 height 7
click at [0, 0] on input "checkbox" at bounding box center [0, 0] width 0 height 0
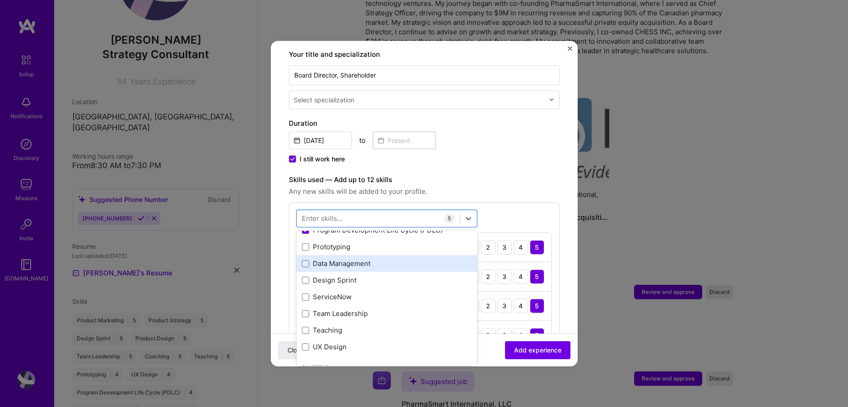
scroll to position [88, 0]
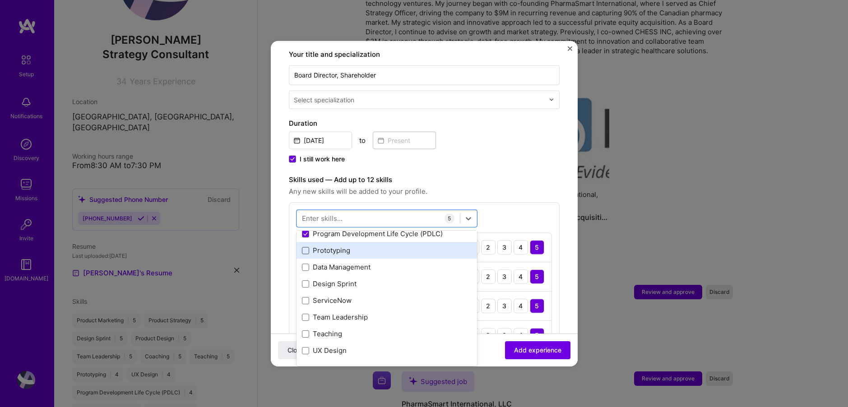
click at [307, 247] on span at bounding box center [305, 250] width 7 height 7
click at [0, 0] on input "checkbox" at bounding box center [0, 0] width 0 height 0
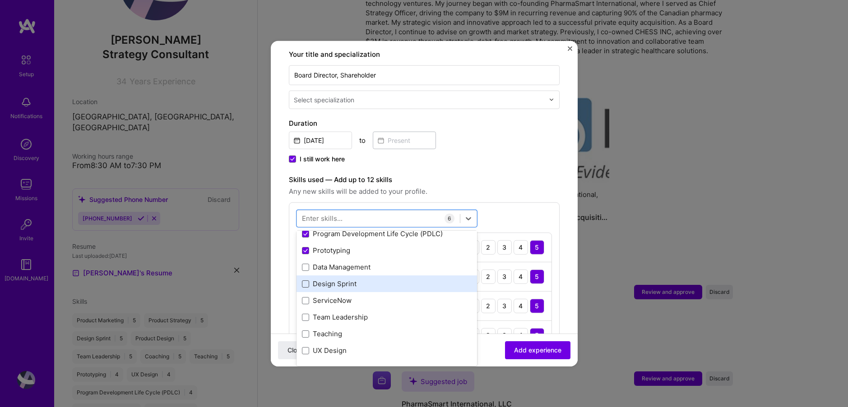
drag, startPoint x: 309, startPoint y: 255, endPoint x: 308, endPoint y: 272, distance: 16.7
click at [309, 263] on div "Data Management" at bounding box center [387, 267] width 170 height 9
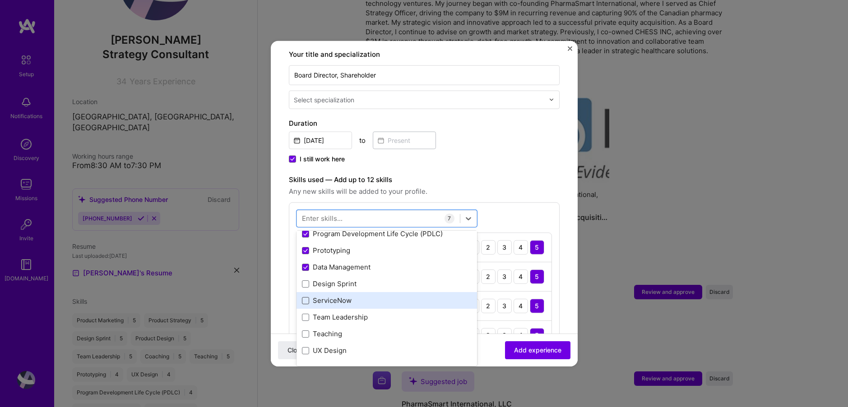
drag, startPoint x: 305, startPoint y: 272, endPoint x: 304, endPoint y: 294, distance: 21.7
click at [305, 281] on span at bounding box center [305, 284] width 7 height 7
click at [0, 0] on input "checkbox" at bounding box center [0, 0] width 0 height 0
click at [307, 297] on span at bounding box center [305, 300] width 7 height 7
click at [0, 0] on input "checkbox" at bounding box center [0, 0] width 0 height 0
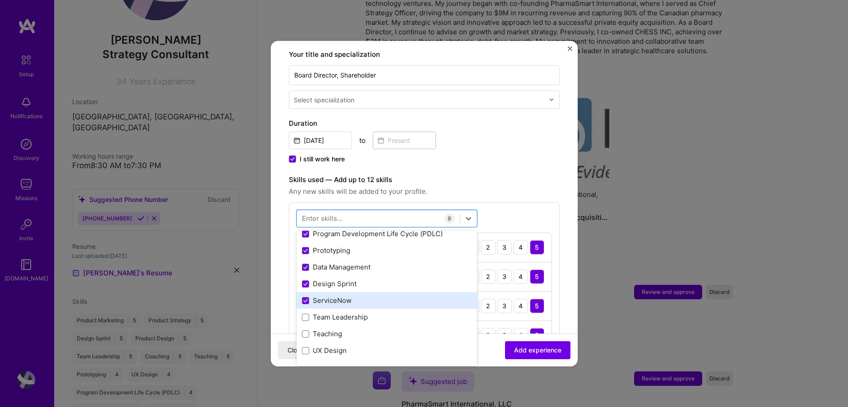
drag, startPoint x: 305, startPoint y: 288, endPoint x: 303, endPoint y: 296, distance: 7.9
click at [305, 297] on span at bounding box center [305, 300] width 7 height 7
click at [0, 0] on input "checkbox" at bounding box center [0, 0] width 0 height 0
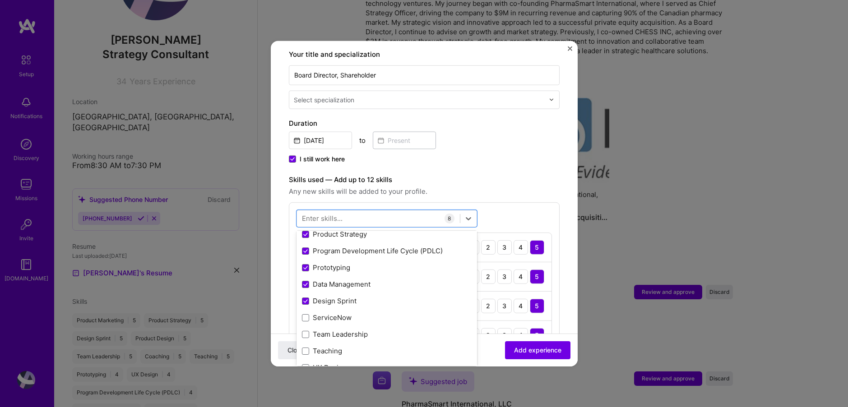
scroll to position [88, 0]
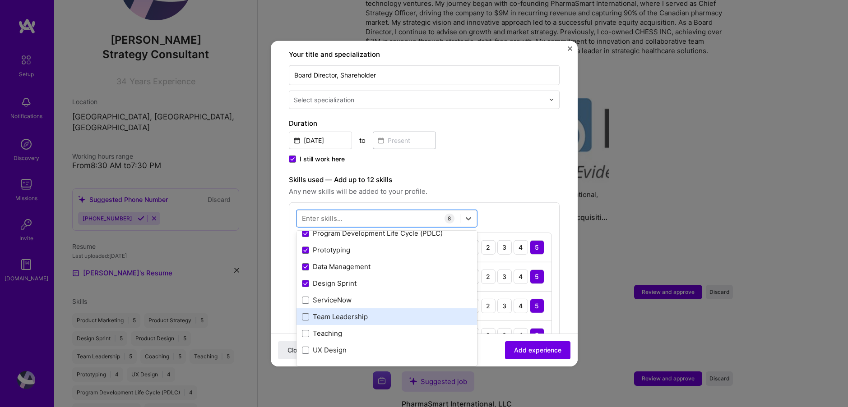
drag, startPoint x: 305, startPoint y: 305, endPoint x: 306, endPoint y: 311, distance: 6.0
click at [305, 314] on span at bounding box center [305, 317] width 7 height 7
click at [0, 0] on input "checkbox" at bounding box center [0, 0] width 0 height 0
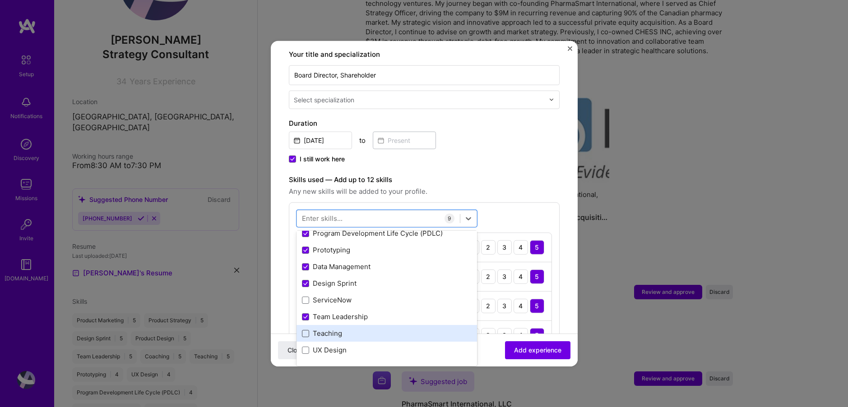
click at [304, 330] on span at bounding box center [305, 333] width 7 height 7
click at [0, 0] on input "checkbox" at bounding box center [0, 0] width 0 height 0
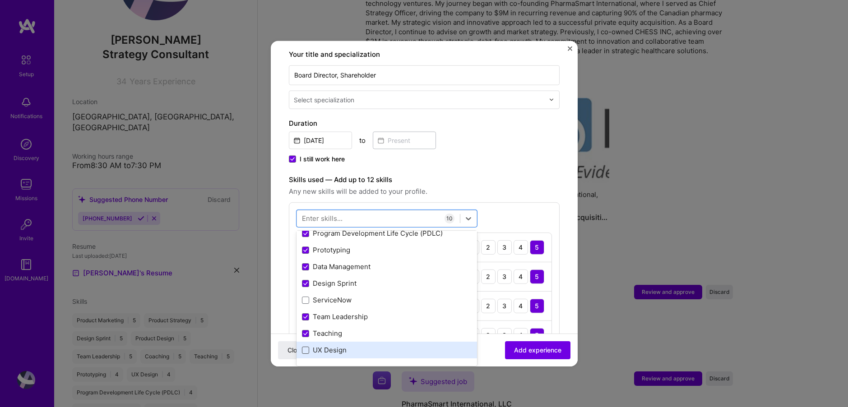
click at [308, 347] on span at bounding box center [305, 350] width 7 height 7
click at [0, 0] on input "checkbox" at bounding box center [0, 0] width 0 height 0
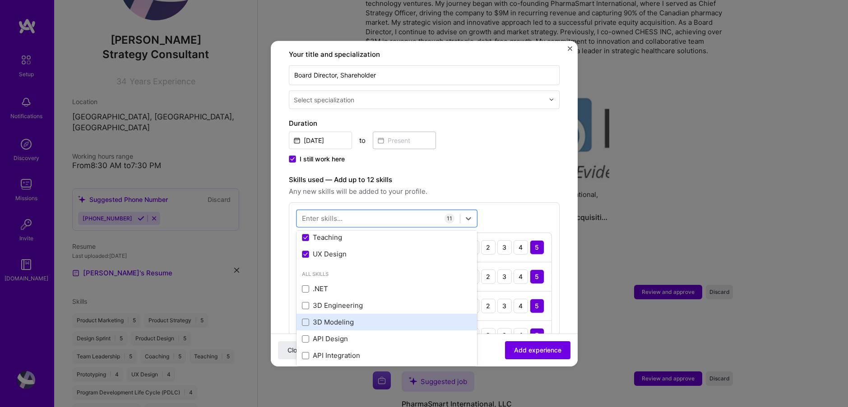
scroll to position [181, 0]
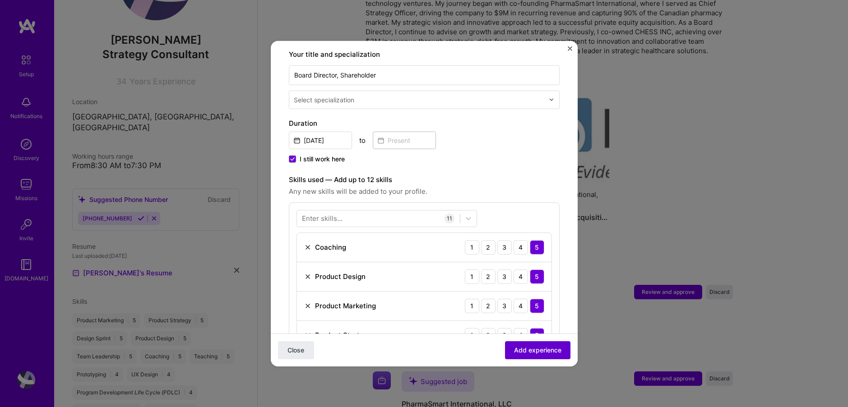
click at [546, 353] on span "Add experience" at bounding box center [537, 350] width 47 height 9
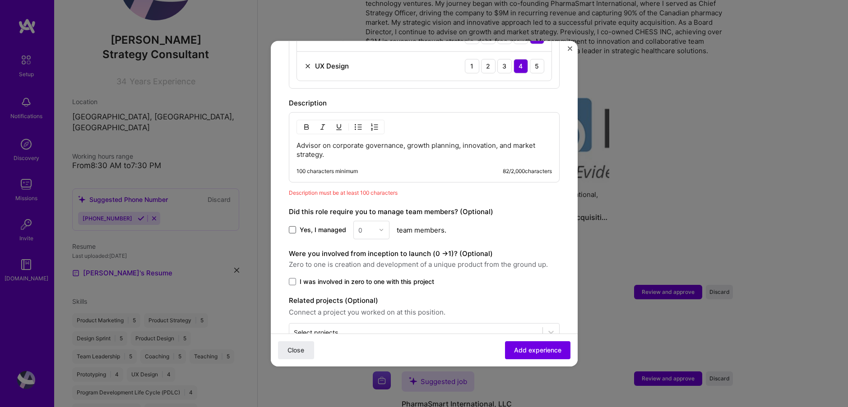
scroll to position [723, 0]
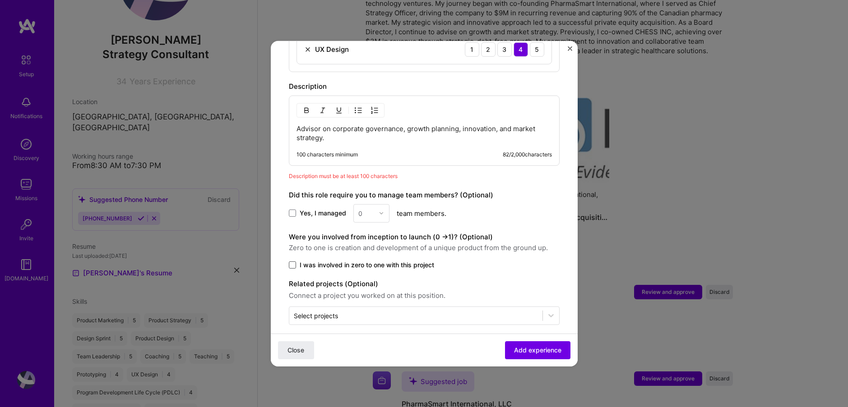
click at [293, 261] on span at bounding box center [292, 264] width 7 height 7
click at [0, 0] on input "I was involved in zero to one with this project" at bounding box center [0, 0] width 0 height 0
click at [372, 311] on input "text" at bounding box center [416, 315] width 244 height 9
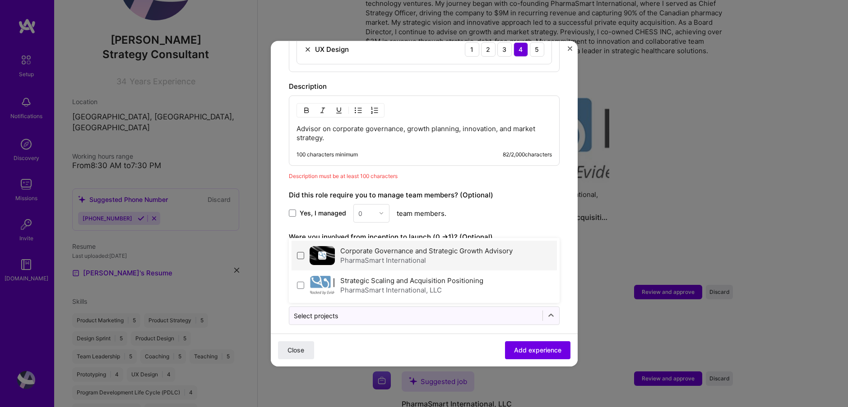
click at [300, 252] on span at bounding box center [300, 255] width 7 height 7
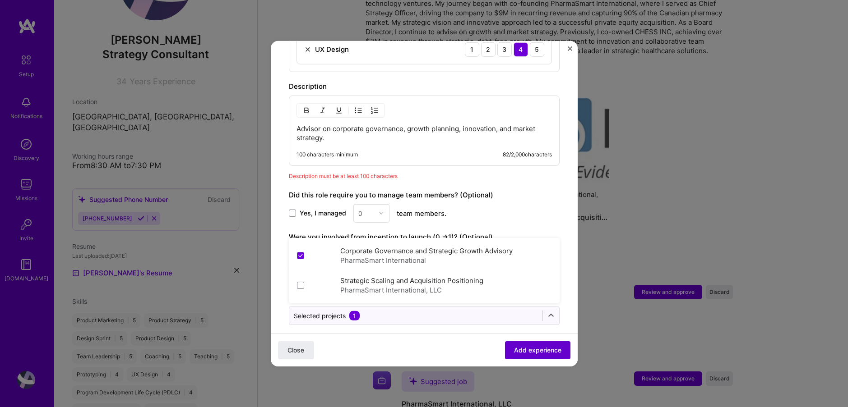
click at [534, 349] on span "Add experience" at bounding box center [537, 350] width 47 height 9
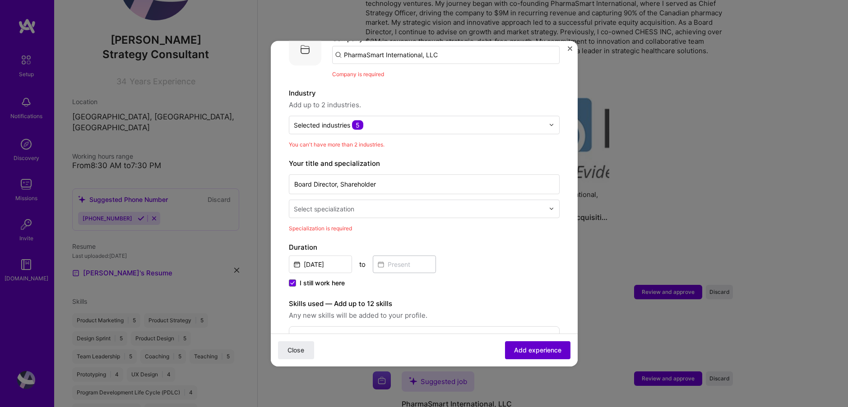
scroll to position [90, 0]
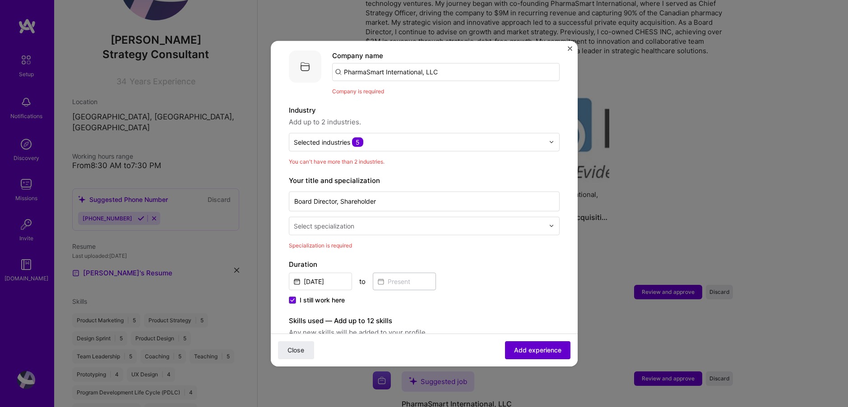
click at [535, 349] on span "Add experience" at bounding box center [537, 350] width 47 height 9
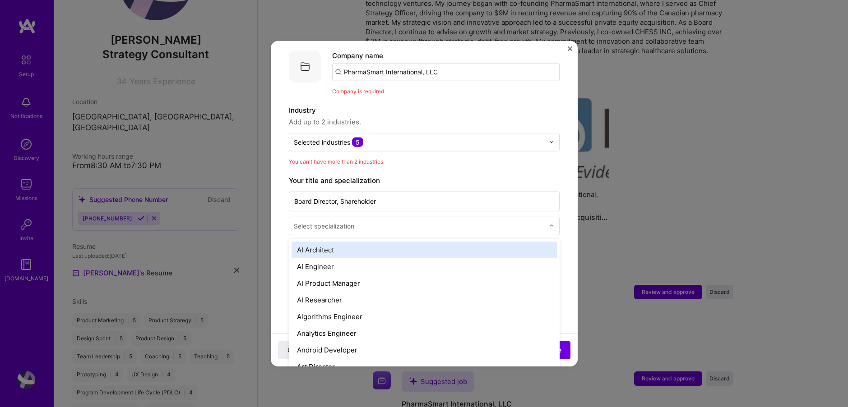
click at [357, 221] on input "text" at bounding box center [420, 225] width 252 height 9
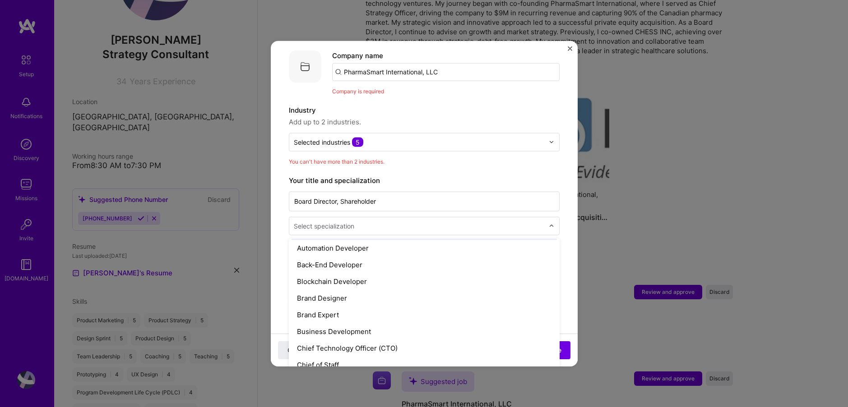
scroll to position [193, 0]
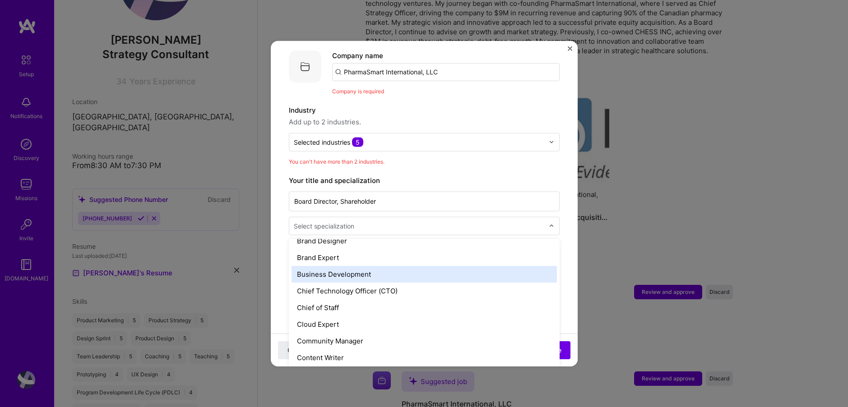
click at [341, 266] on div "Business Development" at bounding box center [423, 274] width 265 height 17
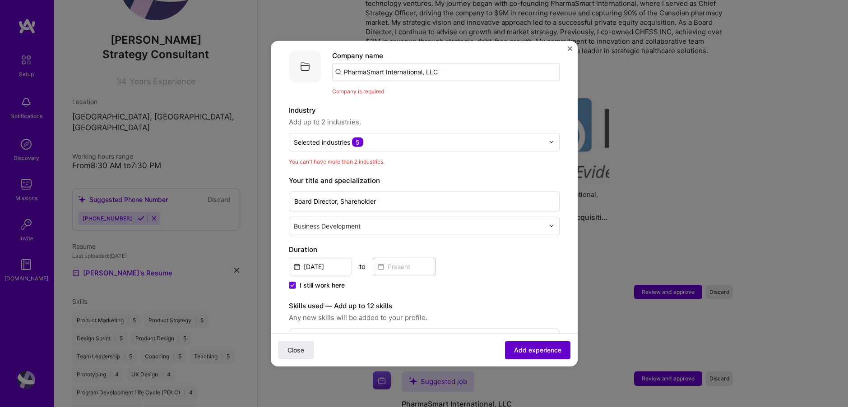
click at [550, 350] on span "Add experience" at bounding box center [537, 350] width 47 height 9
click at [402, 137] on input "text" at bounding box center [419, 141] width 250 height 9
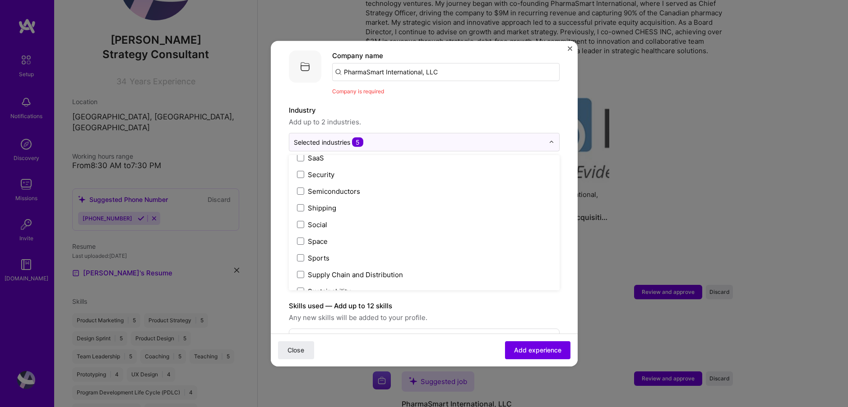
scroll to position [1873, 0]
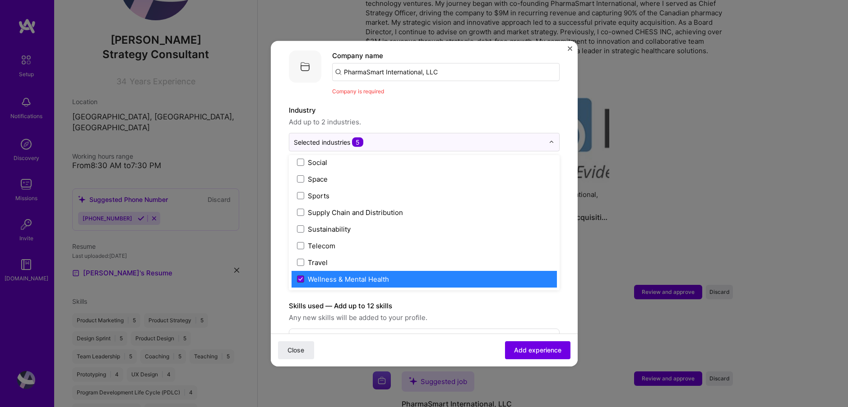
click at [302, 277] on icon at bounding box center [300, 279] width 5 height 4
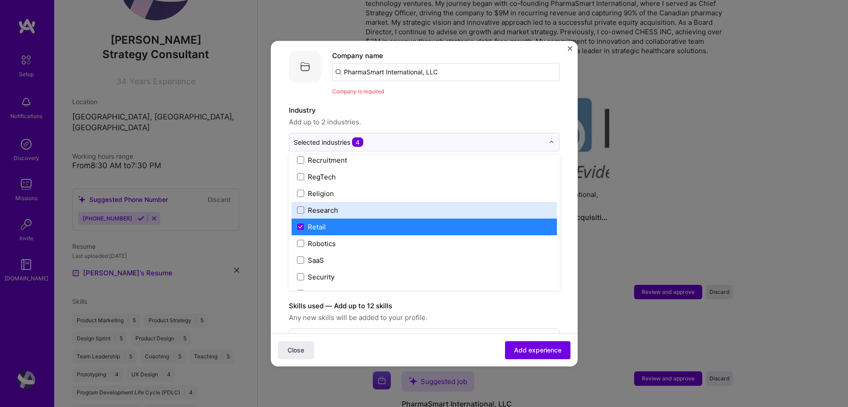
scroll to position [1711, 0]
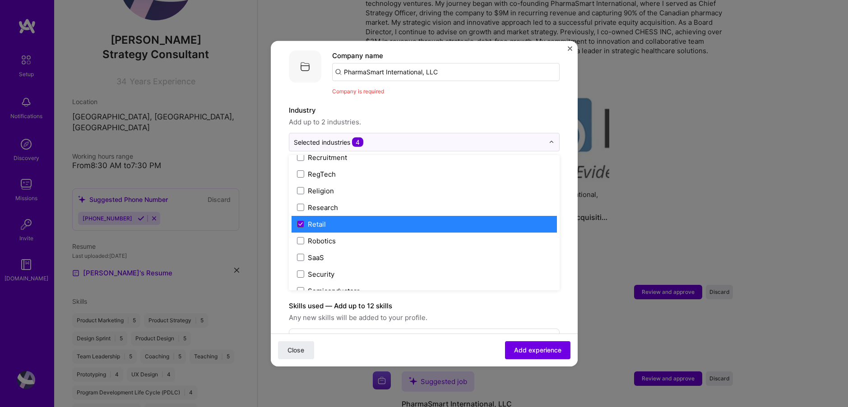
click at [305, 219] on label "Retail" at bounding box center [424, 223] width 254 height 9
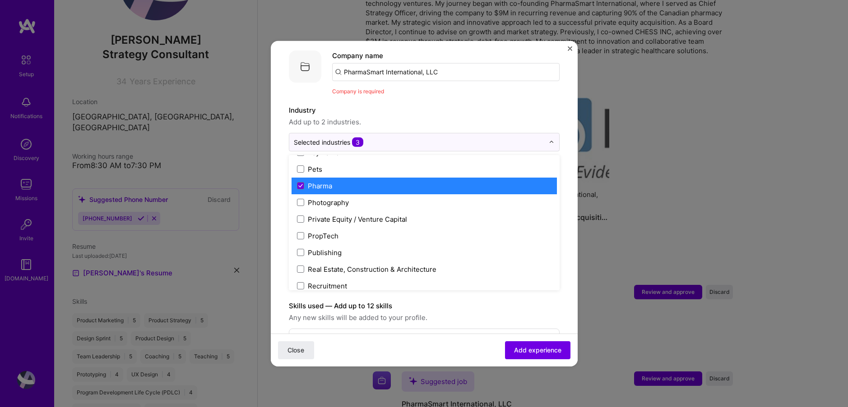
scroll to position [1604, 0]
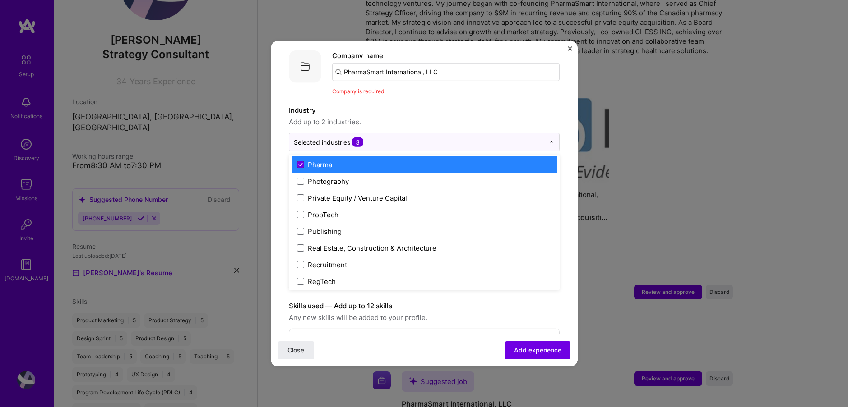
click at [303, 161] on span at bounding box center [300, 164] width 7 height 7
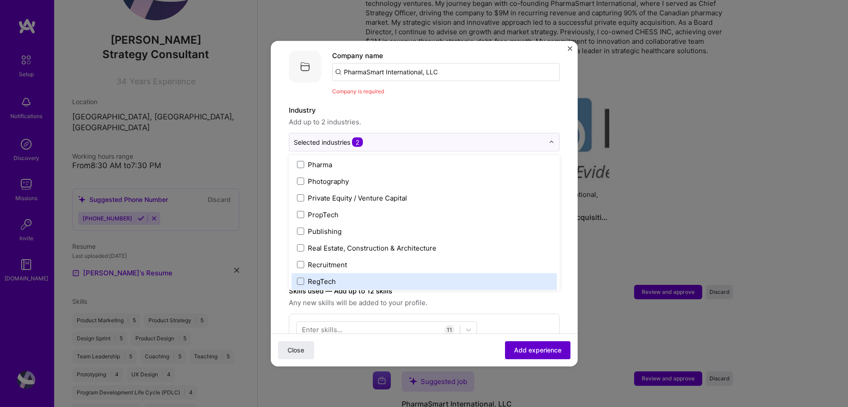
click at [533, 351] on span "Add experience" at bounding box center [537, 350] width 47 height 9
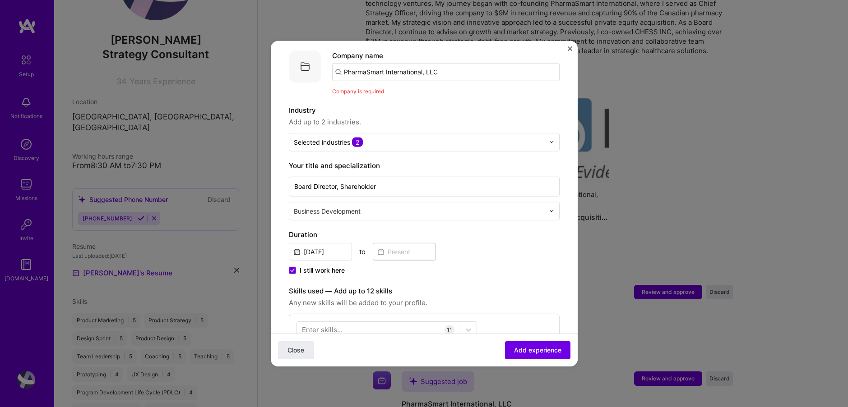
drag, startPoint x: 448, startPoint y: 60, endPoint x: 339, endPoint y: 60, distance: 109.2
click at [339, 63] on input "PharmaSmart International, LLC" at bounding box center [445, 72] width 227 height 18
click at [413, 90] on span "PharmaSmart International, LLC" at bounding box center [410, 94] width 102 height 9
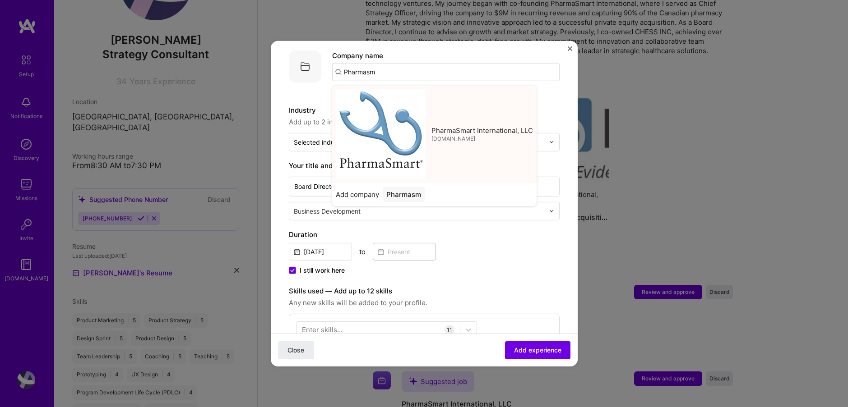
type input "PharmaSmart International, LLC"
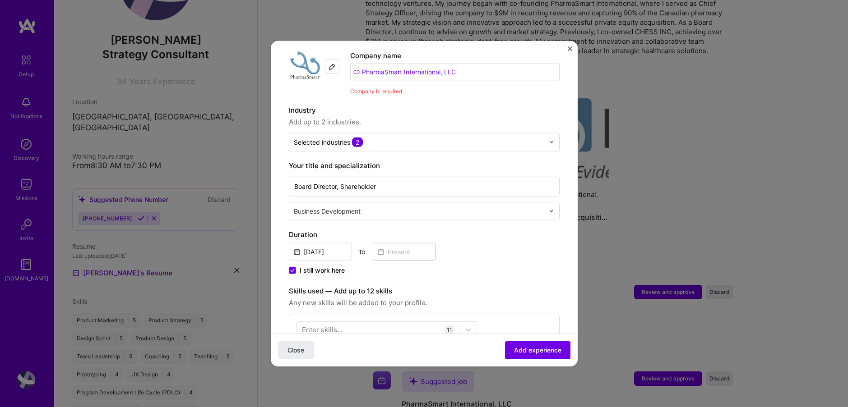
scroll to position [92, 0]
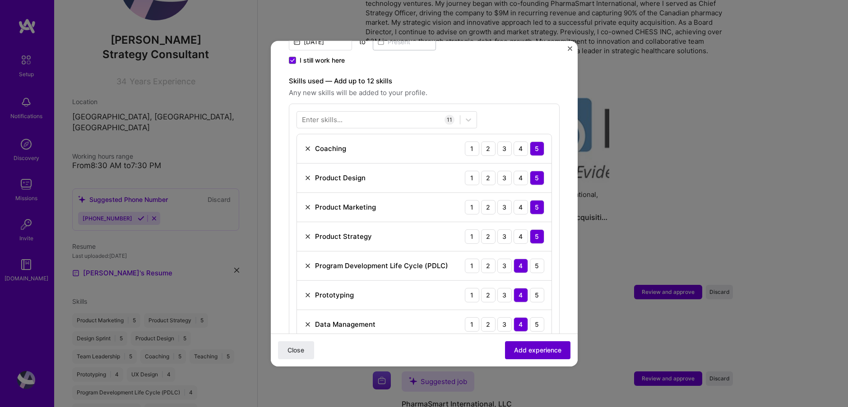
click at [547, 353] on span "Add experience" at bounding box center [537, 350] width 47 height 9
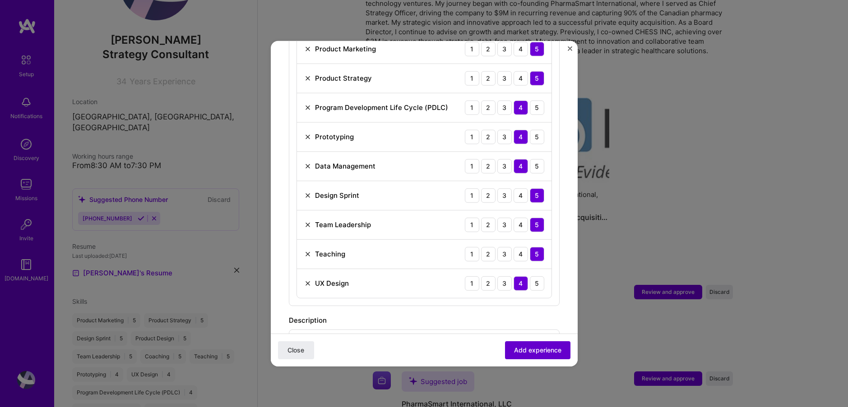
scroll to position [680, 0]
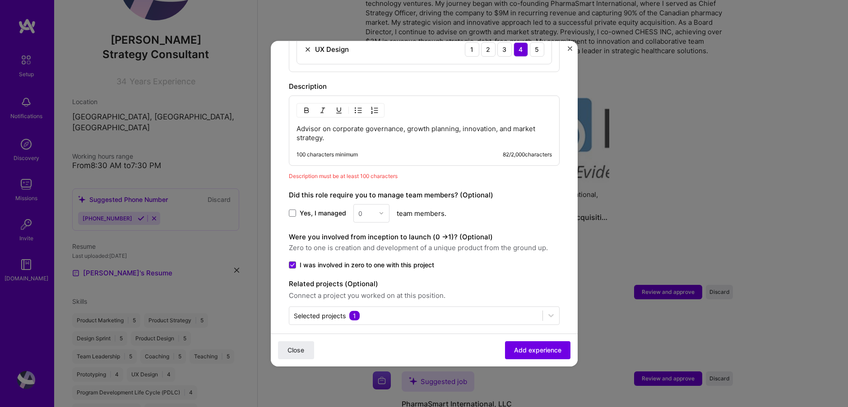
drag, startPoint x: 364, startPoint y: 134, endPoint x: 312, endPoint y: 123, distance: 53.2
click at [291, 116] on div "Advisor on corporate governance, growth planning, innovation, and market strate…" at bounding box center [424, 130] width 271 height 70
drag, startPoint x: 332, startPoint y: 131, endPoint x: 273, endPoint y: 116, distance: 60.5
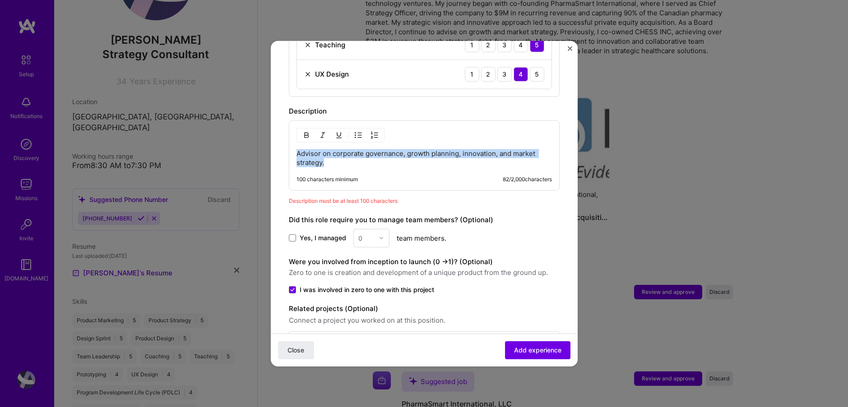
scroll to position [656, 0]
click at [673, 48] on div "Adding suggested job This job is suggested based on your LinkedIn, resume or [D…" at bounding box center [424, 203] width 848 height 407
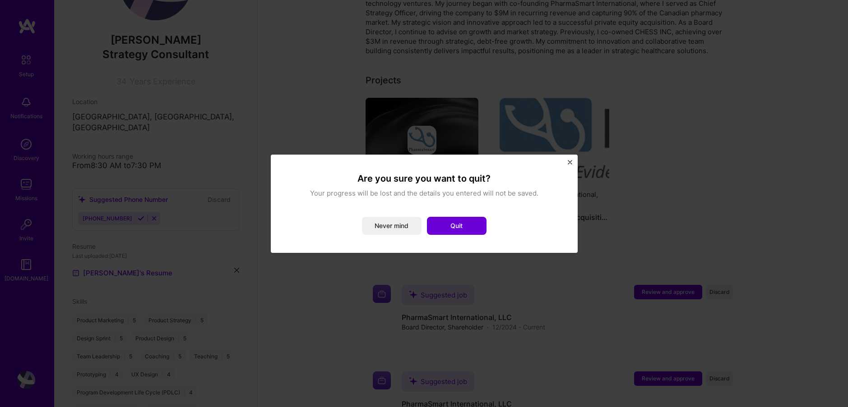
click at [406, 226] on button "Never mind" at bounding box center [392, 226] width 60 height 18
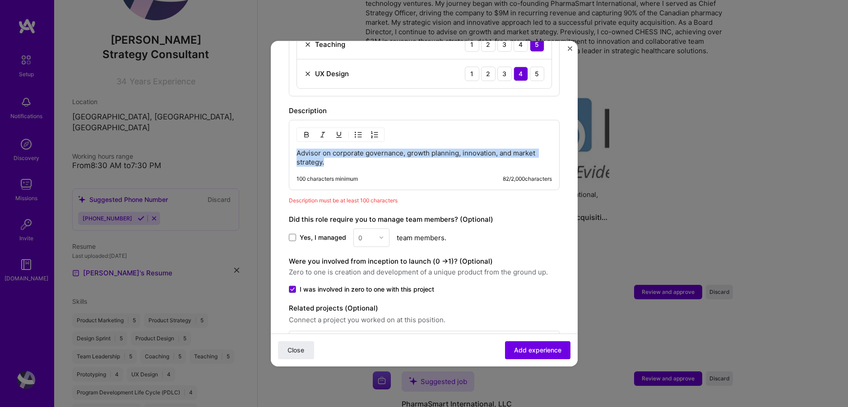
drag, startPoint x: 354, startPoint y: 156, endPoint x: 287, endPoint y: 146, distance: 67.5
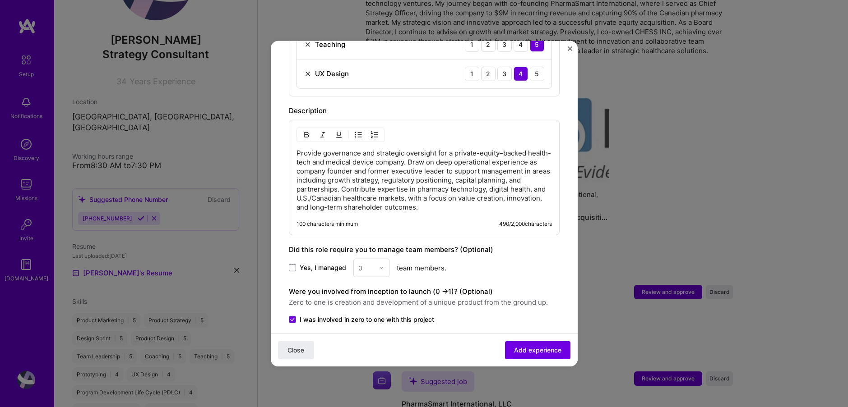
scroll to position [710, 0]
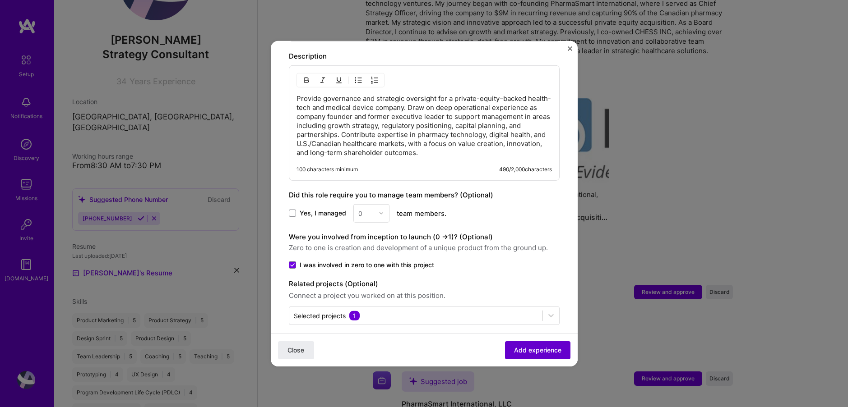
click at [536, 347] on span "Add experience" at bounding box center [537, 350] width 47 height 9
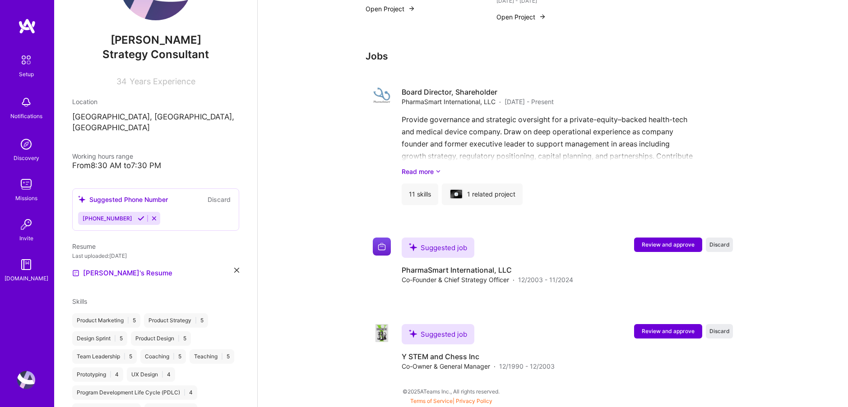
scroll to position [480, 0]
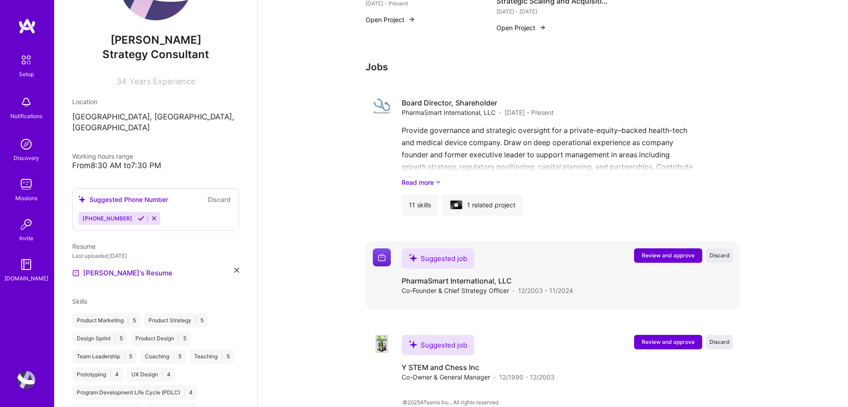
click at [670, 252] on span "Review and approve" at bounding box center [668, 256] width 53 height 8
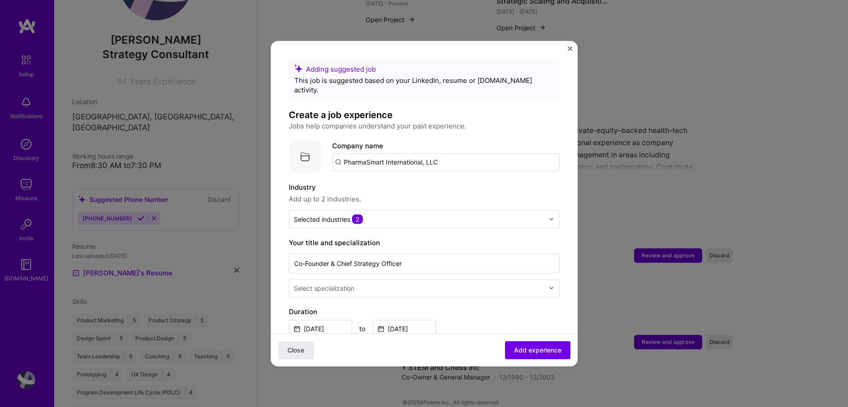
drag, startPoint x: 445, startPoint y: 153, endPoint x: 327, endPoint y: 152, distance: 118.7
click at [326, 152] on div "Company logo Company name PharmaSmart International, LLC" at bounding box center [424, 156] width 271 height 32
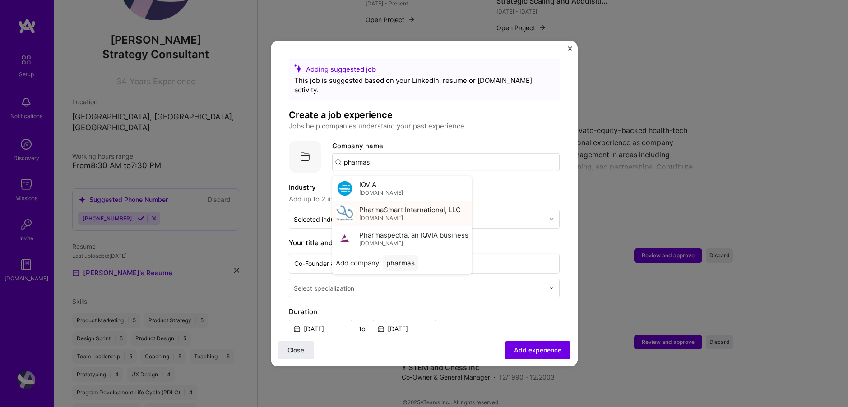
click at [375, 205] on span "PharmaSmart International, LLC" at bounding box center [410, 209] width 102 height 9
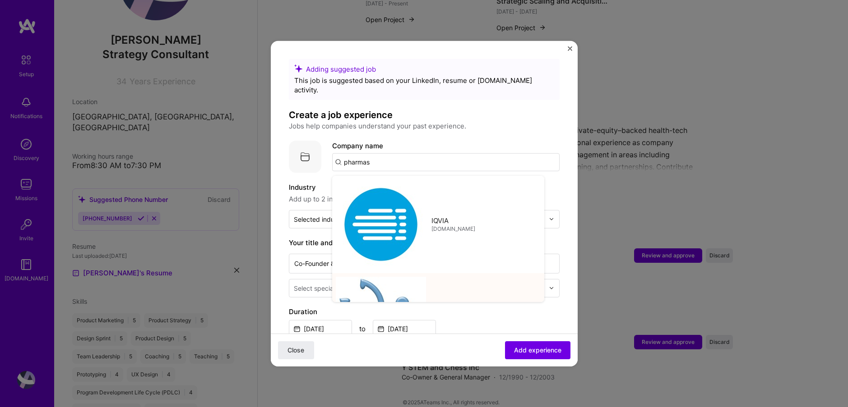
type input "PharmaSmart International, LLC"
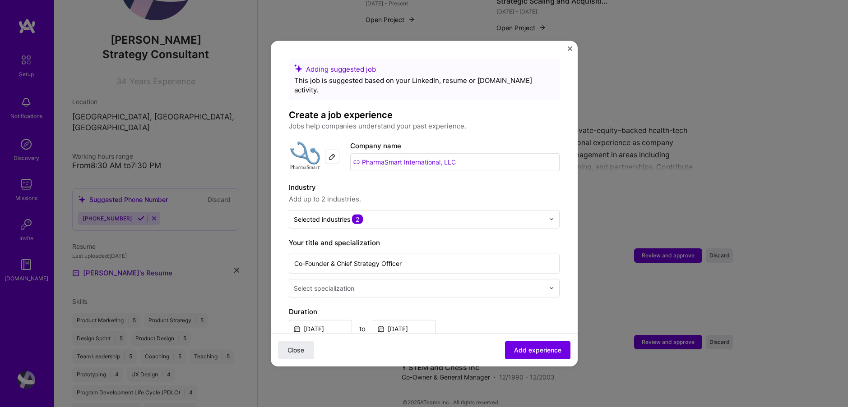
click at [346, 283] on div "Select specialization" at bounding box center [324, 287] width 60 height 9
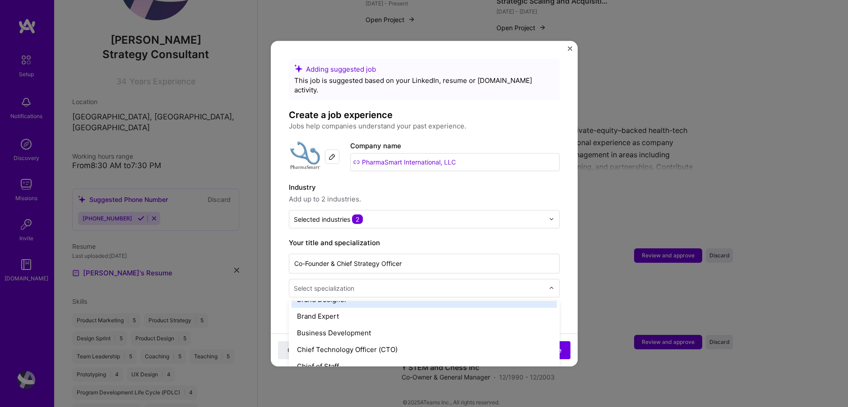
scroll to position [205, 0]
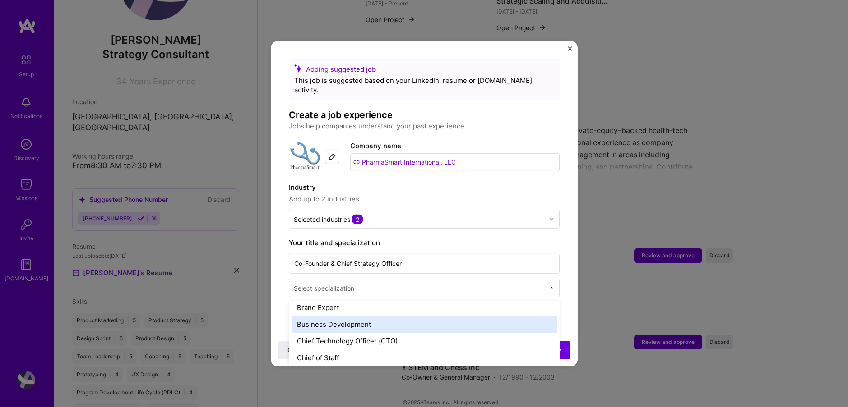
click at [324, 318] on div "Business Development" at bounding box center [423, 324] width 265 height 17
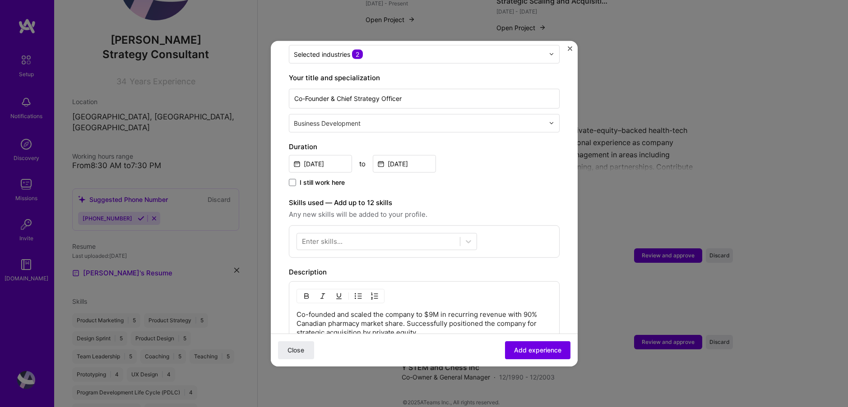
scroll to position [167, 0]
click at [346, 232] on div at bounding box center [378, 239] width 163 height 15
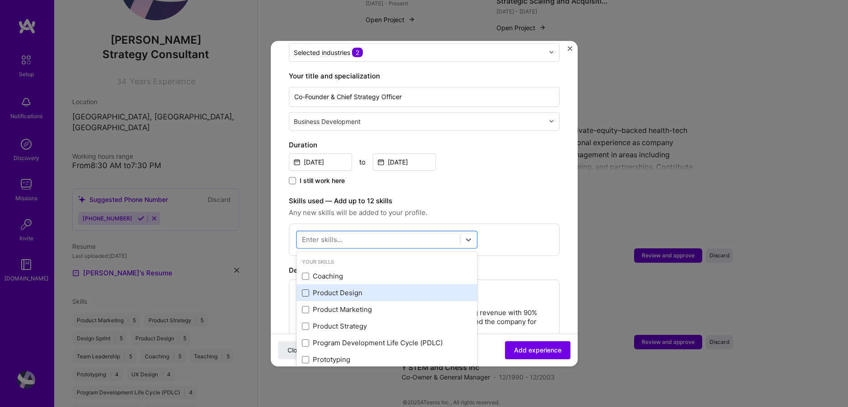
drag, startPoint x: 305, startPoint y: 267, endPoint x: 308, endPoint y: 280, distance: 13.4
click at [305, 273] on span at bounding box center [305, 276] width 7 height 7
click at [0, 0] on input "checkbox" at bounding box center [0, 0] width 0 height 0
click at [308, 290] on span at bounding box center [305, 293] width 7 height 7
click at [0, 0] on input "checkbox" at bounding box center [0, 0] width 0 height 0
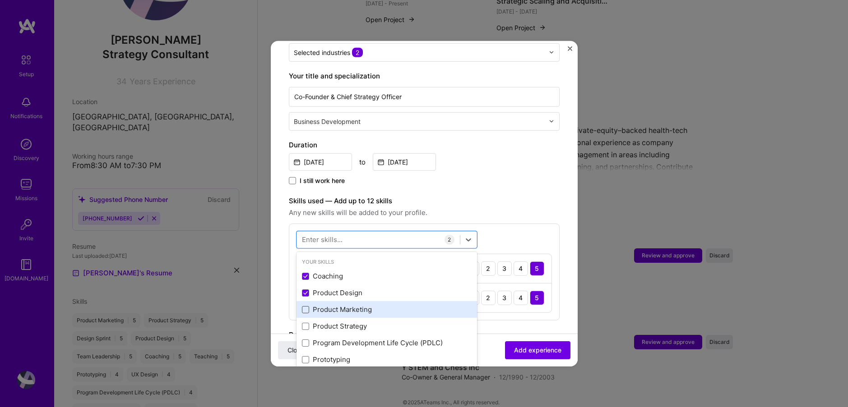
click at [308, 306] on span at bounding box center [305, 309] width 7 height 7
click at [0, 0] on input "checkbox" at bounding box center [0, 0] width 0 height 0
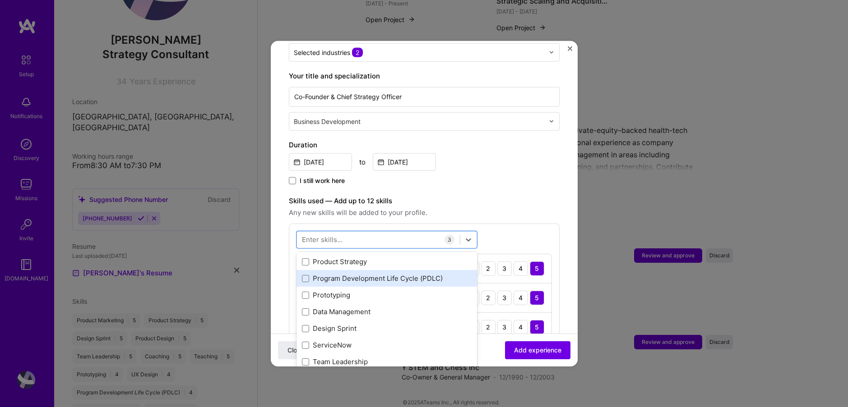
scroll to position [65, 0]
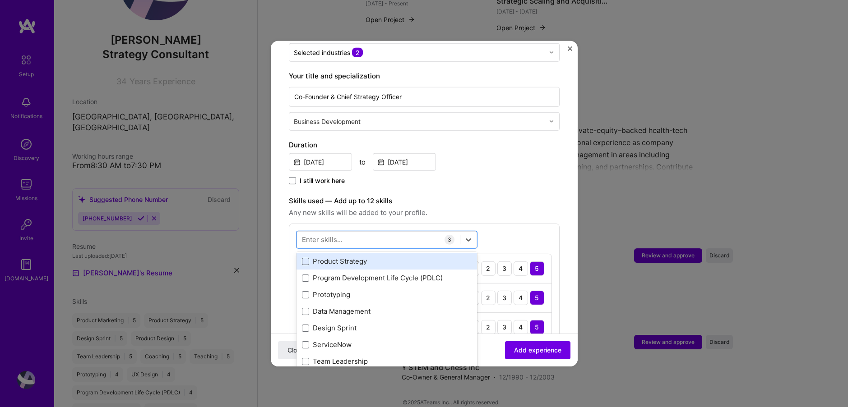
click at [304, 258] on span at bounding box center [305, 261] width 7 height 7
click at [0, 0] on input "checkbox" at bounding box center [0, 0] width 0 height 0
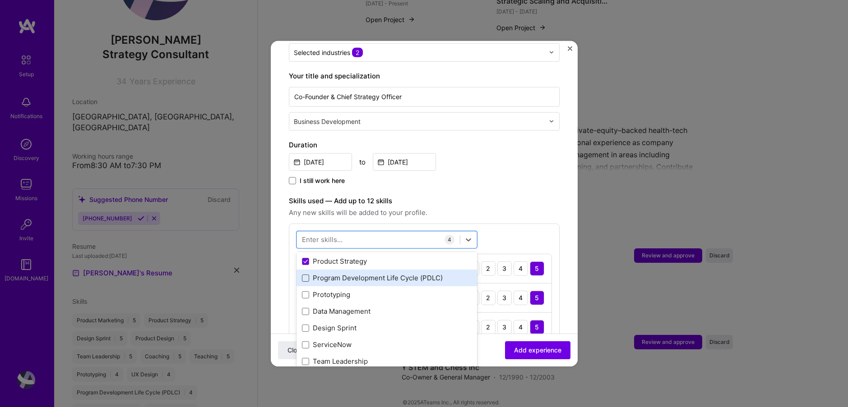
click at [306, 275] on span at bounding box center [305, 278] width 7 height 7
click at [0, 0] on input "checkbox" at bounding box center [0, 0] width 0 height 0
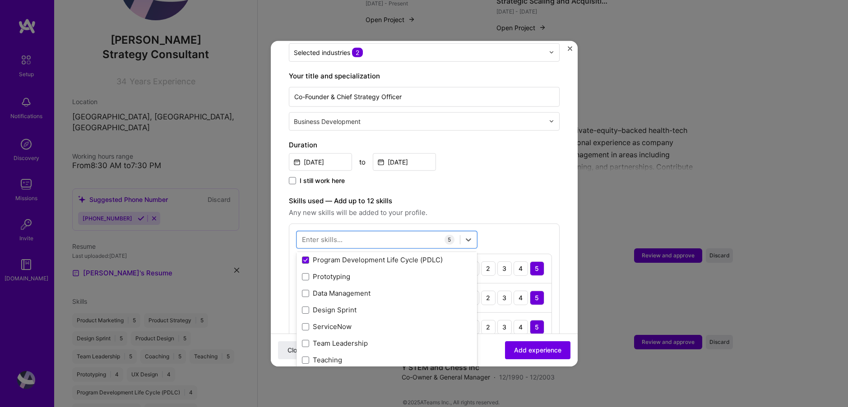
scroll to position [90, 0]
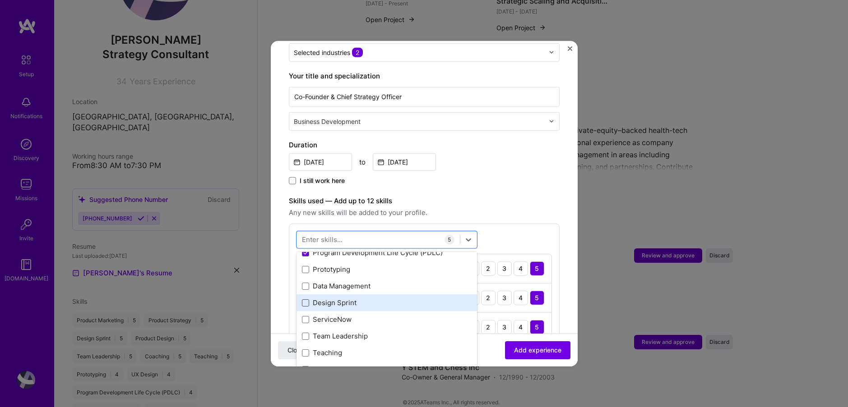
drag, startPoint x: 302, startPoint y: 279, endPoint x: 304, endPoint y: 290, distance: 10.5
click at [303, 283] on span at bounding box center [305, 286] width 7 height 7
click at [0, 0] on input "checkbox" at bounding box center [0, 0] width 0 height 0
click at [305, 300] on span at bounding box center [305, 303] width 7 height 7
click at [0, 0] on input "checkbox" at bounding box center [0, 0] width 0 height 0
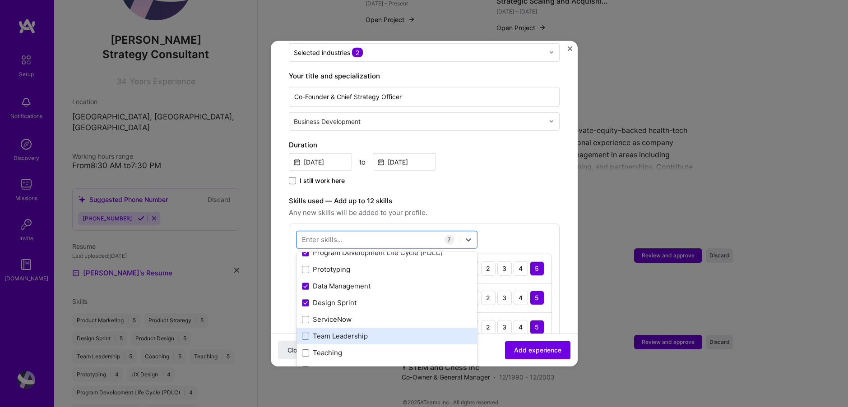
drag, startPoint x: 306, startPoint y: 326, endPoint x: 304, endPoint y: 332, distance: 6.3
click at [306, 333] on span at bounding box center [305, 336] width 7 height 7
click at [0, 0] on input "checkbox" at bounding box center [0, 0] width 0 height 0
drag, startPoint x: 303, startPoint y: 345, endPoint x: 304, endPoint y: 353, distance: 8.2
click at [303, 350] on span at bounding box center [305, 353] width 7 height 7
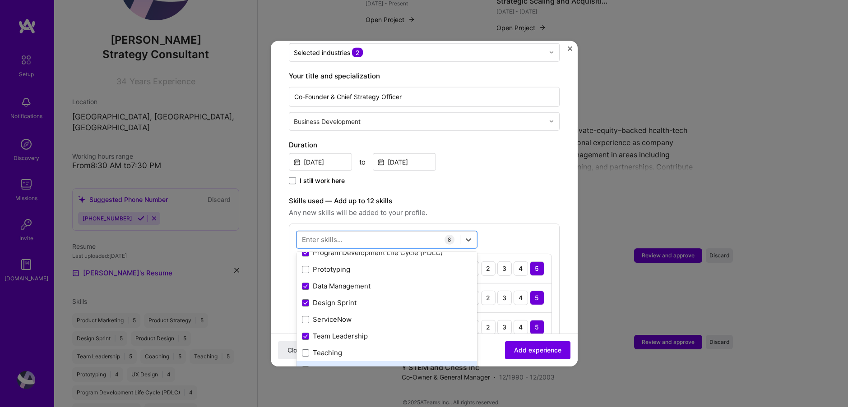
click at [0, 0] on input "checkbox" at bounding box center [0, 0] width 0 height 0
click at [308, 366] on span at bounding box center [305, 369] width 7 height 7
click at [0, 0] on input "checkbox" at bounding box center [0, 0] width 0 height 0
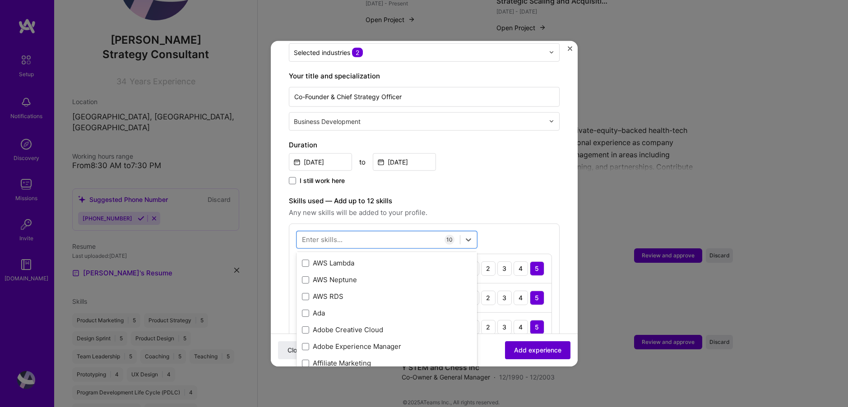
scroll to position [452, 0]
click at [555, 351] on span "Add experience" at bounding box center [537, 350] width 47 height 9
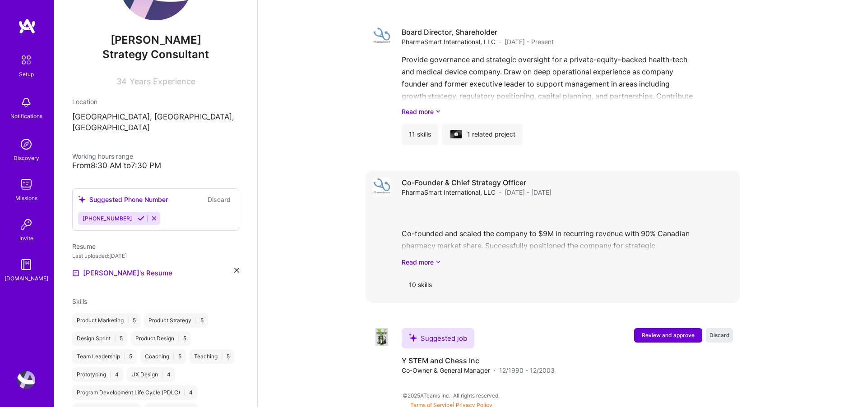
scroll to position [544, 0]
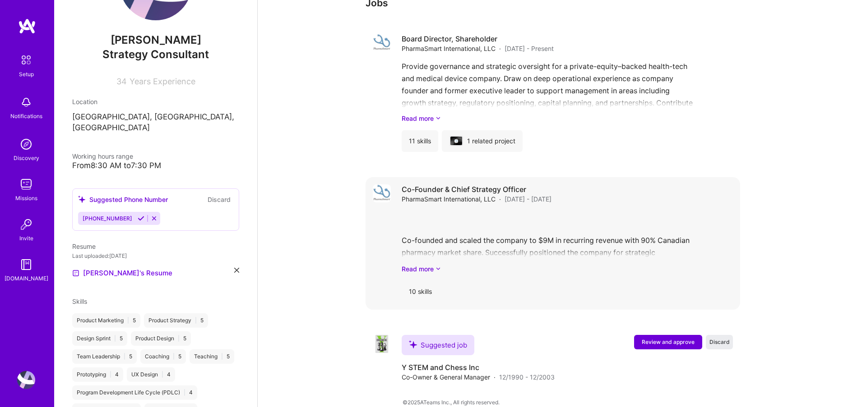
click at [458, 242] on div "Co-founded and scaled the company to $9M in recurring revenue with 90% Canadian…" at bounding box center [567, 242] width 331 height 63
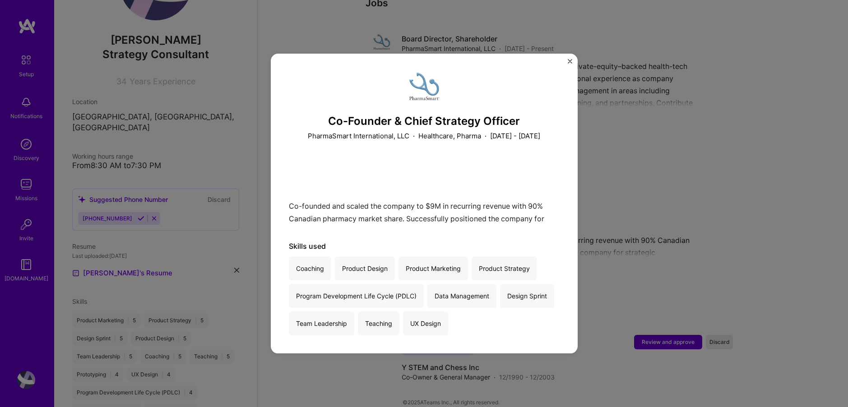
click at [538, 224] on div "Co-founded and scaled the company to $9M in recurring revenue with 90% Canadian…" at bounding box center [424, 191] width 271 height 65
click at [569, 59] on img "Close" at bounding box center [570, 61] width 5 height 5
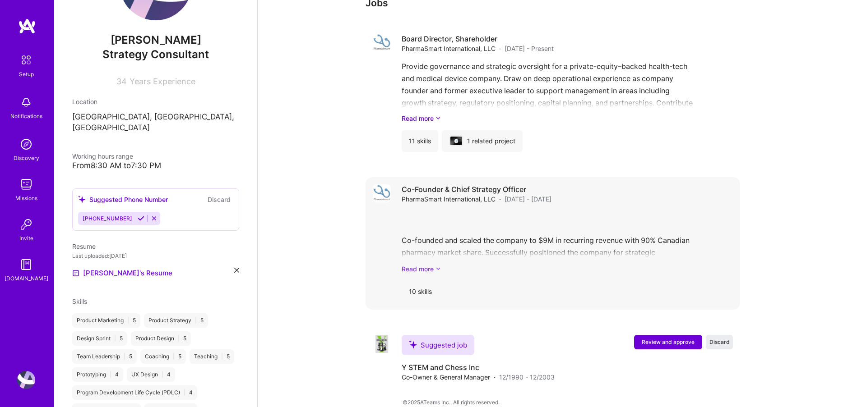
click at [431, 264] on link "Read more" at bounding box center [567, 268] width 331 height 9
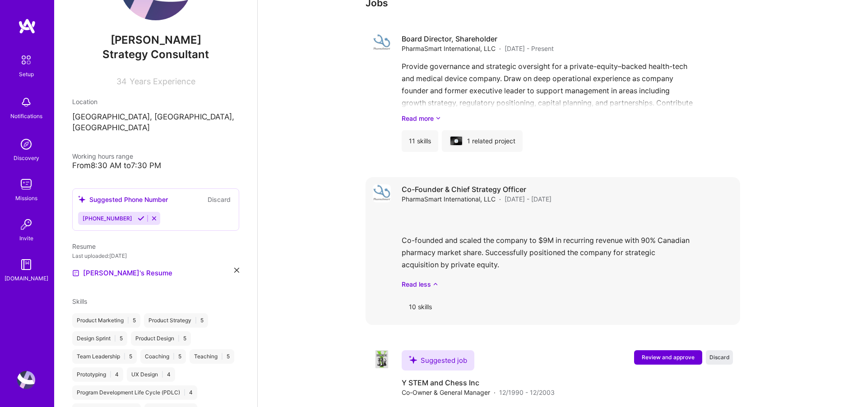
click at [452, 226] on div "Co-founded and scaled the company to $9M in recurring revenue with 90% Canadian…" at bounding box center [567, 250] width 331 height 78
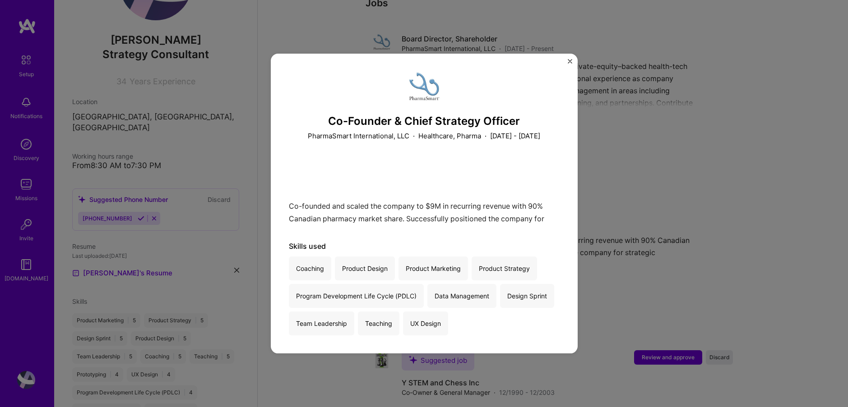
click at [571, 59] on img "Close" at bounding box center [570, 61] width 5 height 5
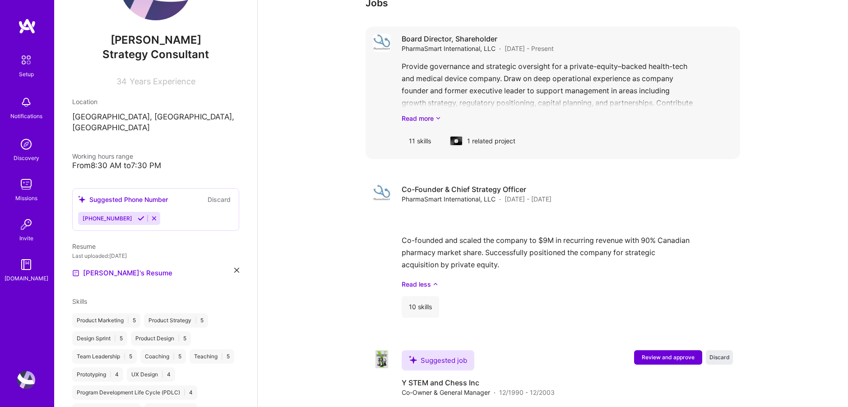
click at [468, 80] on div "Provide governance and strategic oversight for a private-equity–backed health-t…" at bounding box center [567, 91] width 331 height 63
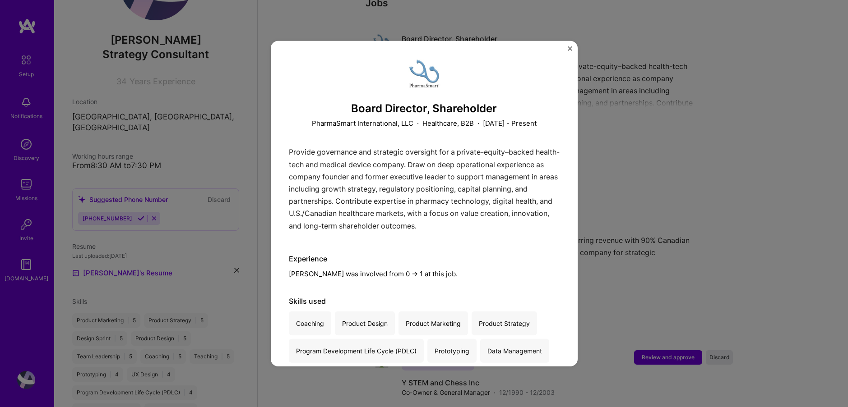
click at [571, 48] on img "Close" at bounding box center [570, 48] width 5 height 5
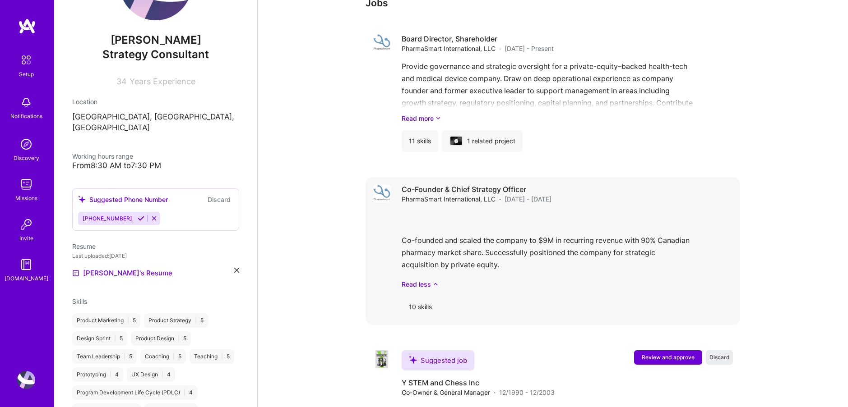
scroll to position [559, 0]
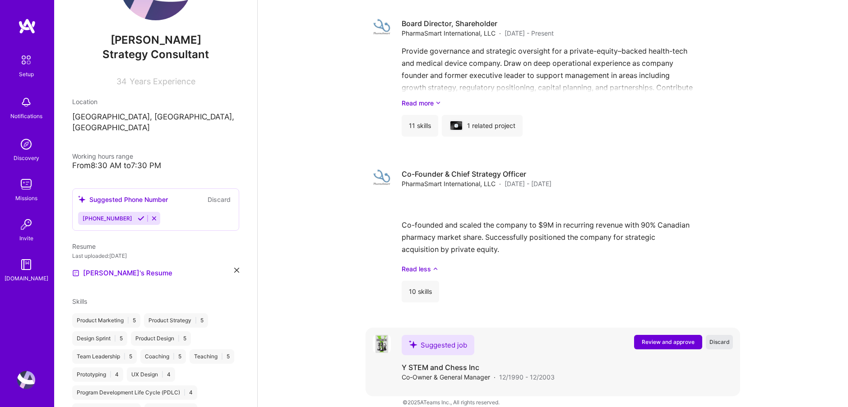
click at [721, 338] on span "Discard" at bounding box center [719, 342] width 20 height 8
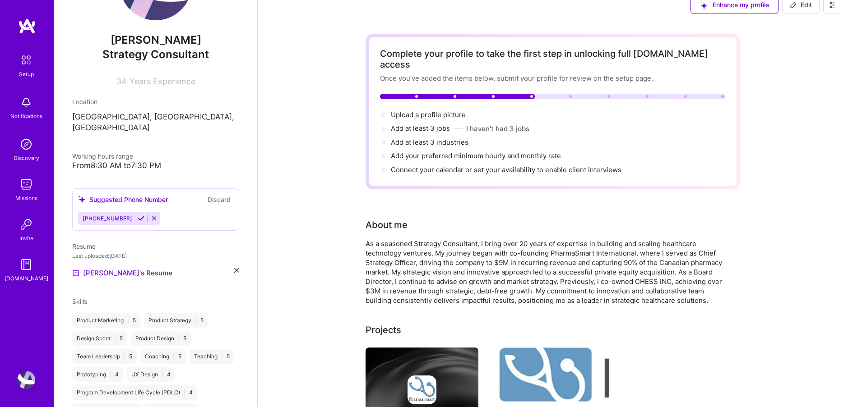
scroll to position [0, 0]
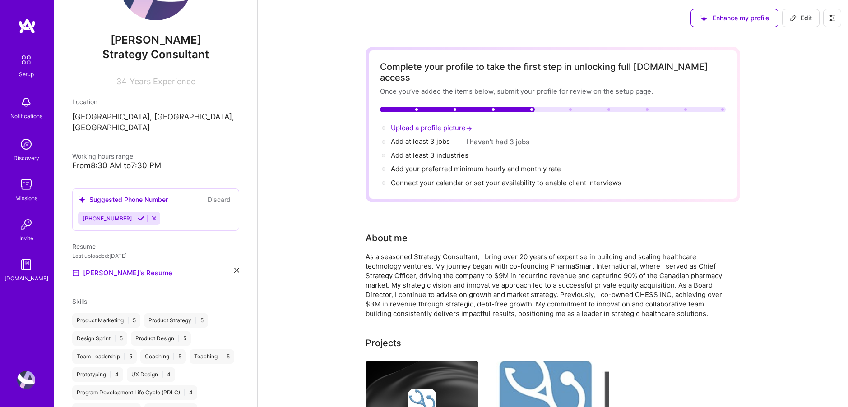
click at [448, 124] on span "Upload a profile picture →" at bounding box center [432, 128] width 83 height 9
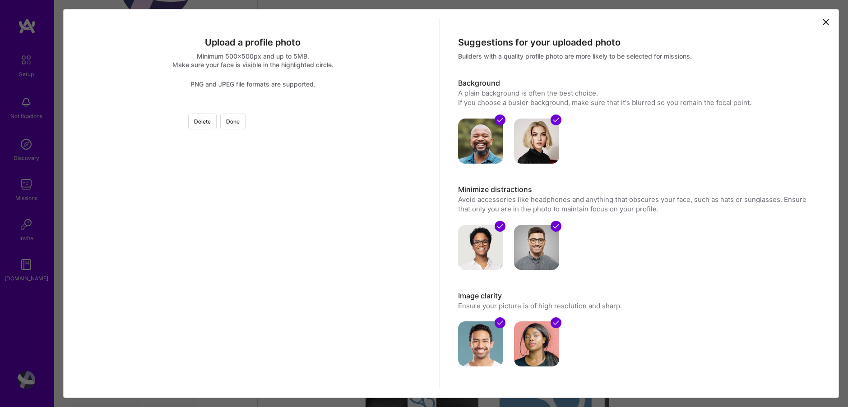
click at [290, 213] on div at bounding box center [388, 241] width 271 height 271
click at [245, 126] on button "Done" at bounding box center [232, 122] width 25 height 16
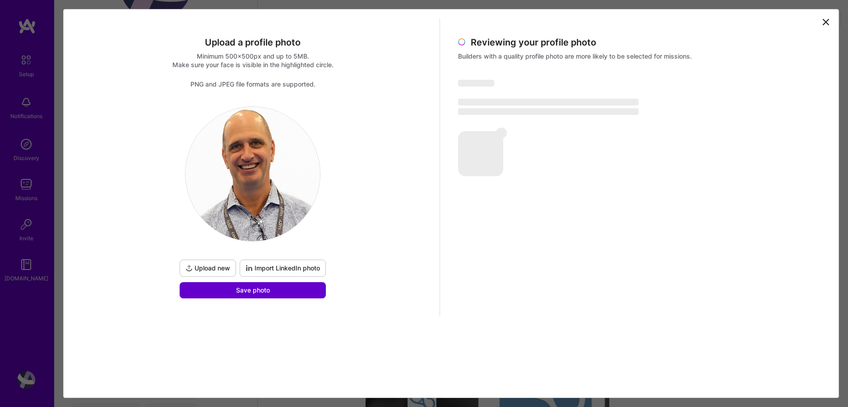
click at [272, 291] on button "Save photo" at bounding box center [253, 290] width 146 height 16
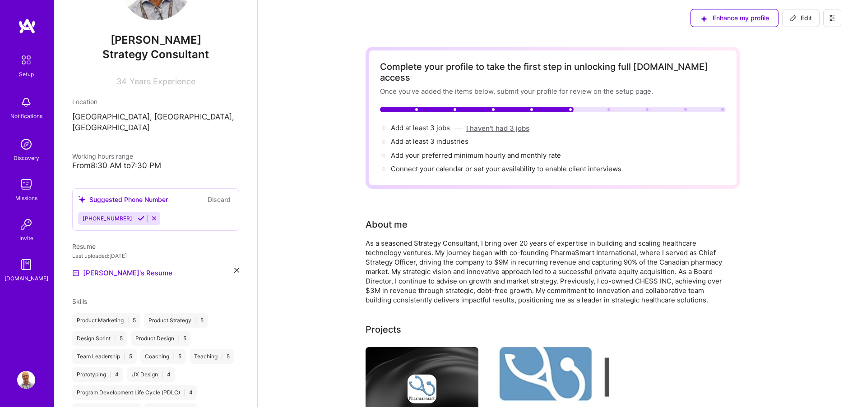
click at [501, 124] on button "I haven't had 3 jobs" at bounding box center [497, 128] width 63 height 9
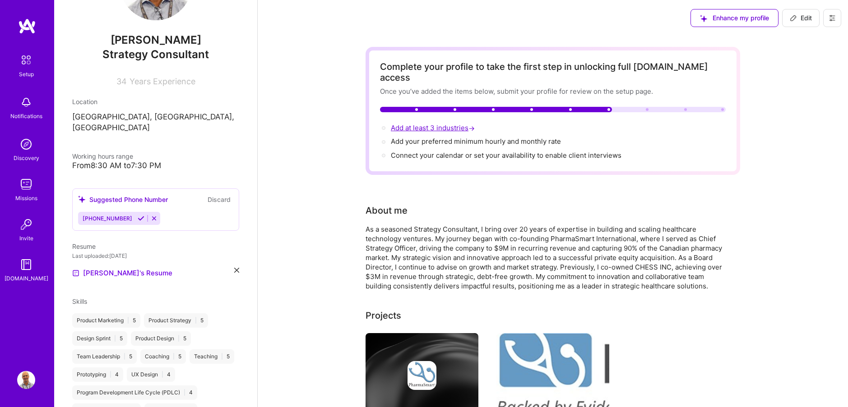
click at [451, 124] on span "Add at least 3 industries →" at bounding box center [434, 128] width 86 height 9
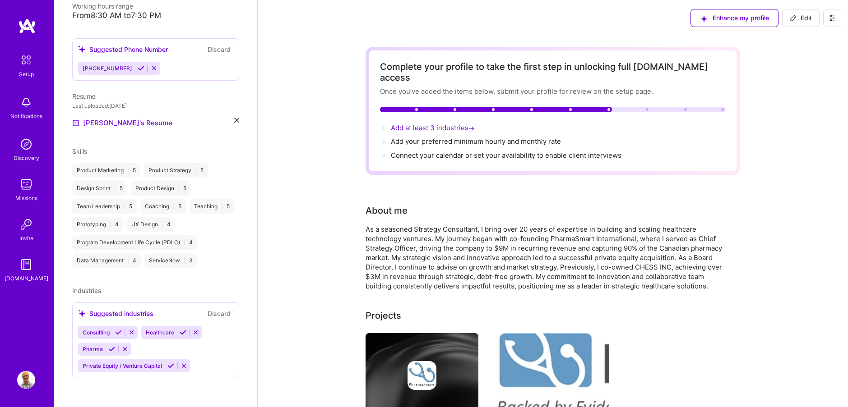
select select "US"
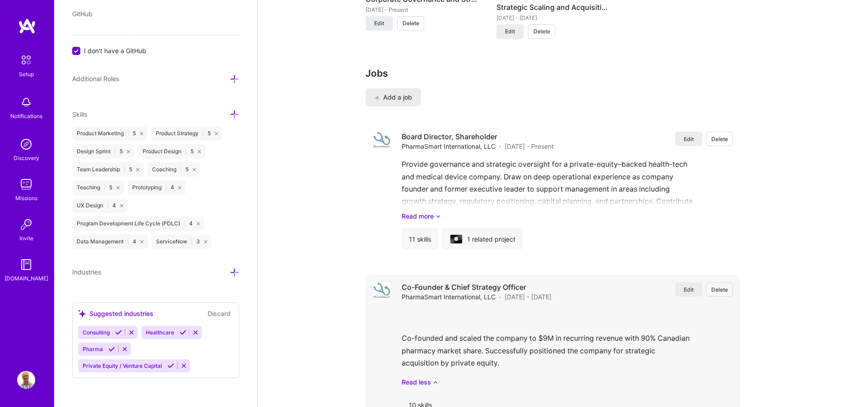
scroll to position [917, 0]
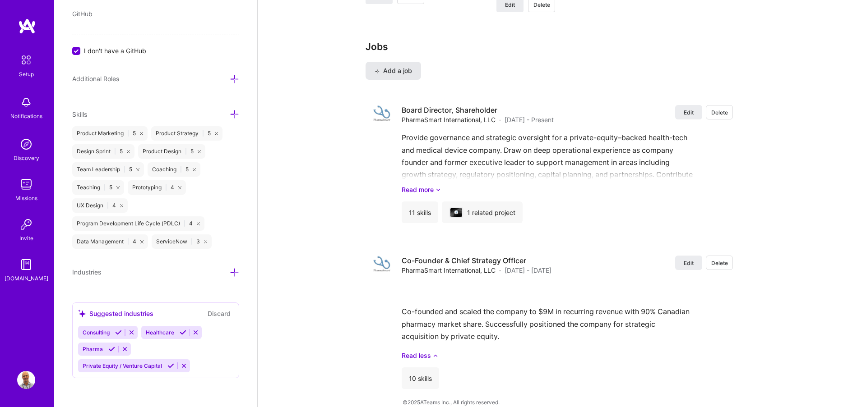
click at [389, 66] on span "Add a job" at bounding box center [392, 70] width 37 height 9
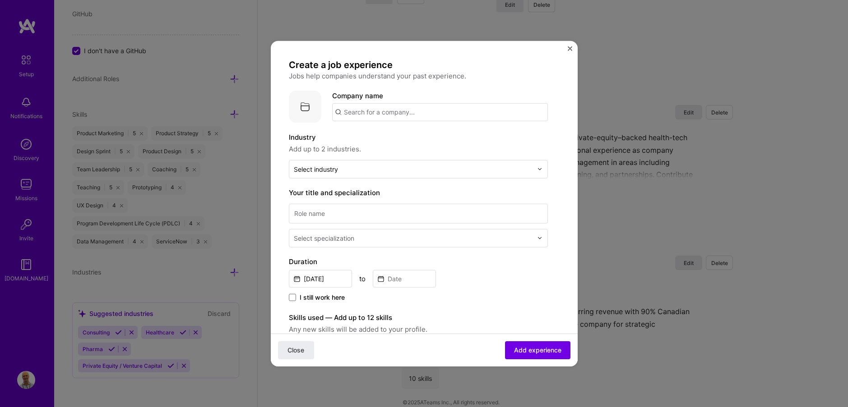
click at [367, 113] on input "text" at bounding box center [440, 112] width 216 height 18
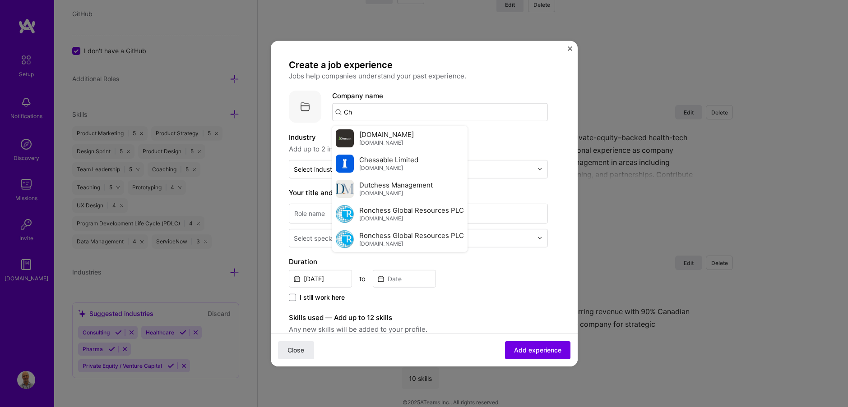
type input "C"
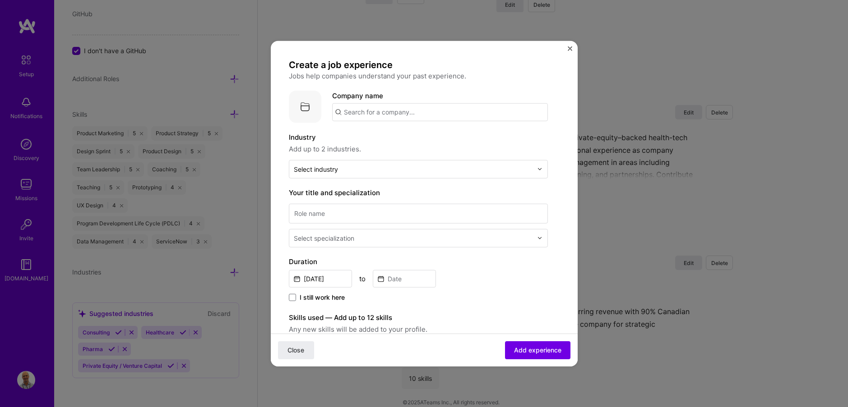
click at [297, 85] on div "Create a job experience Jobs help companies understand your past experience. Co…" at bounding box center [418, 330] width 259 height 543
click at [569, 49] on img "Close" at bounding box center [570, 48] width 5 height 5
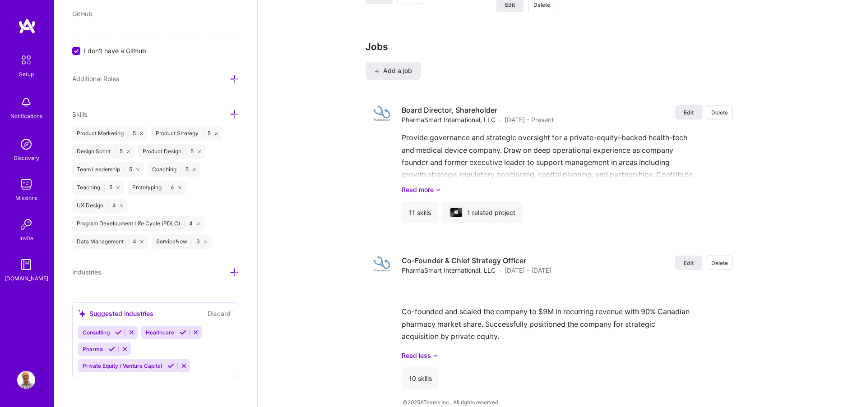
click at [118, 332] on icon at bounding box center [118, 332] width 7 height 7
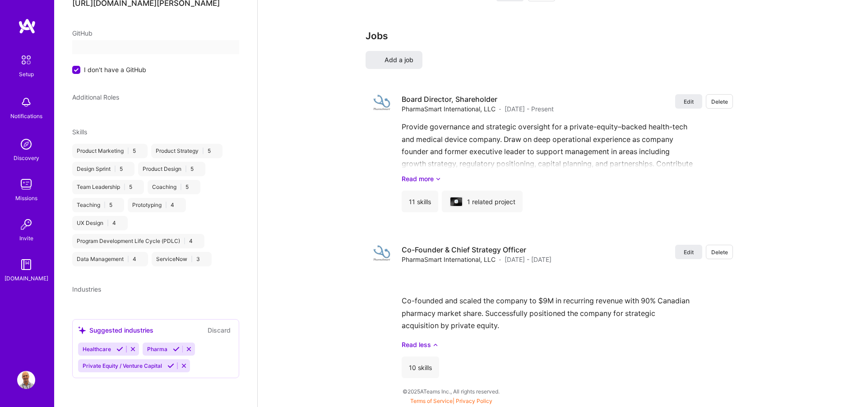
scroll to position [225, 0]
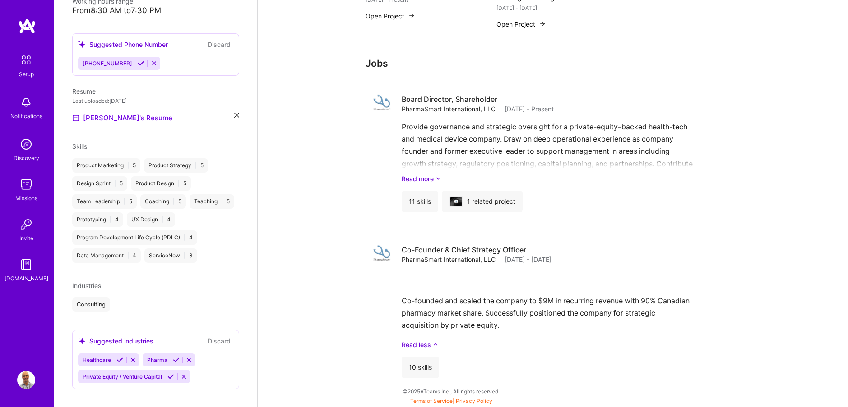
click at [119, 357] on icon at bounding box center [119, 360] width 7 height 7
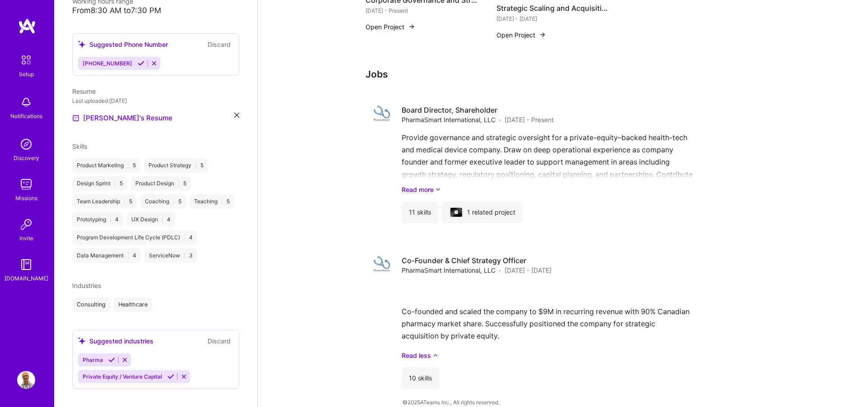
click at [112, 357] on icon at bounding box center [111, 360] width 7 height 7
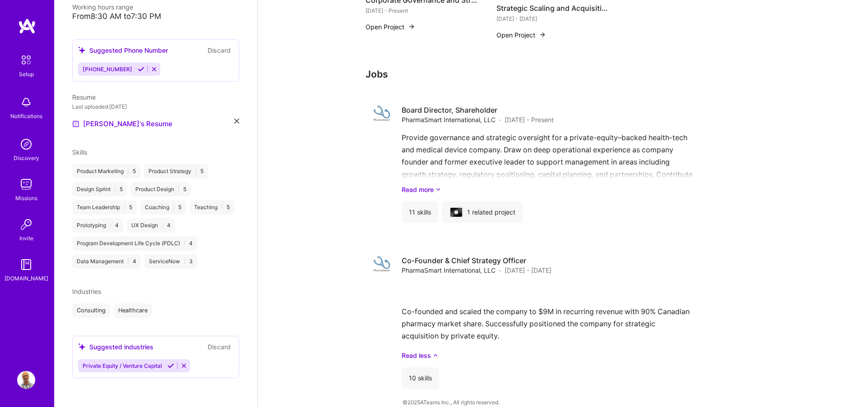
scroll to position [208, 0]
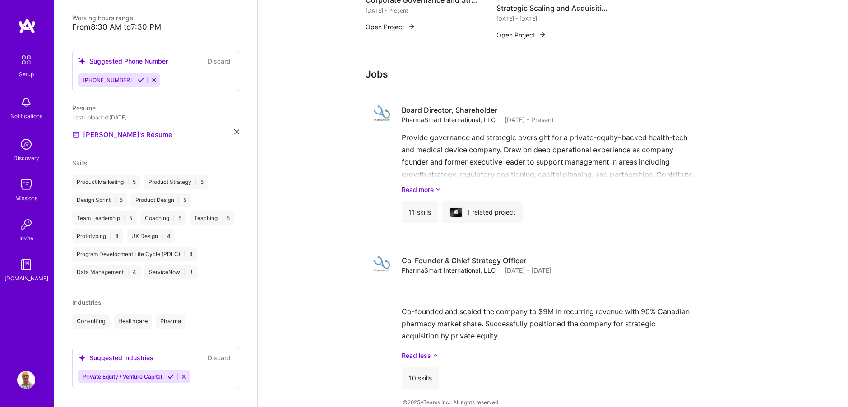
click at [169, 374] on icon at bounding box center [170, 377] width 7 height 7
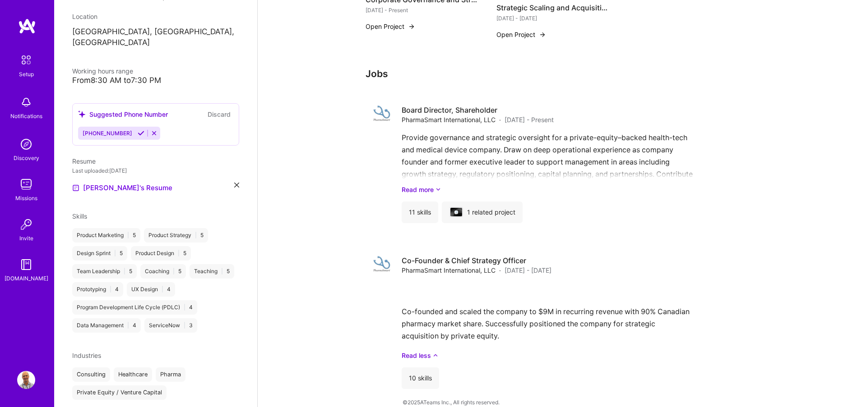
scroll to position [173, 0]
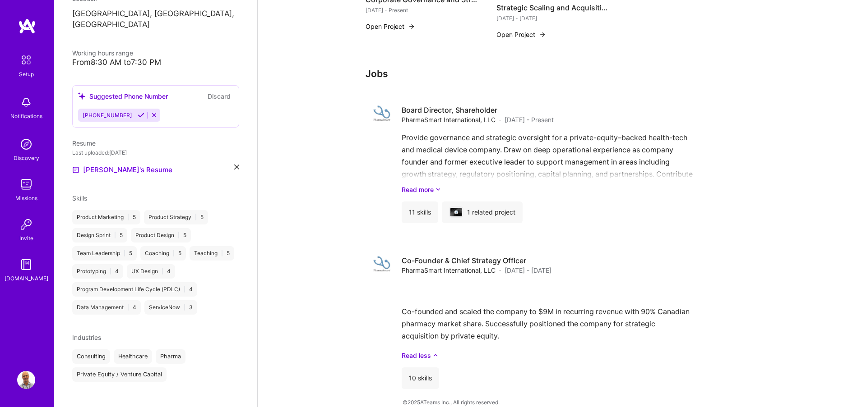
click at [184, 367] on div "Consulting Healthcare Pharma Private Equity / Venture Capital" at bounding box center [155, 366] width 167 height 32
click at [92, 334] on span "Industries" at bounding box center [86, 338] width 29 height 8
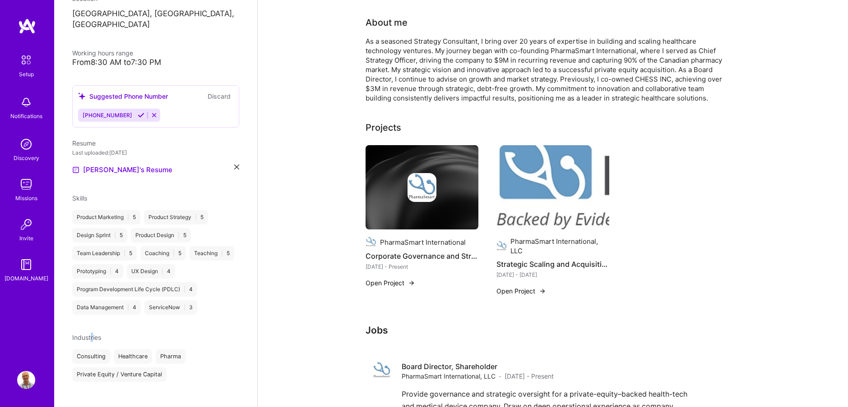
scroll to position [0, 0]
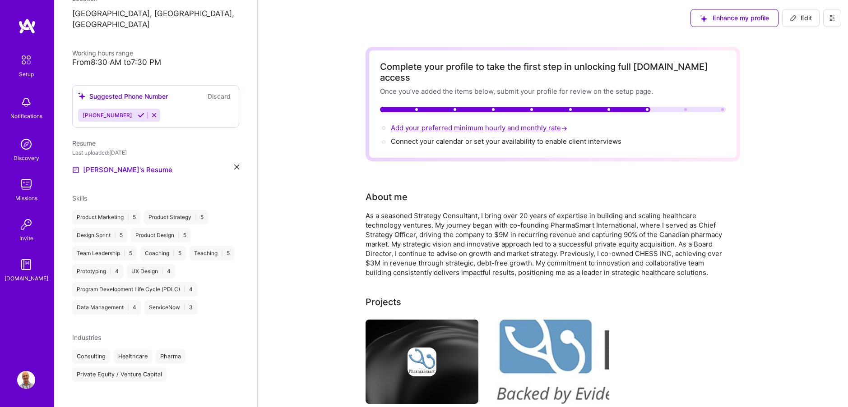
click at [428, 124] on span "Add your preferred minimum hourly and monthly rate →" at bounding box center [480, 128] width 178 height 9
select select "US"
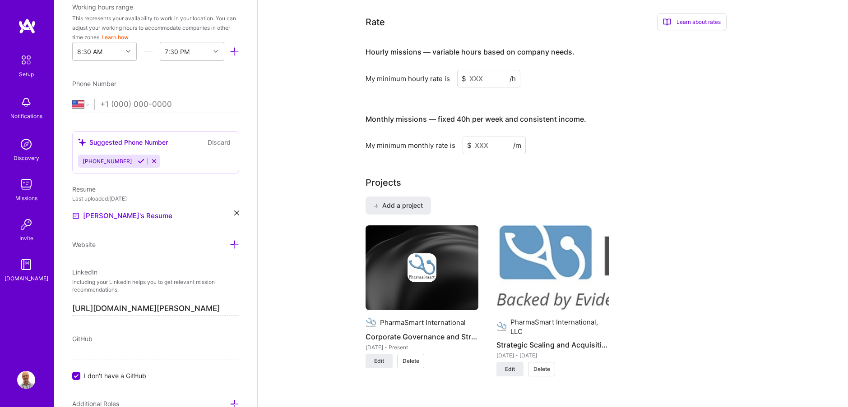
scroll to position [541, 0]
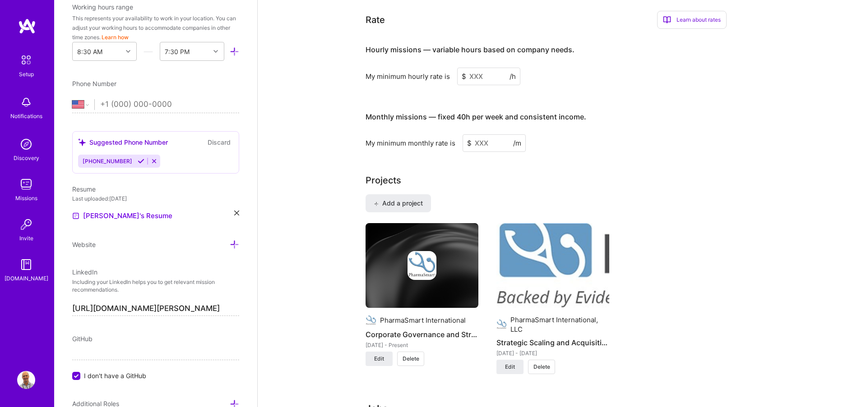
click at [487, 68] on input at bounding box center [488, 77] width 63 height 18
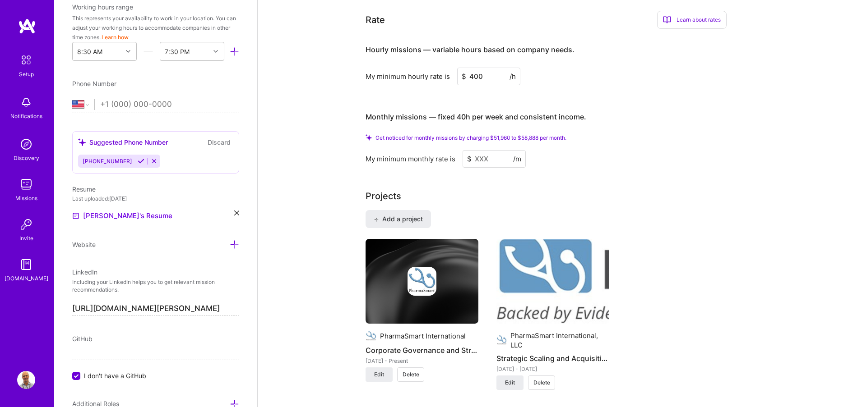
drag, startPoint x: 485, startPoint y: 65, endPoint x: 463, endPoint y: 65, distance: 22.1
click at [463, 68] on div "$ 400 /h" at bounding box center [488, 77] width 63 height 18
click at [404, 90] on div "Hourly missions — variable hours based on company needs. My minimum hourly rate…" at bounding box center [545, 102] width 361 height 132
click at [489, 150] on input at bounding box center [493, 159] width 63 height 18
drag, startPoint x: 483, startPoint y: 64, endPoint x: 463, endPoint y: 64, distance: 19.4
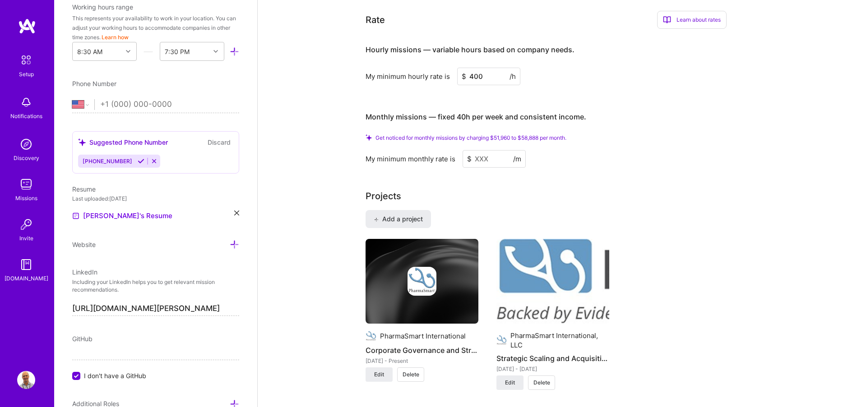
click at [463, 68] on div "$ 400 /h" at bounding box center [488, 77] width 63 height 18
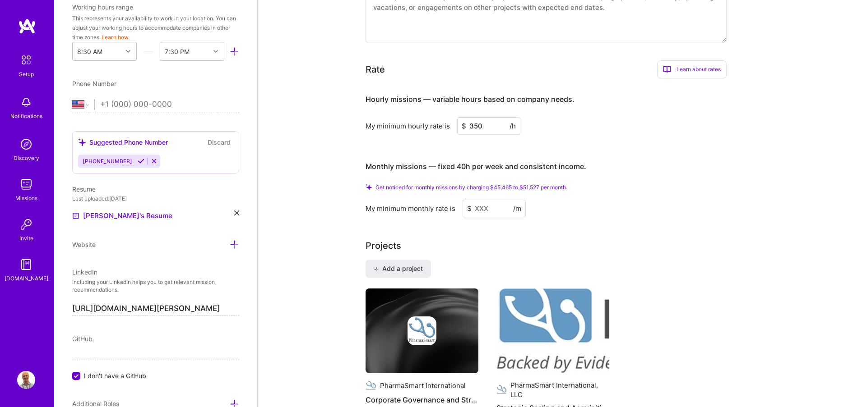
scroll to position [485, 0]
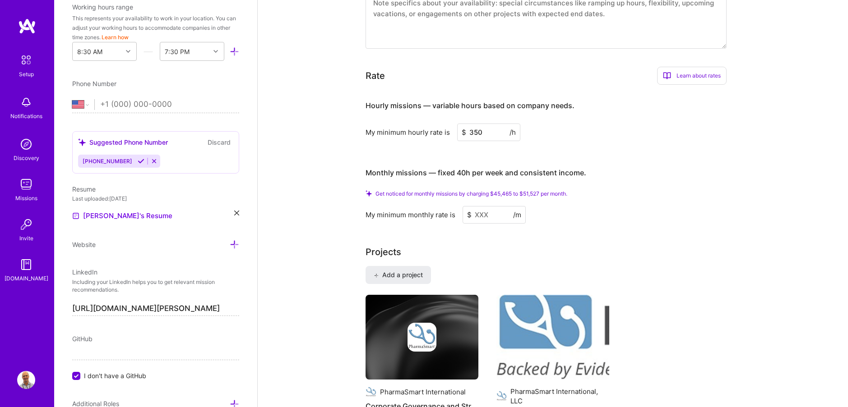
type input "350"
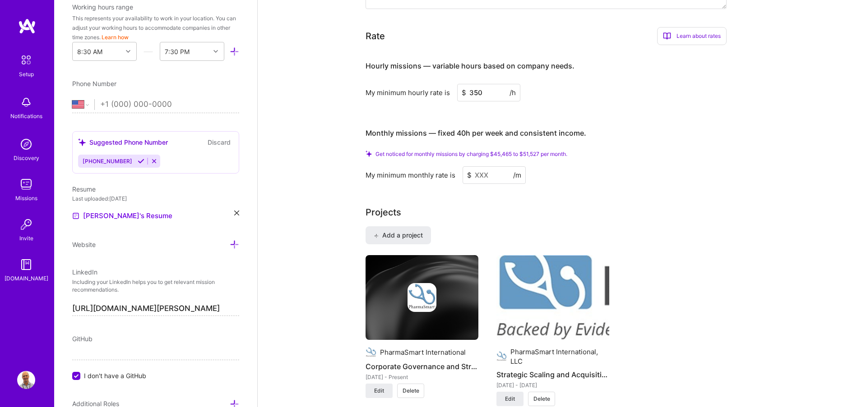
scroll to position [526, 0]
click at [479, 166] on input at bounding box center [493, 175] width 63 height 18
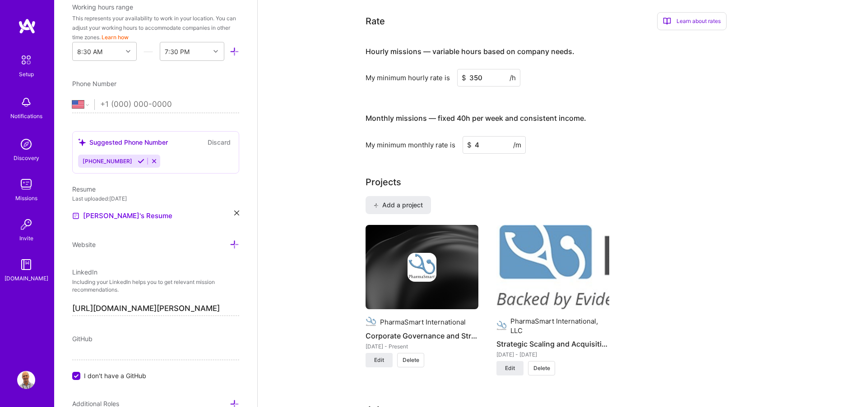
type input "45"
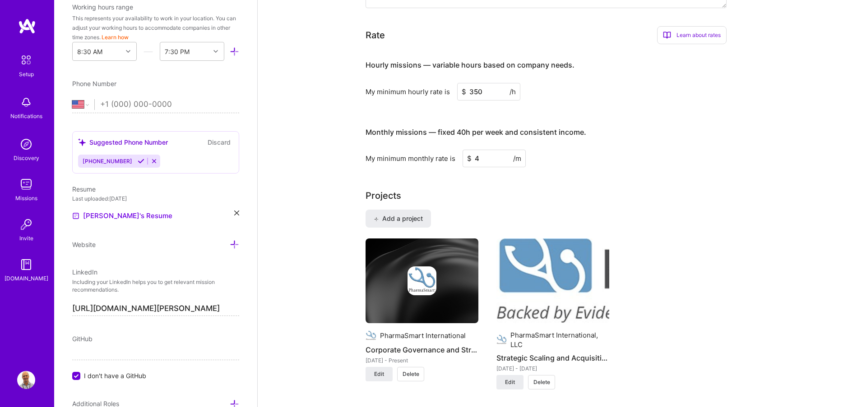
type input "45"
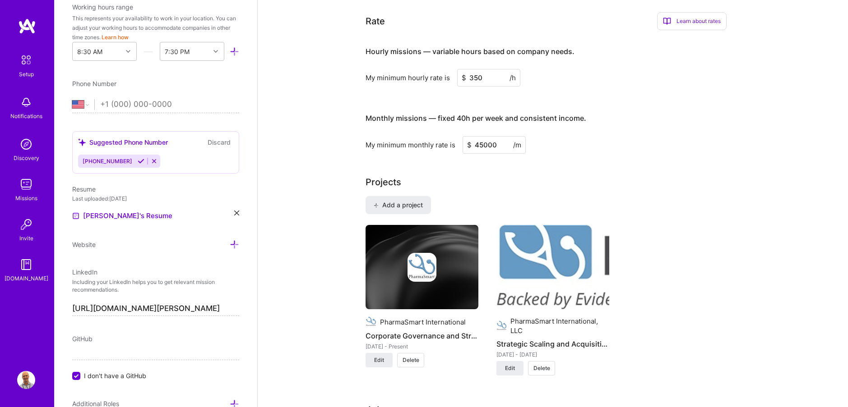
type input "45000"
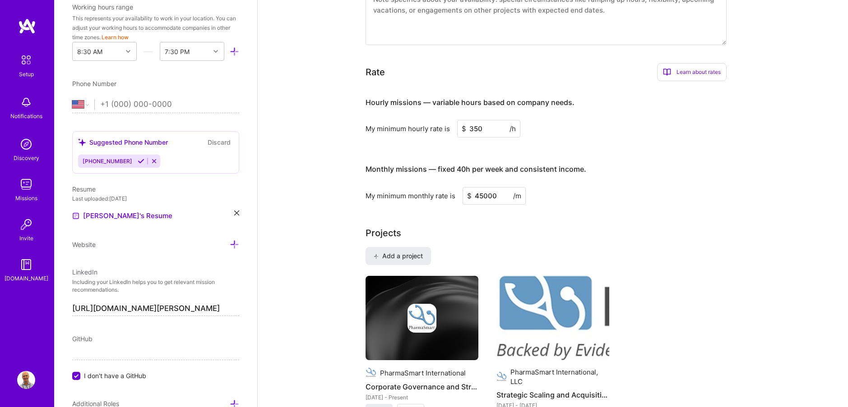
scroll to position [412, 0]
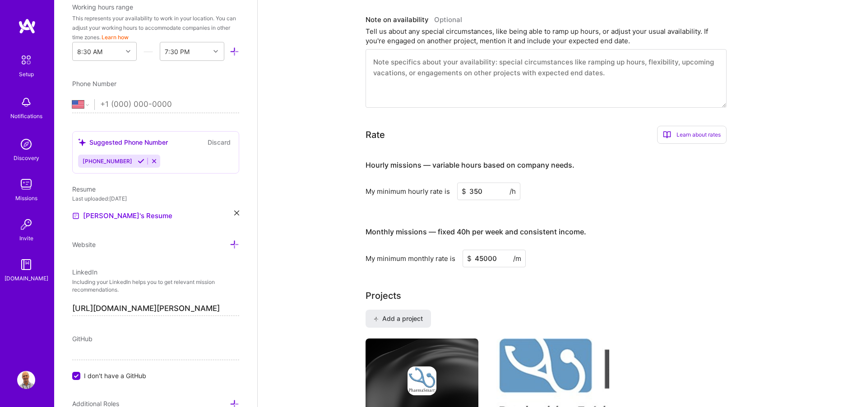
drag, startPoint x: 483, startPoint y: 180, endPoint x: 471, endPoint y: 180, distance: 11.3
click at [471, 183] on input "350" at bounding box center [488, 192] width 63 height 18
type input "300"
drag, startPoint x: 491, startPoint y: 247, endPoint x: 478, endPoint y: 249, distance: 13.2
click at [478, 250] on input "45000" at bounding box center [493, 259] width 63 height 18
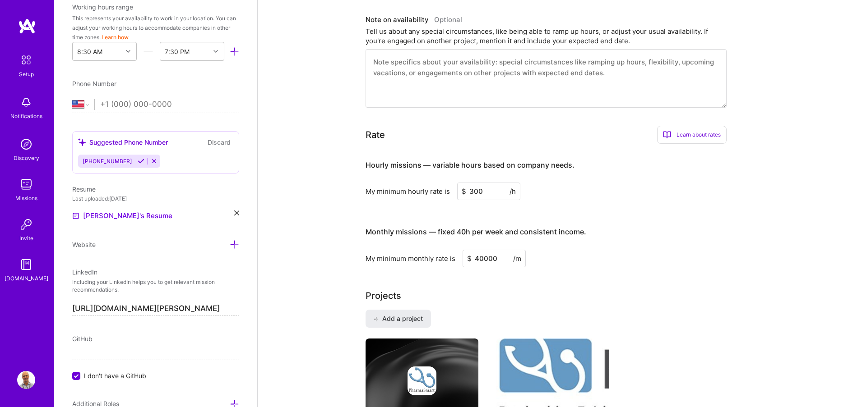
type input "40000"
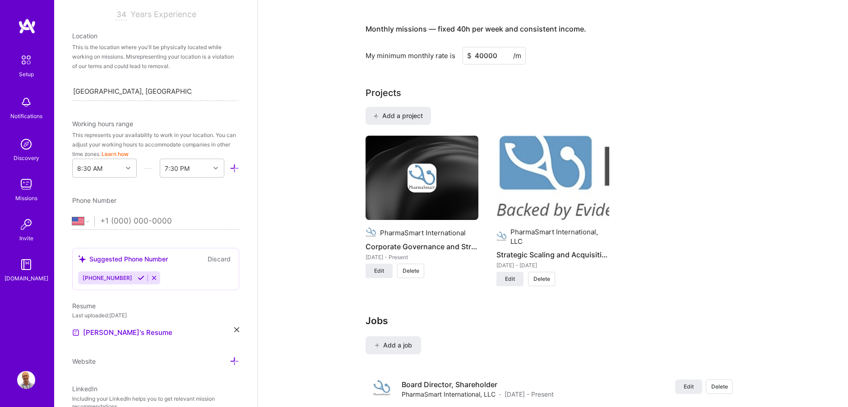
scroll to position [162, 0]
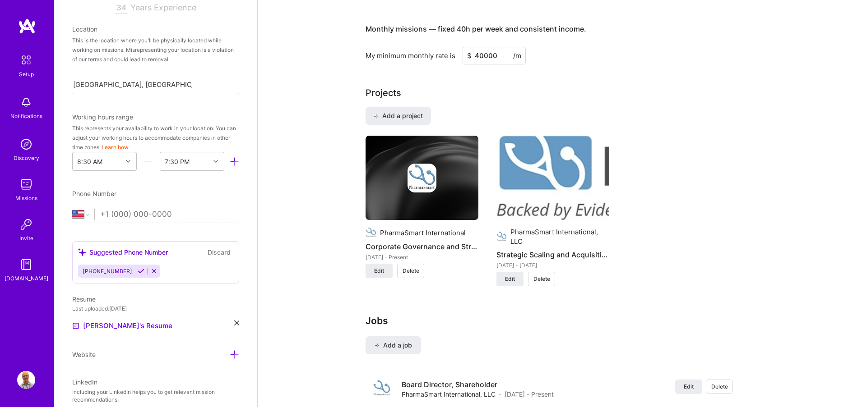
click at [123, 215] on input "tel" at bounding box center [164, 215] width 128 height 26
type input "[PHONE_NUMBER]"
select select "CA"
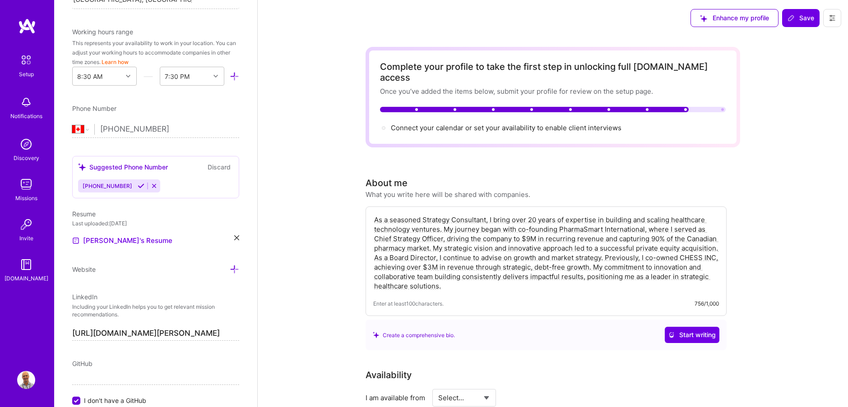
scroll to position [244, 0]
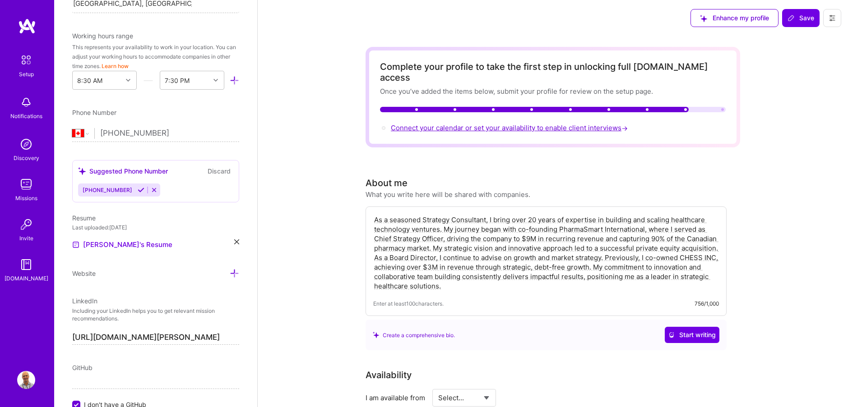
click at [448, 124] on span "Connect your calendar or set your availability to enable client interviews →" at bounding box center [510, 128] width 239 height 9
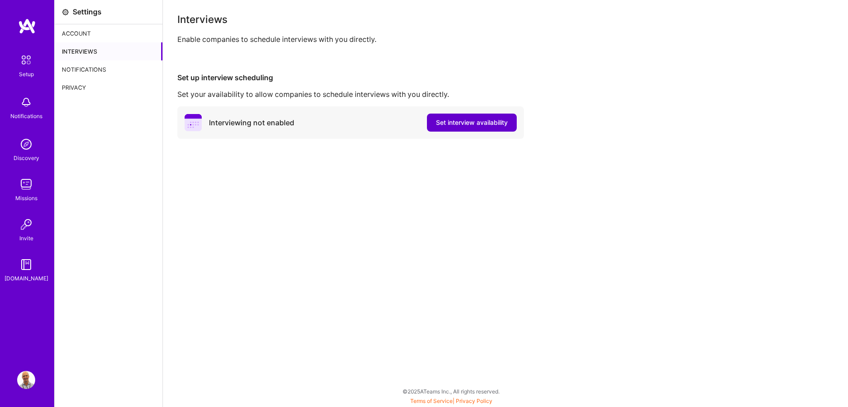
click at [489, 122] on span "Set interview availability" at bounding box center [472, 122] width 72 height 9
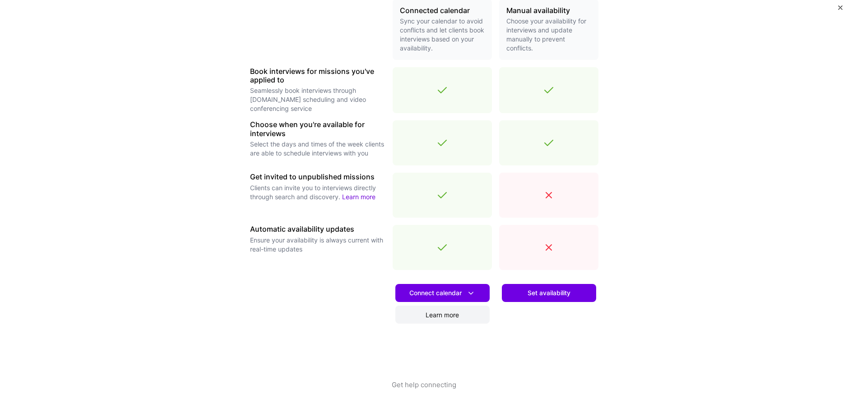
scroll to position [225, 0]
click at [472, 292] on icon at bounding box center [470, 292] width 9 height 9
click at [426, 320] on button "Google calendar" at bounding box center [430, 318] width 117 height 24
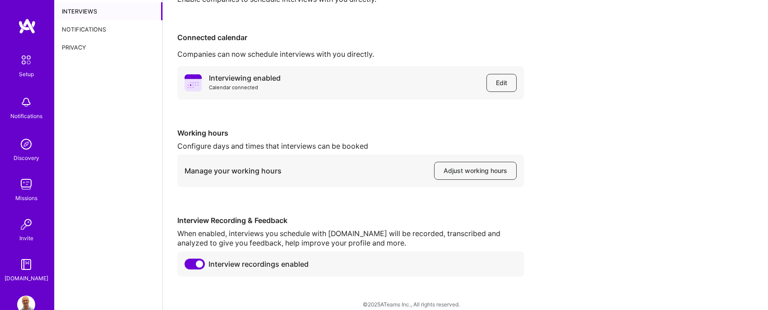
scroll to position [50, 0]
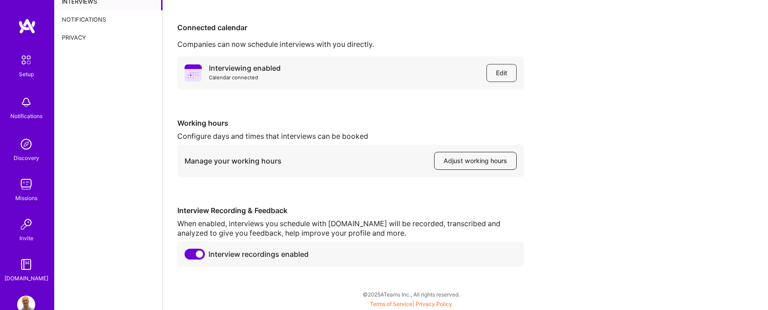
click at [447, 160] on span "Adjust working hours" at bounding box center [475, 161] width 64 height 9
click at [28, 28] on img at bounding box center [27, 26] width 18 height 16
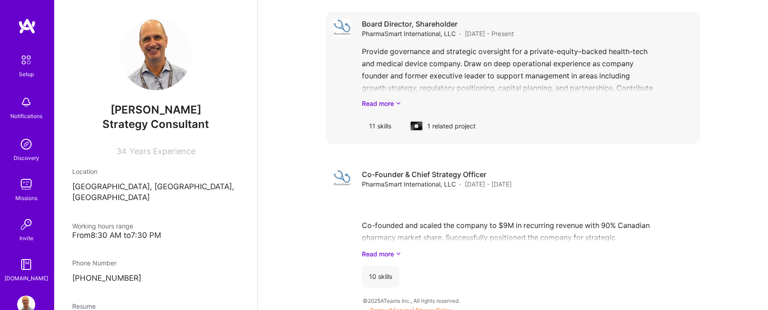
scroll to position [479, 0]
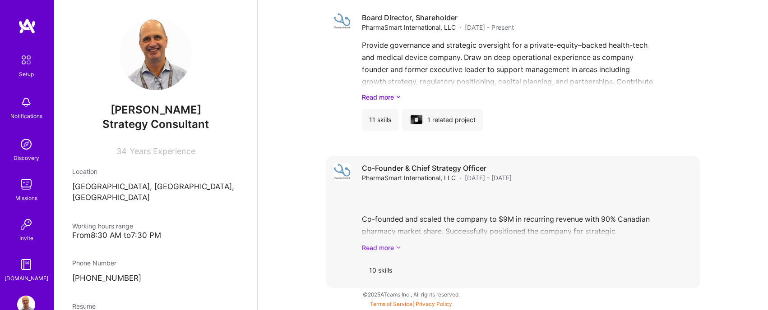
click at [386, 247] on link "Read more" at bounding box center [527, 247] width 331 height 9
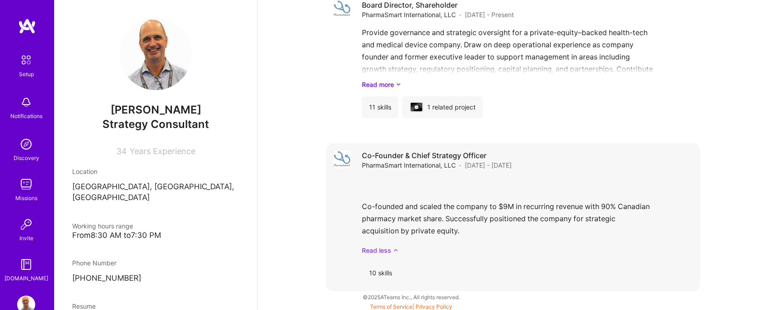
scroll to position [494, 0]
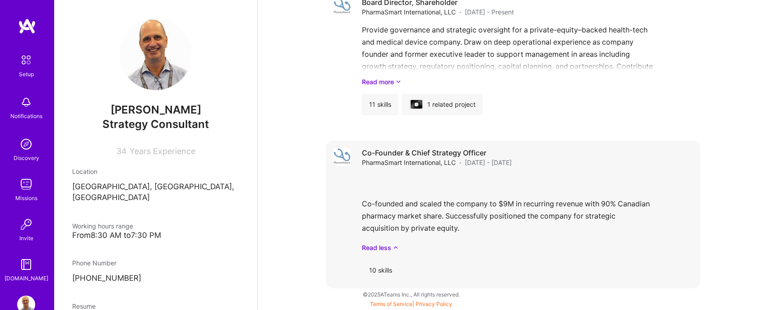
click at [397, 223] on div "Co-founded and scaled the company to $9M in recurring revenue with 90% Canadian…" at bounding box center [527, 214] width 331 height 78
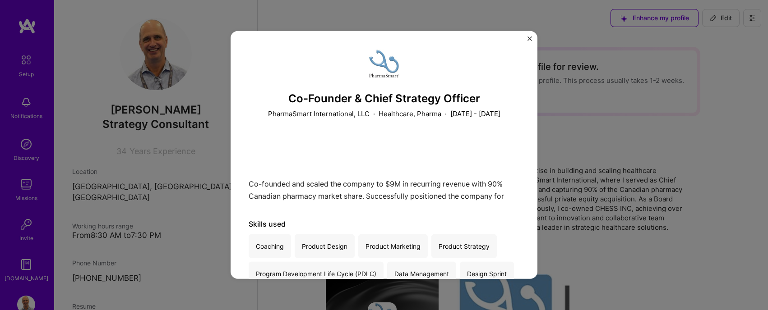
scroll to position [5, 0]
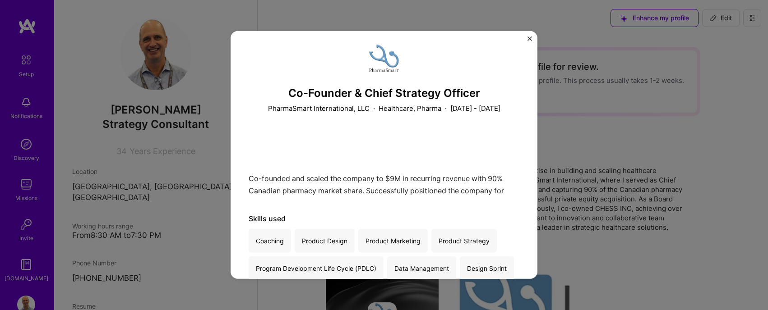
click at [528, 36] on div "Co-Founder & Chief Strategy Officer PharmaSmart International, LLC · Healthcare…" at bounding box center [384, 155] width 307 height 248
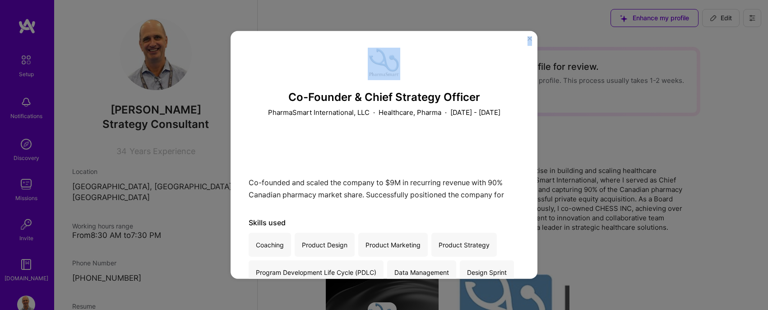
drag, startPoint x: 527, startPoint y: 38, endPoint x: 667, endPoint y: 23, distance: 140.7
click at [529, 39] on img "Close" at bounding box center [529, 39] width 5 height 5
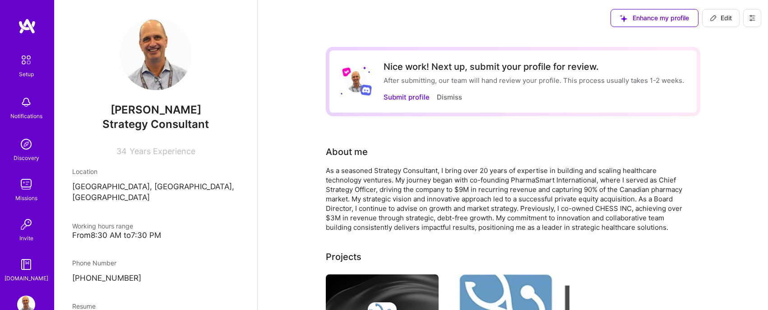
click at [729, 19] on span "Edit" at bounding box center [721, 18] width 22 height 9
select select "CA"
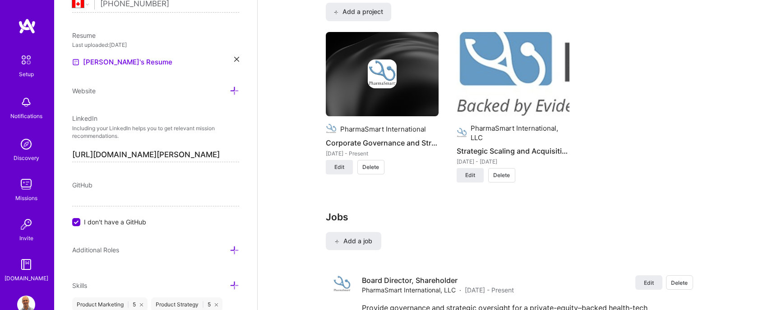
scroll to position [718, 0]
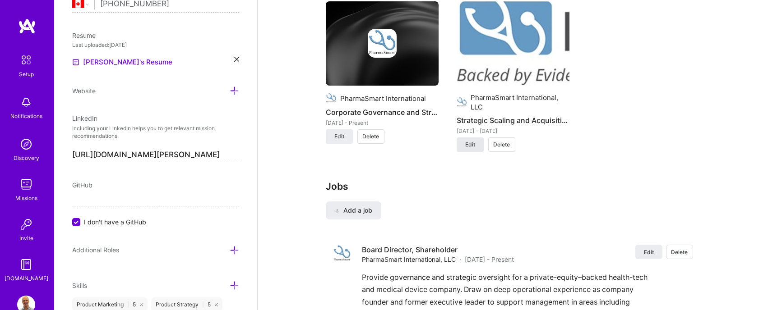
click at [468, 143] on span "Edit" at bounding box center [470, 145] width 10 height 8
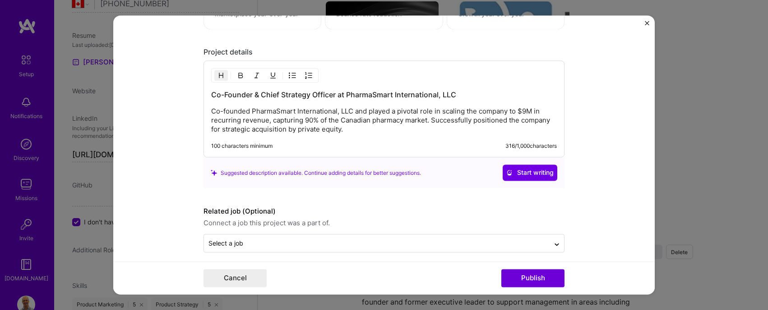
scroll to position [1208, 0]
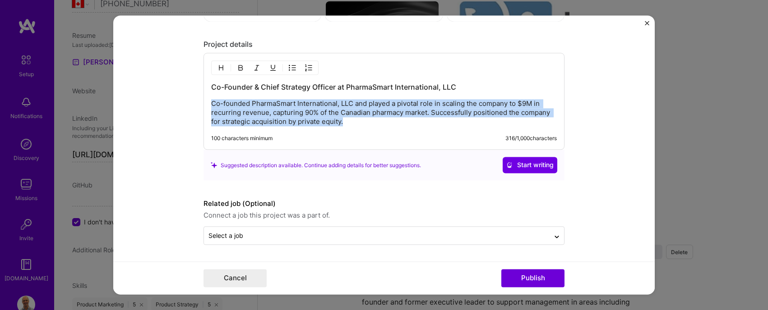
drag, startPoint x: 180, startPoint y: 97, endPoint x: 232, endPoint y: 106, distance: 52.5
click at [174, 97] on form "Project title Strategic Scaling and Acquisition Positioning Company PharmaSmart…" at bounding box center [383, 154] width 541 height 279
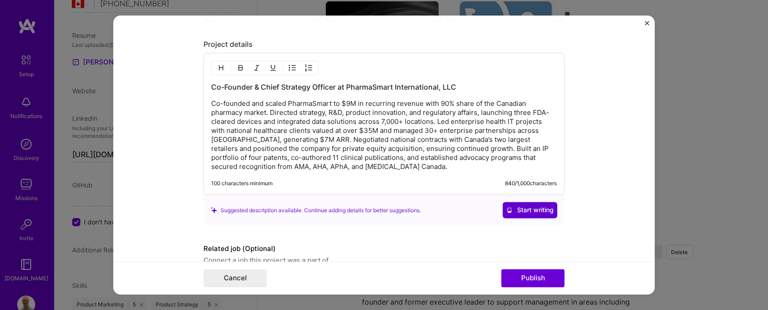
click at [532, 209] on span "Start writing" at bounding box center [529, 210] width 47 height 9
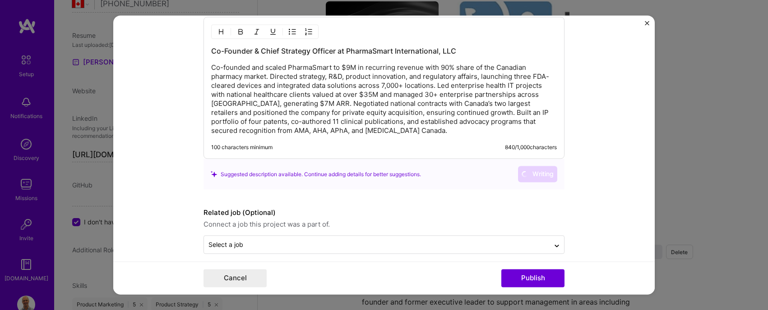
scroll to position [1253, 0]
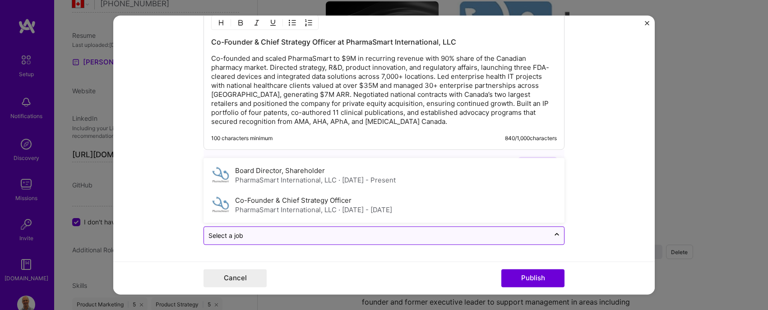
click at [251, 238] on input "text" at bounding box center [376, 235] width 337 height 9
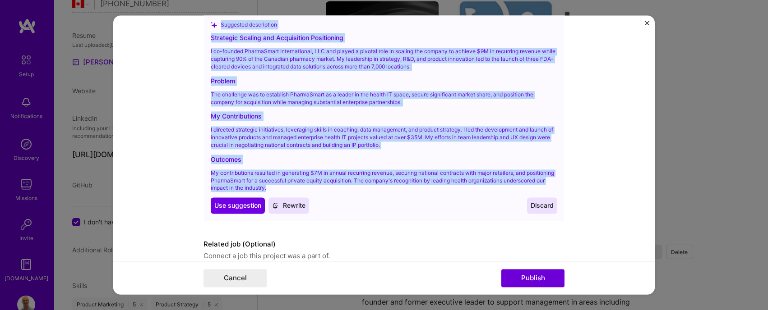
scroll to position [1387, 0]
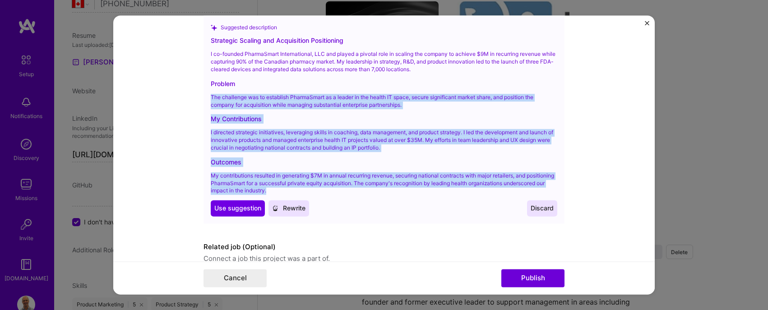
drag, startPoint x: 323, startPoint y: 163, endPoint x: 217, endPoint y: 97, distance: 123.8
click at [214, 92] on div "Strategic Scaling and Acquisition Positioning I co-founded PharmaSmart Internat…" at bounding box center [384, 126] width 346 height 181
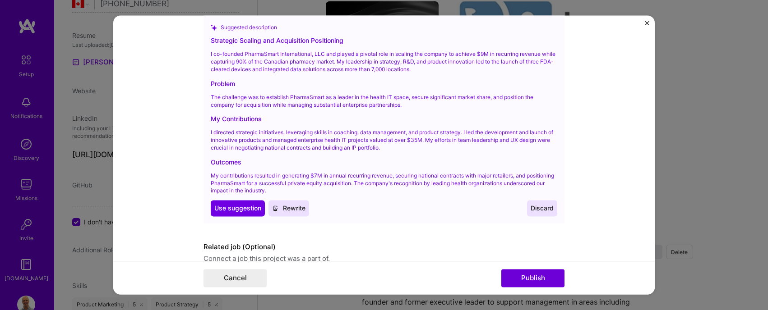
drag, startPoint x: 343, startPoint y: 206, endPoint x: 336, endPoint y: 200, distance: 9.7
click at [342, 206] on div "Use Use suggestion Rewrite Discard" at bounding box center [384, 209] width 346 height 16
click at [247, 208] on span "Use suggestion" at bounding box center [237, 208] width 47 height 9
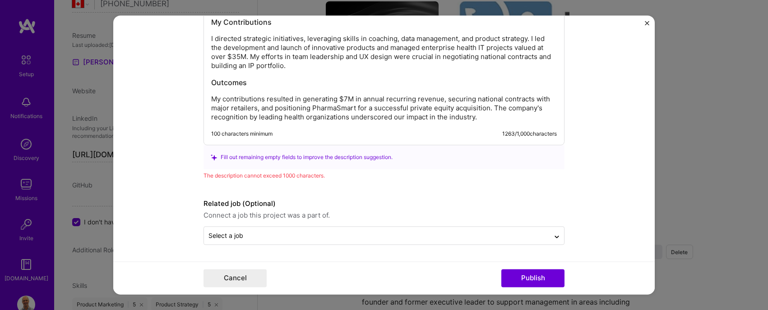
scroll to position [1376, 0]
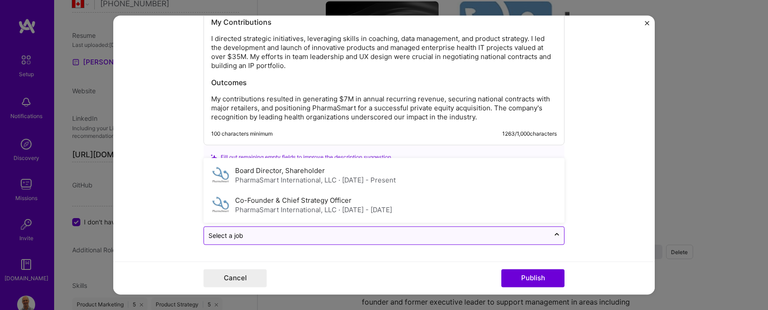
click at [325, 235] on input "text" at bounding box center [376, 235] width 337 height 9
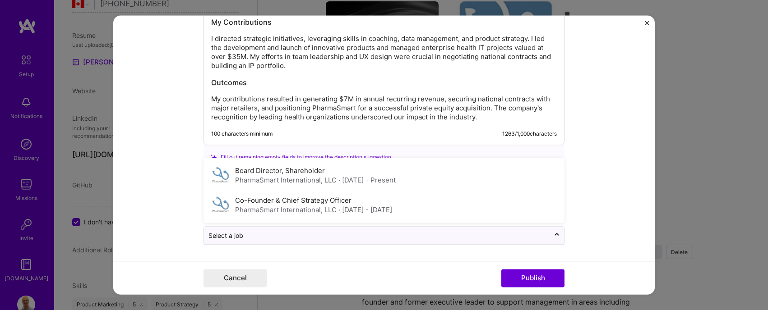
click at [316, 207] on div "PharmaSmart International, LLC · [DATE] - [DATE]" at bounding box center [313, 210] width 157 height 9
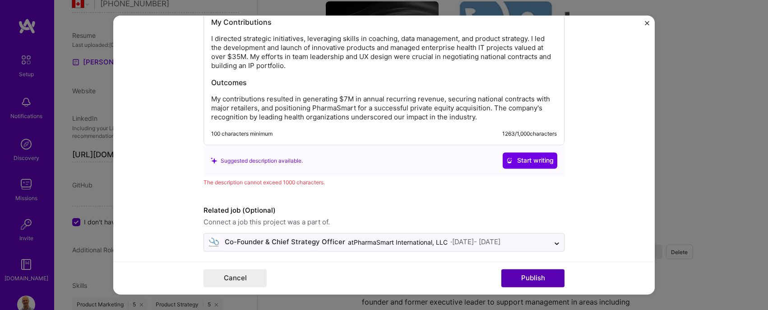
click at [526, 278] on button "Publish" at bounding box center [532, 279] width 63 height 18
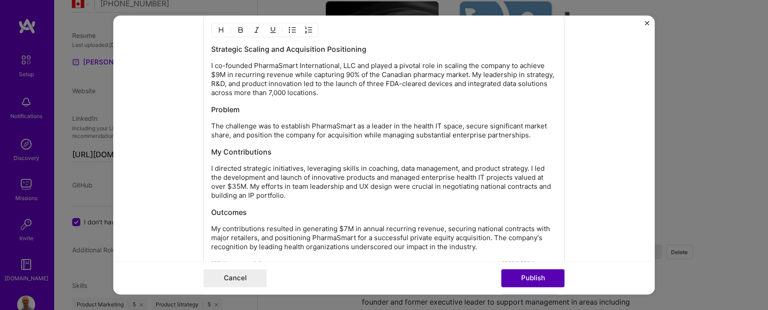
scroll to position [1232, 0]
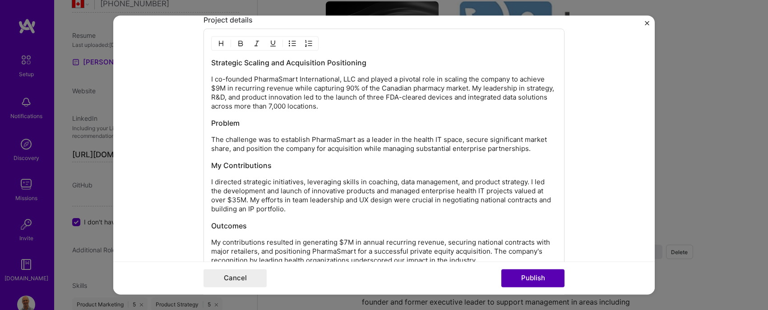
click at [528, 277] on button "Publish" at bounding box center [532, 279] width 63 height 18
click at [535, 277] on button "Publish" at bounding box center [532, 279] width 63 height 18
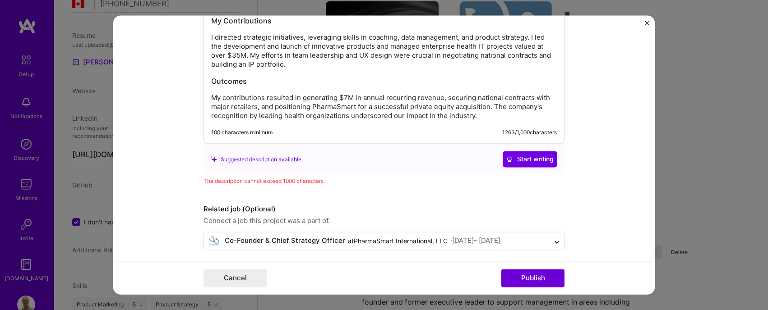
scroll to position [1382, 0]
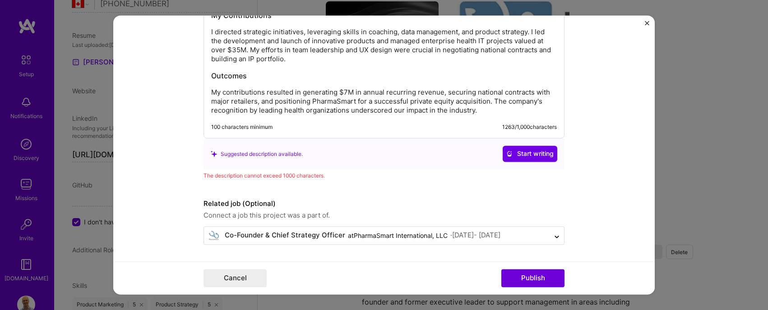
click at [283, 176] on div "The description cannot exceed 1000 characters." at bounding box center [383, 175] width 361 height 9
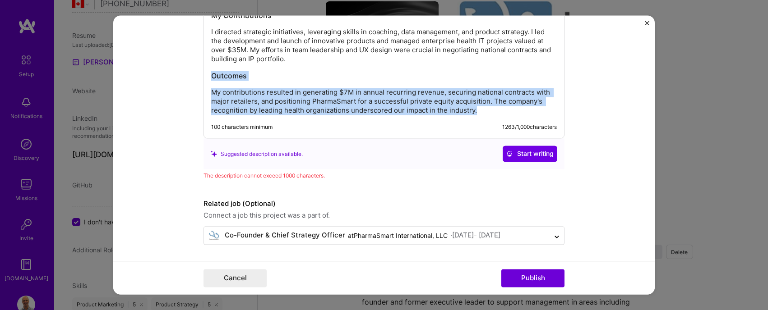
drag, startPoint x: 485, startPoint y: 110, endPoint x: 208, endPoint y: 74, distance: 278.5
click at [208, 74] on div "Strategic Scaling and Acquisition Positioning I co-founded PharmaSmart Internat…" at bounding box center [383, 9] width 361 height 260
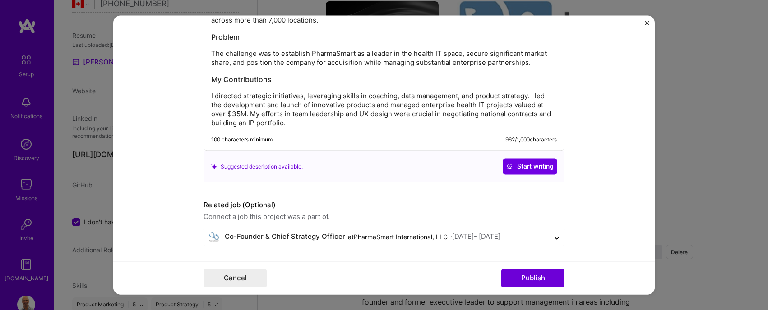
scroll to position [1320, 0]
click at [534, 280] on button "Publish" at bounding box center [532, 279] width 63 height 18
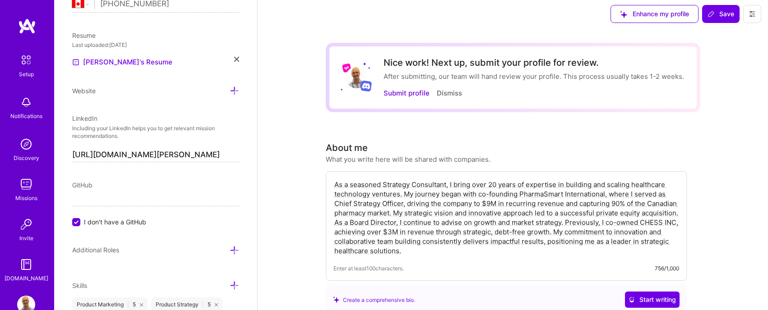
scroll to position [0, 0]
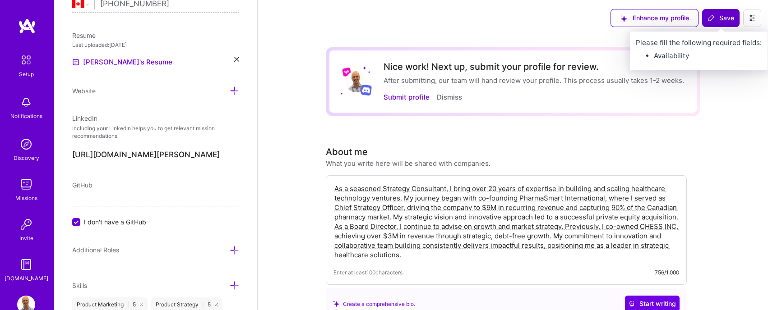
click at [720, 18] on span "Save" at bounding box center [720, 18] width 27 height 9
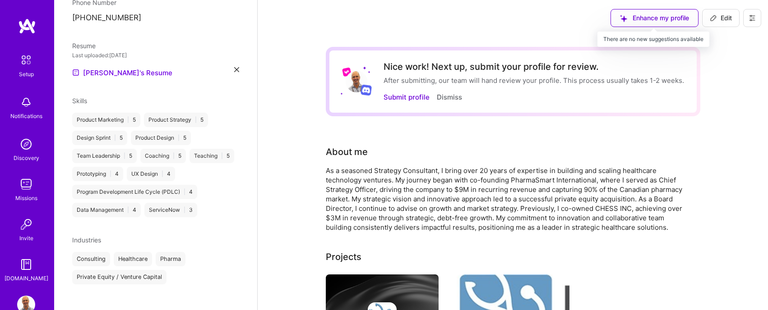
click at [663, 22] on div "Enhance my profile" at bounding box center [654, 18] width 88 height 18
click at [646, 17] on div "Enhance my profile" at bounding box center [654, 18] width 88 height 18
click at [644, 19] on div "Enhance my profile" at bounding box center [654, 18] width 88 height 18
click at [394, 97] on button "Submit profile" at bounding box center [406, 96] width 46 height 9
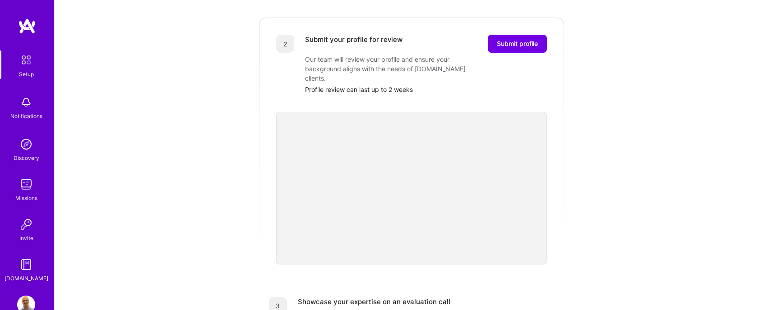
scroll to position [189, 0]
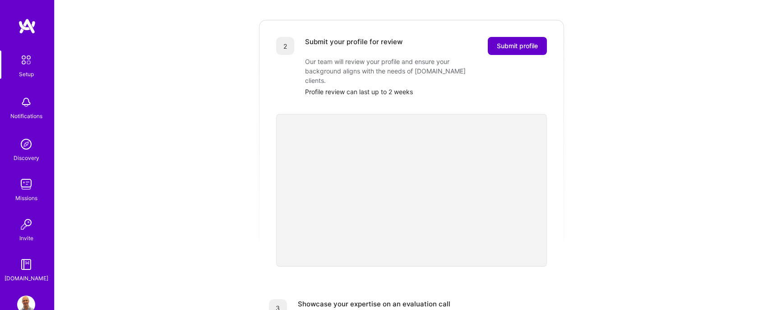
click at [517, 42] on span "Submit profile" at bounding box center [517, 46] width 41 height 9
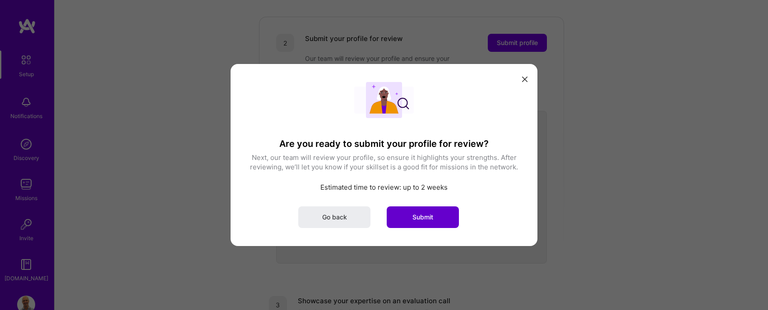
scroll to position [195, 0]
click at [429, 219] on span "Submit" at bounding box center [422, 217] width 21 height 9
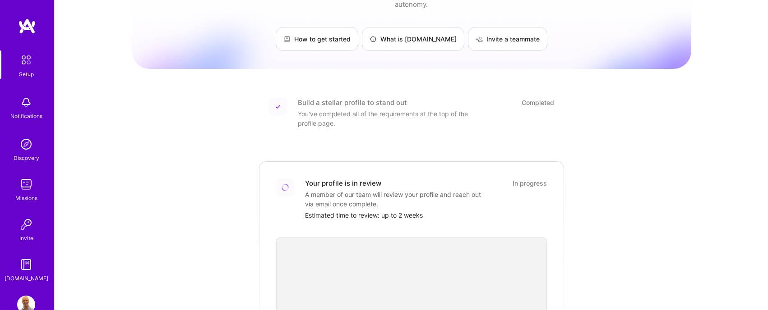
scroll to position [0, 0]
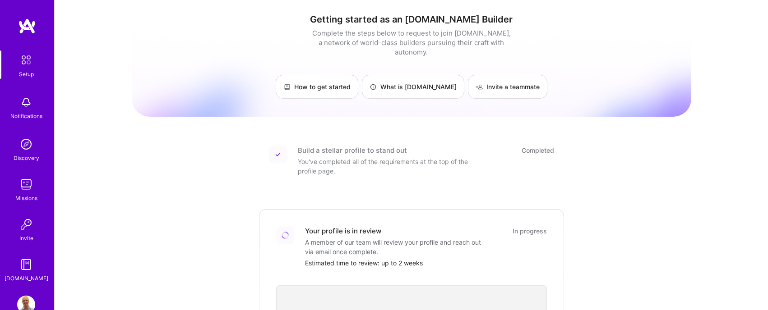
click at [30, 27] on img at bounding box center [27, 26] width 18 height 16
